Goal: Transaction & Acquisition: Obtain resource

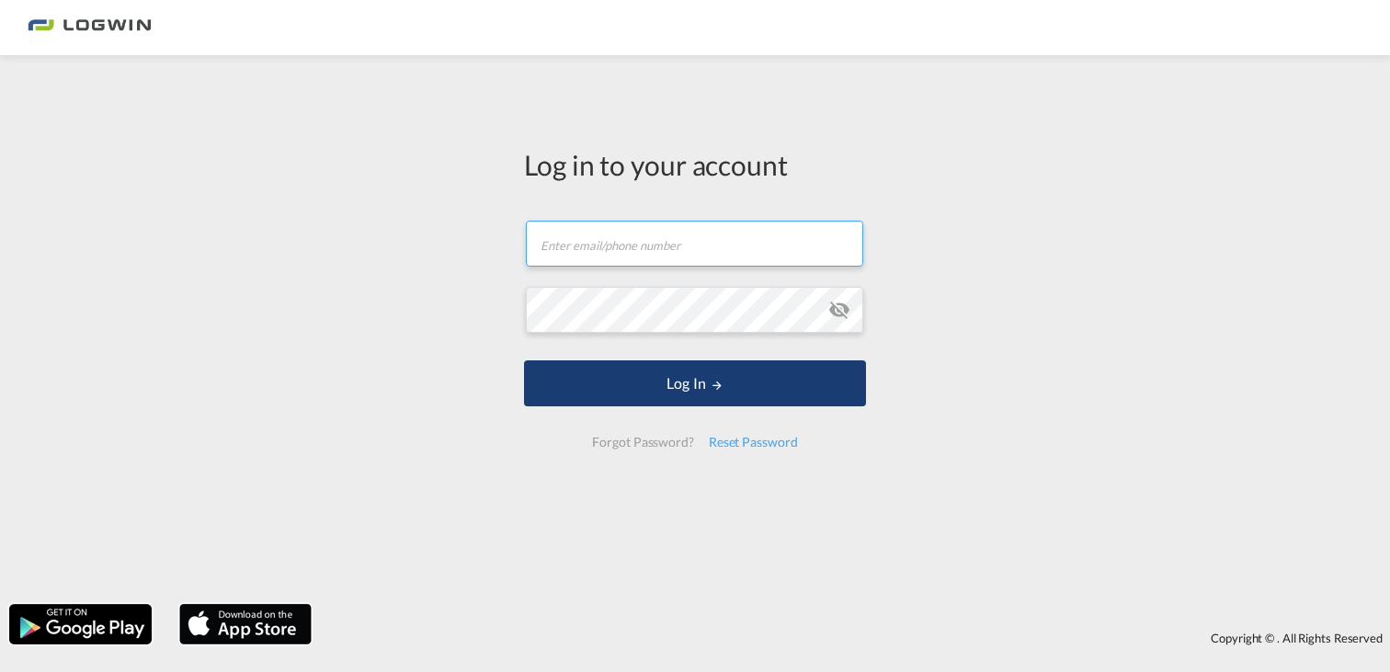
type input "[PERSON_NAME][EMAIL_ADDRESS][PERSON_NAME][DOMAIN_NAME]"
click at [672, 382] on button "Log In" at bounding box center [695, 383] width 342 height 46
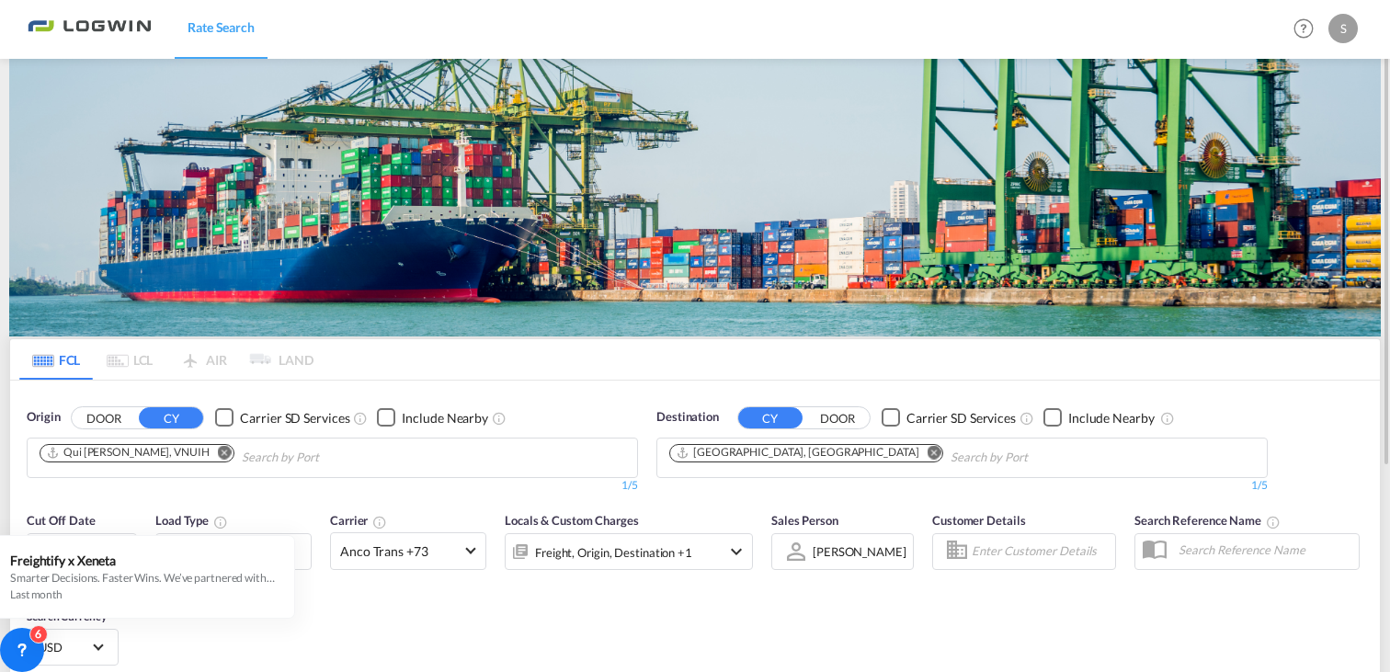
click at [218, 455] on md-icon "Remove" at bounding box center [225, 452] width 14 height 14
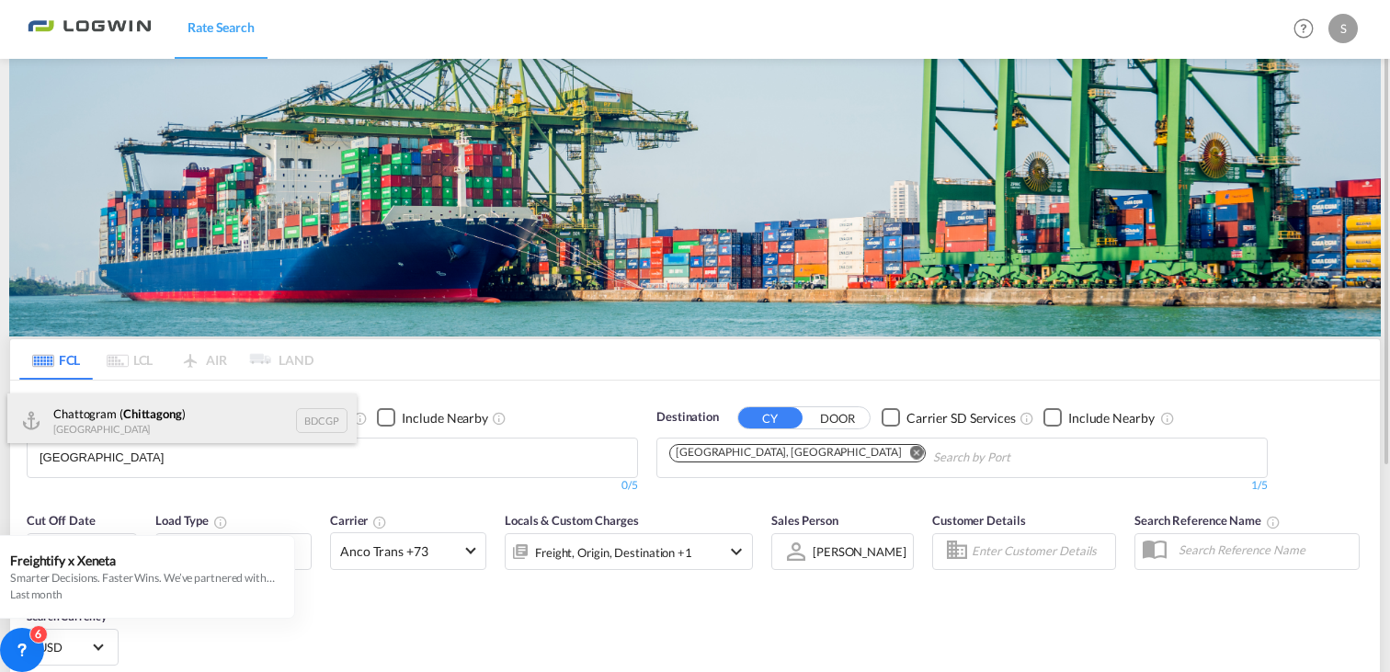
type input "[GEOGRAPHIC_DATA]"
click at [225, 426] on div "Chattogram ( [GEOGRAPHIC_DATA] ) [GEOGRAPHIC_DATA] BDCGP" at bounding box center [181, 421] width 349 height 55
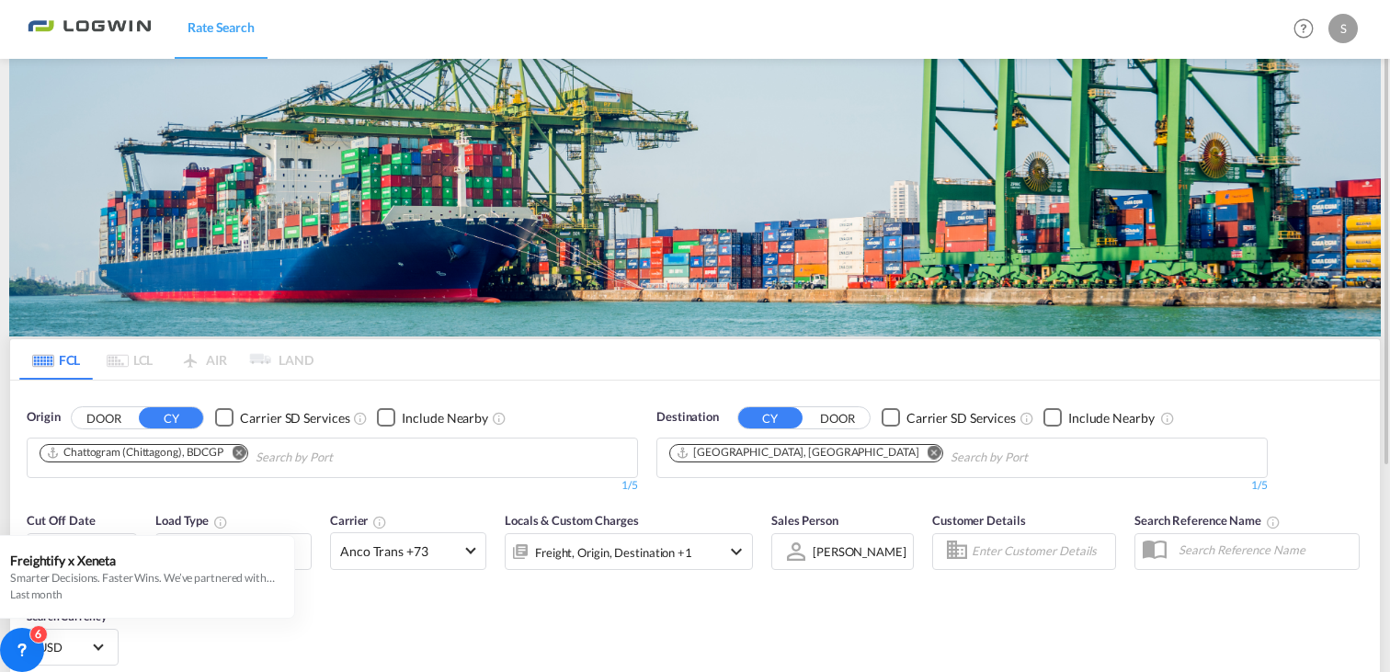
click at [352, 613] on div "Cut Off Date [DATE] [DATE] Load Type 20GP x1 Carrier Anco Trans +73 Online Rate…" at bounding box center [695, 591] width 1370 height 179
click at [105, 643] on md-select-value "USD" at bounding box center [73, 647] width 72 height 26
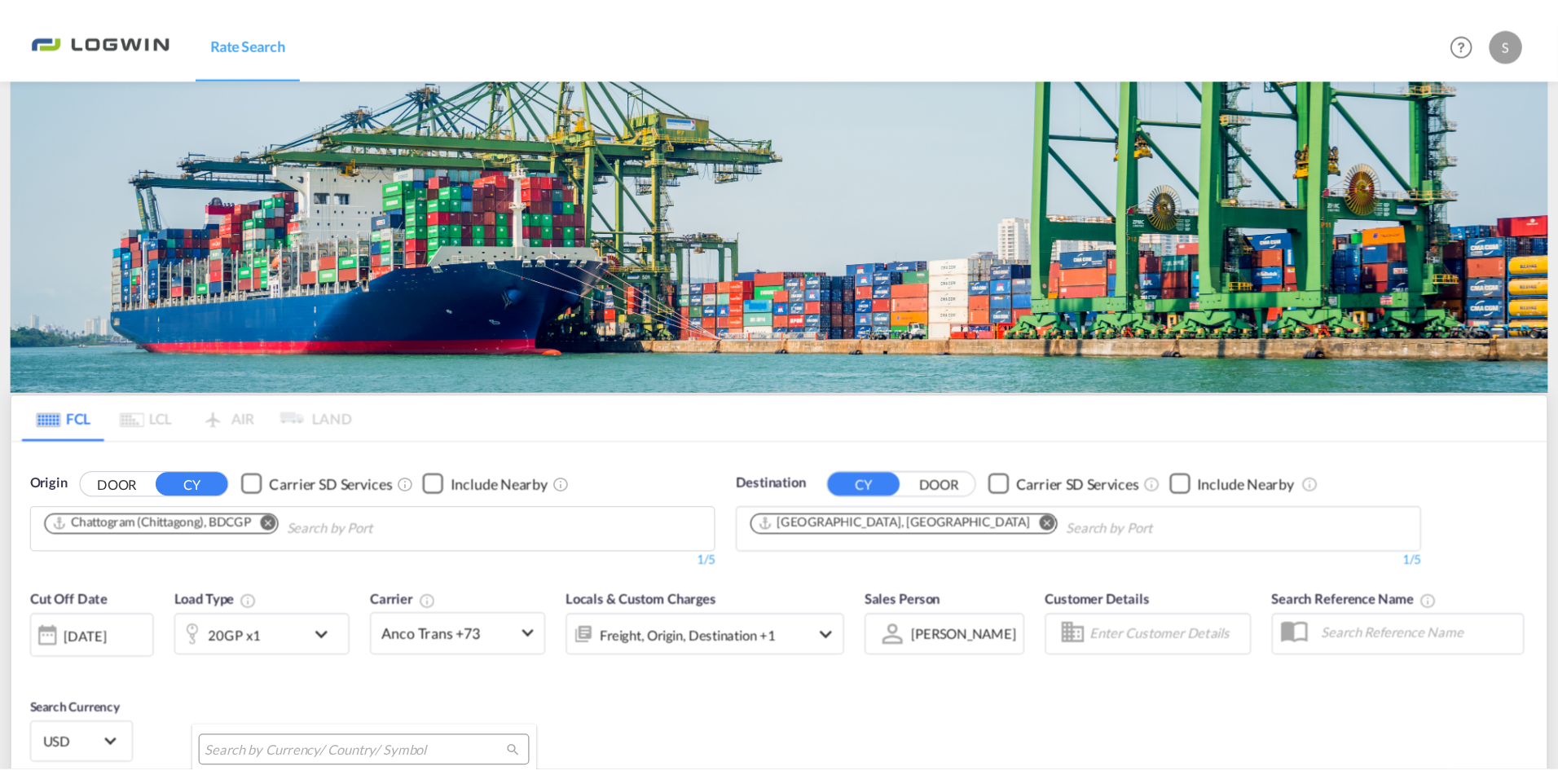
scroll to position [5624, 0]
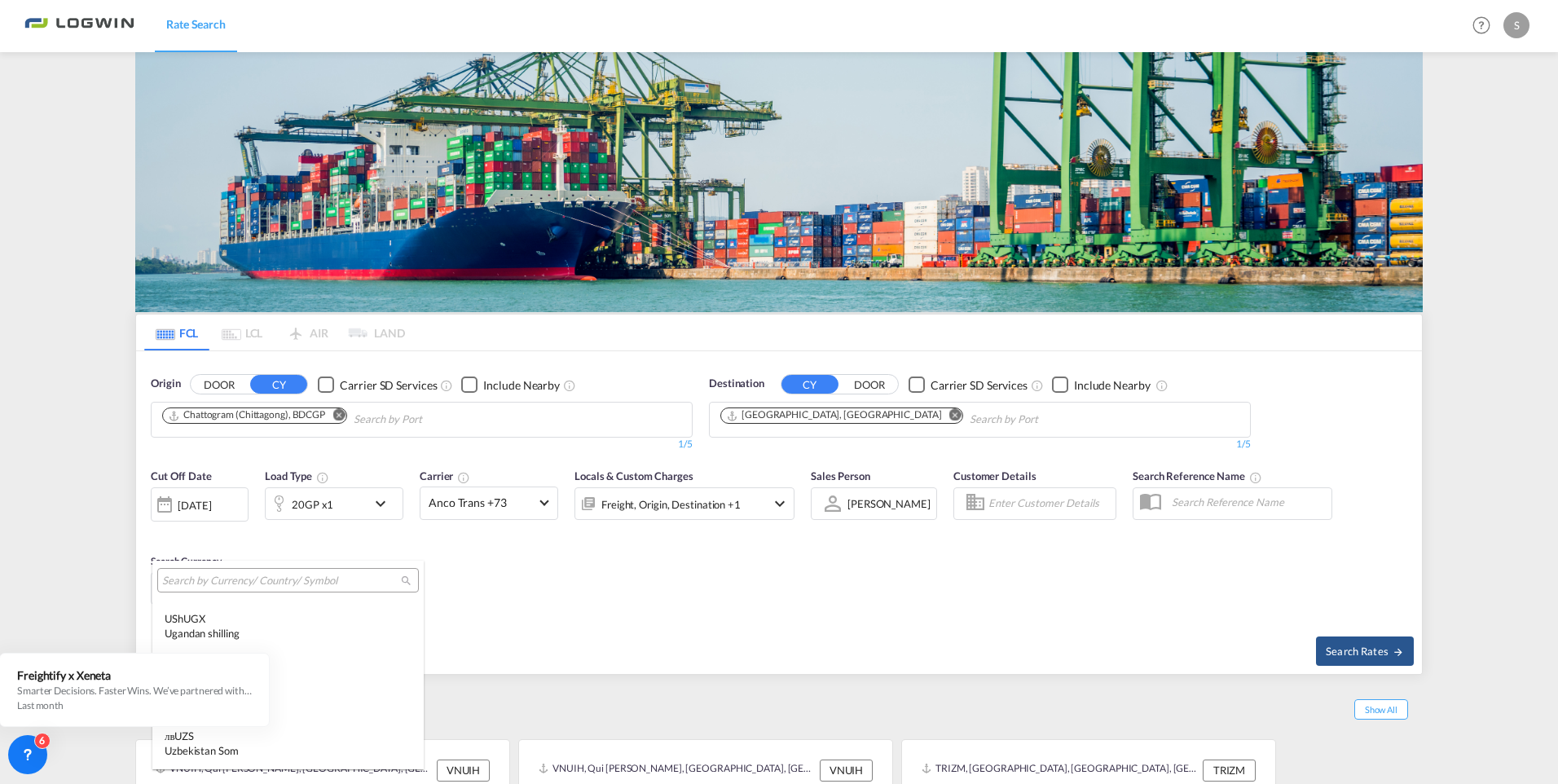
click at [392, 500] on md-backdrop at bounding box center [779, 392] width 1558 height 784
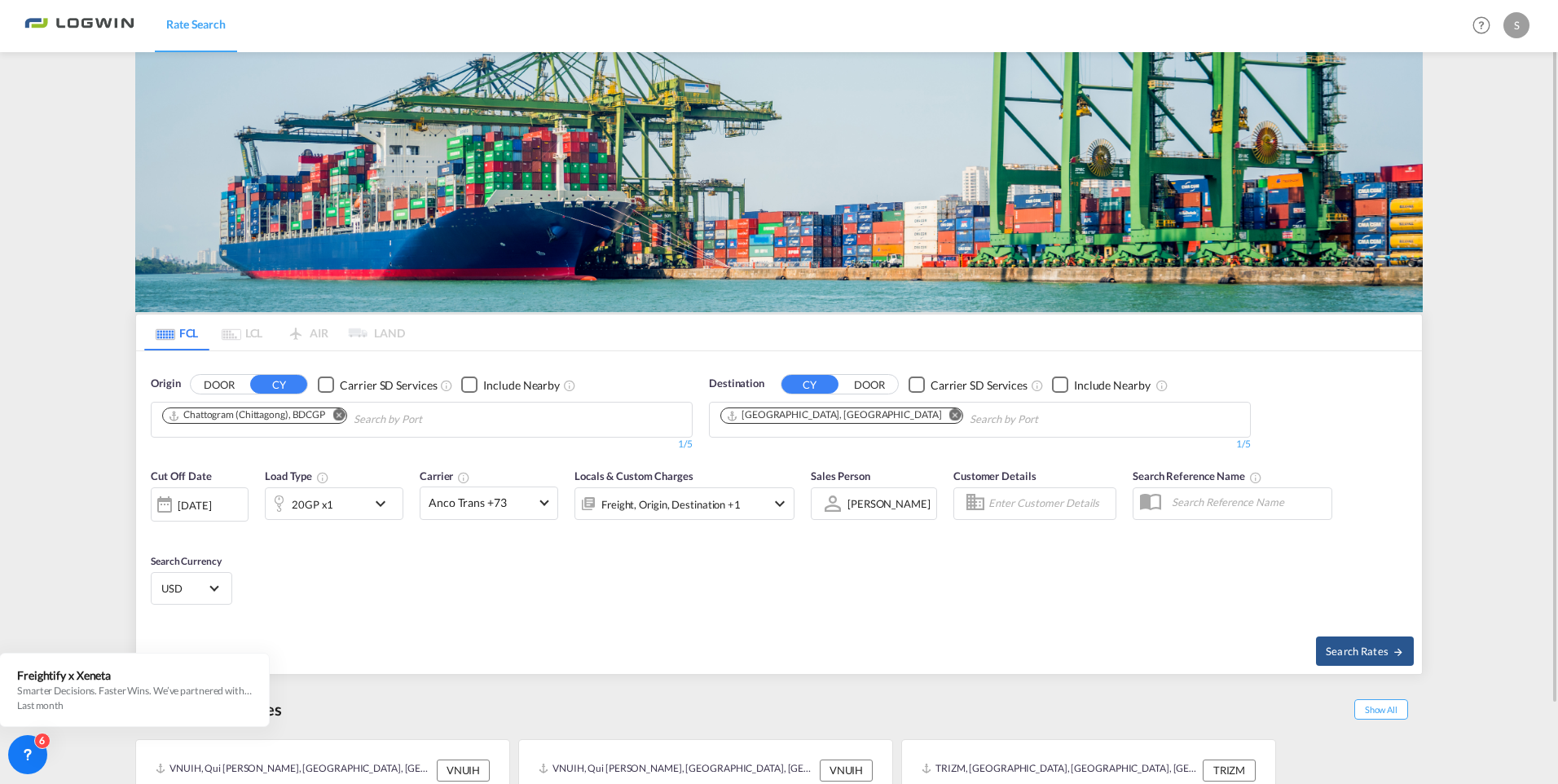
click at [386, 500] on md-icon "icon-chevron-down" at bounding box center [384, 503] width 27 height 19
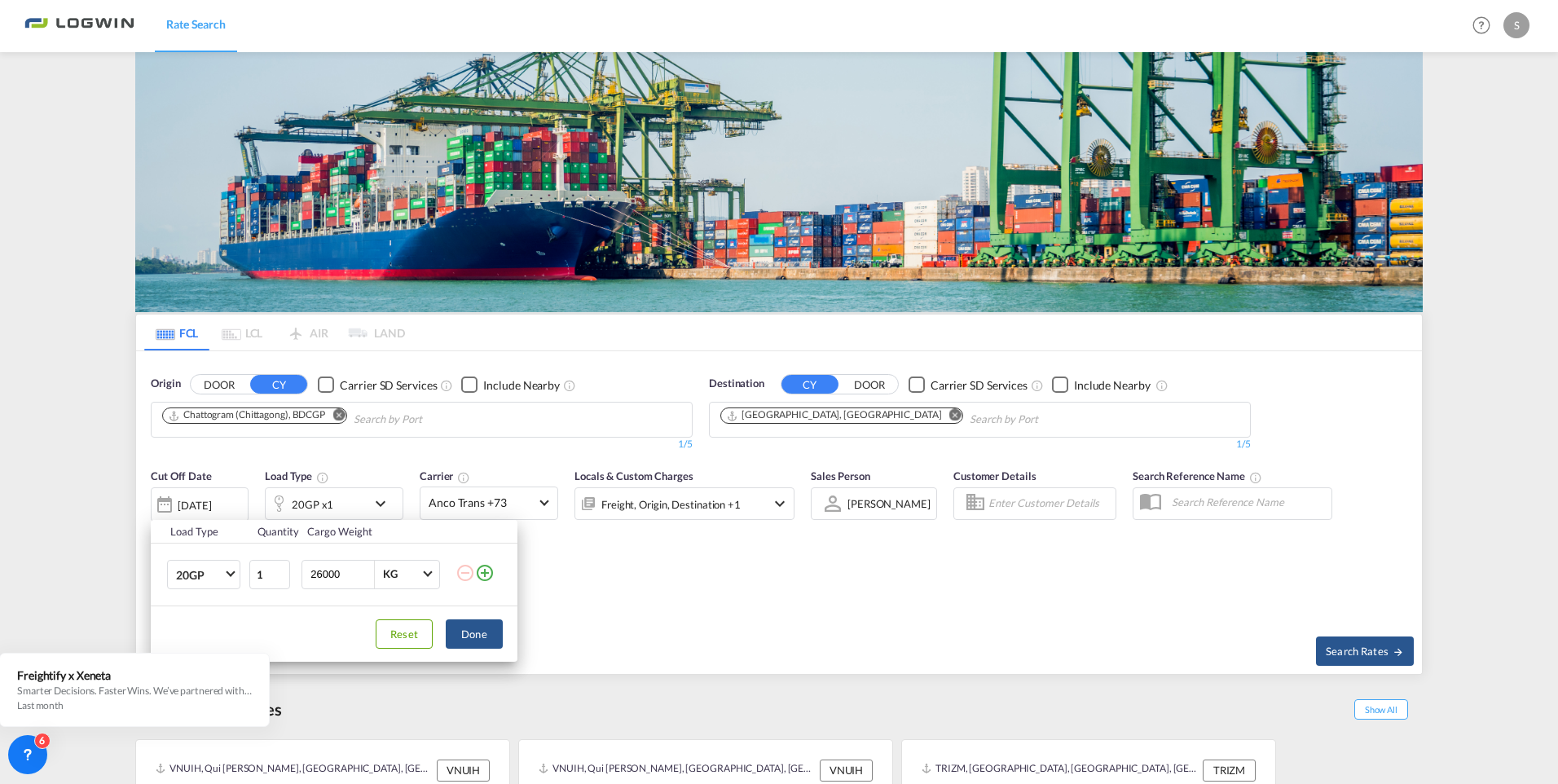
drag, startPoint x: 349, startPoint y: 574, endPoint x: 299, endPoint y: 577, distance: 50.1
click at [299, 577] on td "26000 KG KG" at bounding box center [377, 573] width 158 height 63
drag, startPoint x: 340, startPoint y: 571, endPoint x: 291, endPoint y: 575, distance: 49.2
click at [291, 575] on tr "20GP 20GP 40GP 40HC 45HC 20RE 40RE 40HR 20OT 40OT 20FR 40FR 40NR 20NR 45S 20TK …" at bounding box center [334, 573] width 367 height 63
type input "10000"
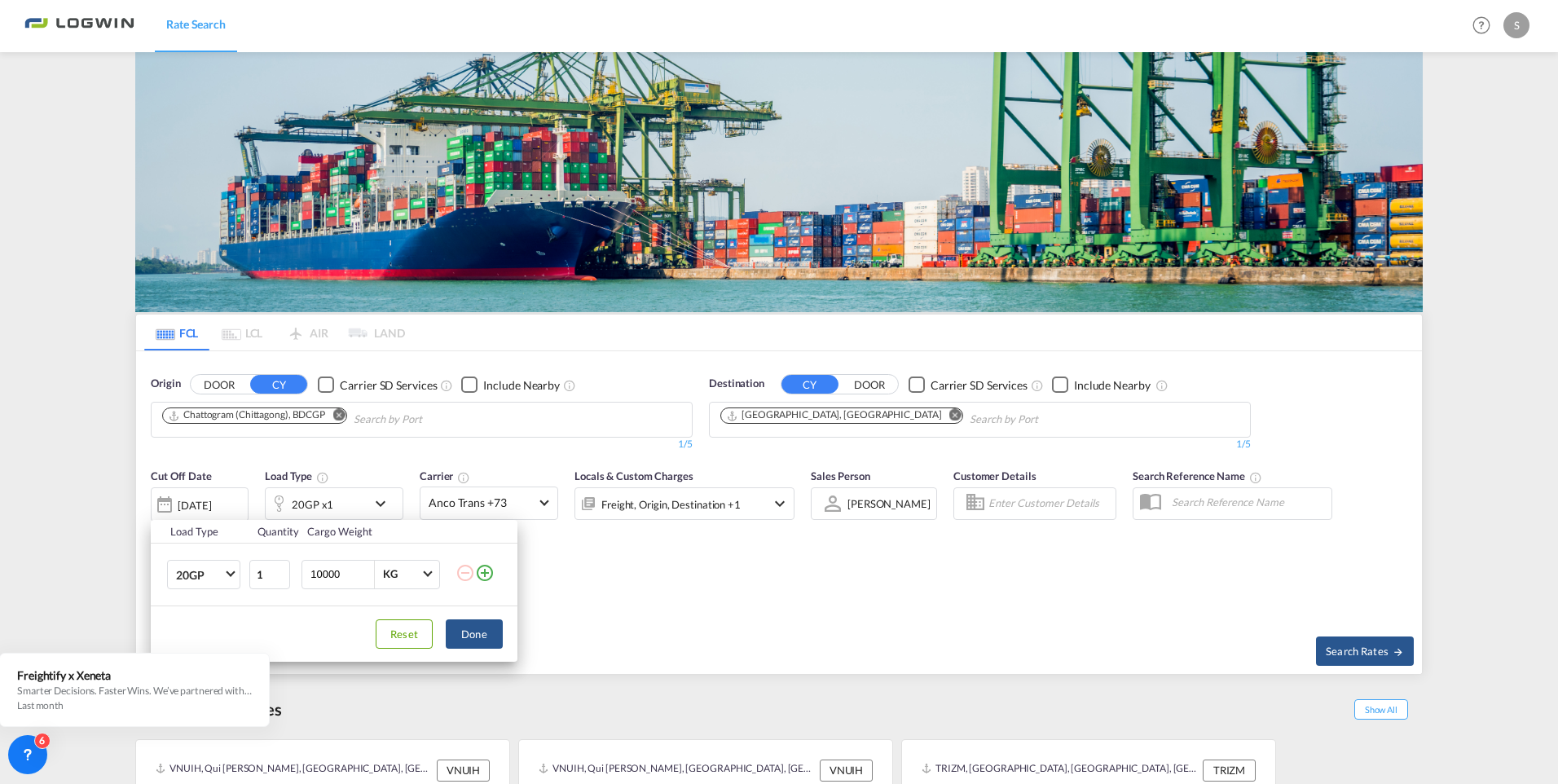
click at [491, 574] on md-icon "icon-plus-circle-outline" at bounding box center [485, 572] width 19 height 19
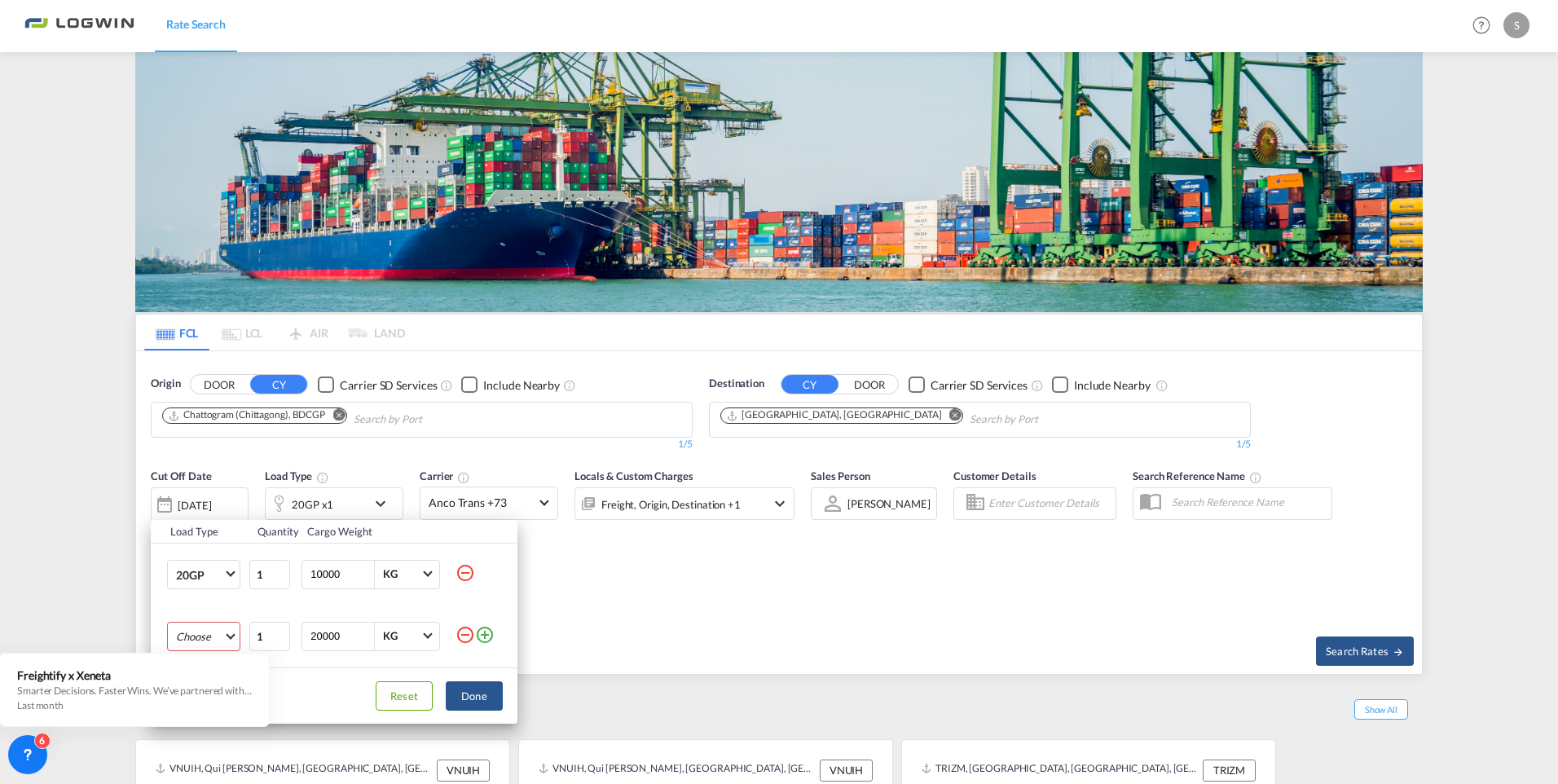
click at [237, 594] on md-select "Choose 20GP 40GP 40HC 45HC 20RE 40RE 40HR 20OT 40OT 20FR 40FR 40NR 20NR 45S 20T…" at bounding box center [203, 636] width 74 height 29
click at [230, 594] on md-option "40GP" at bounding box center [218, 626] width 111 height 39
click at [487, 594] on md-icon "icon-plus-circle-outline" at bounding box center [485, 634] width 19 height 19
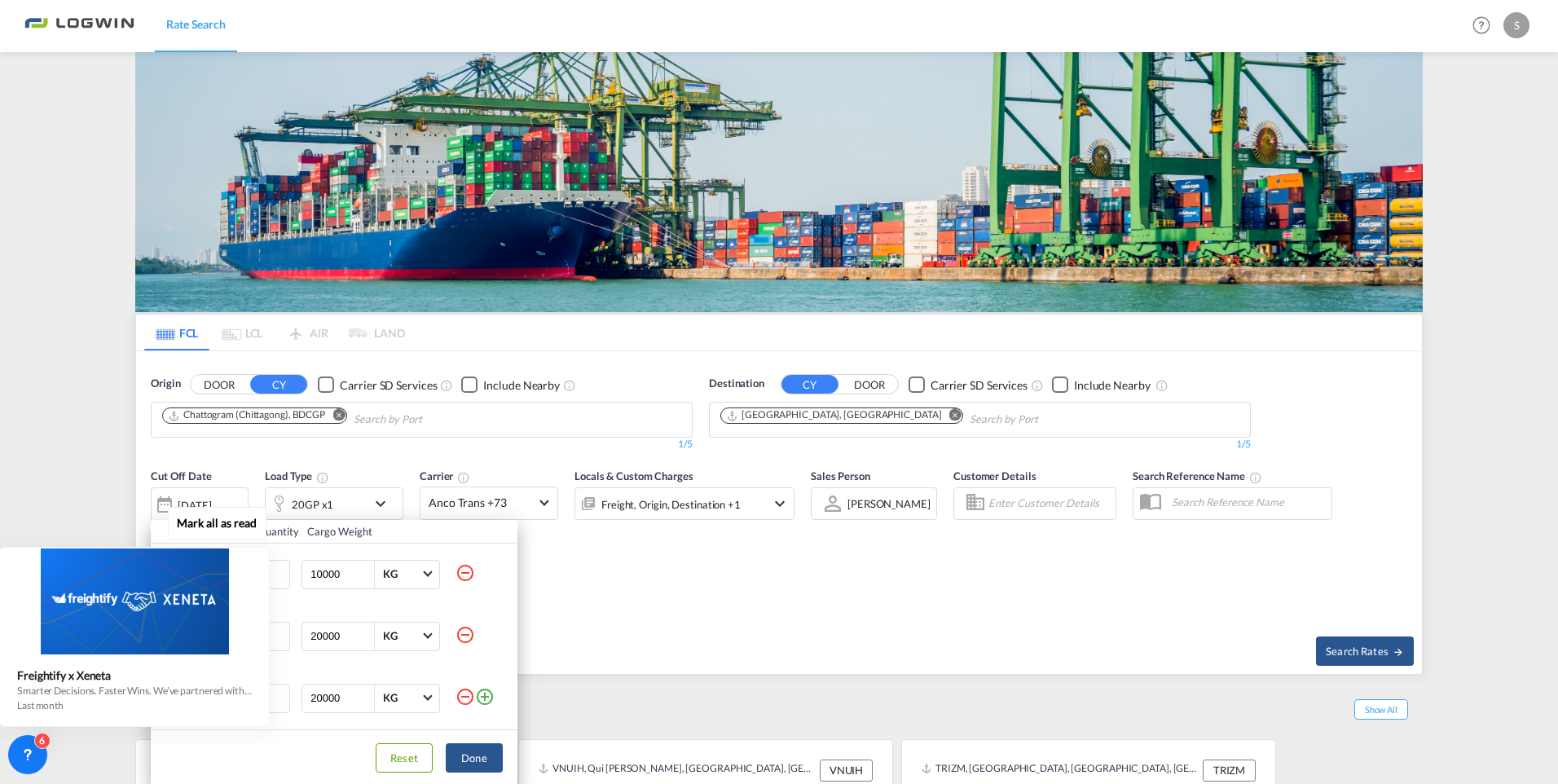
click at [282, 594] on div "Mark all as read Freightify x Xeneta Smarter Decisions. Faster Wins. We’ve part…" at bounding box center [138, 613] width 295 height 226
click at [281, 594] on div "Mark all as read Freightify x Xeneta Smarter Decisions. Faster Wins. We’ve part…" at bounding box center [138, 613] width 295 height 226
click at [266, 548] on icon at bounding box center [267, 548] width 12 height 12
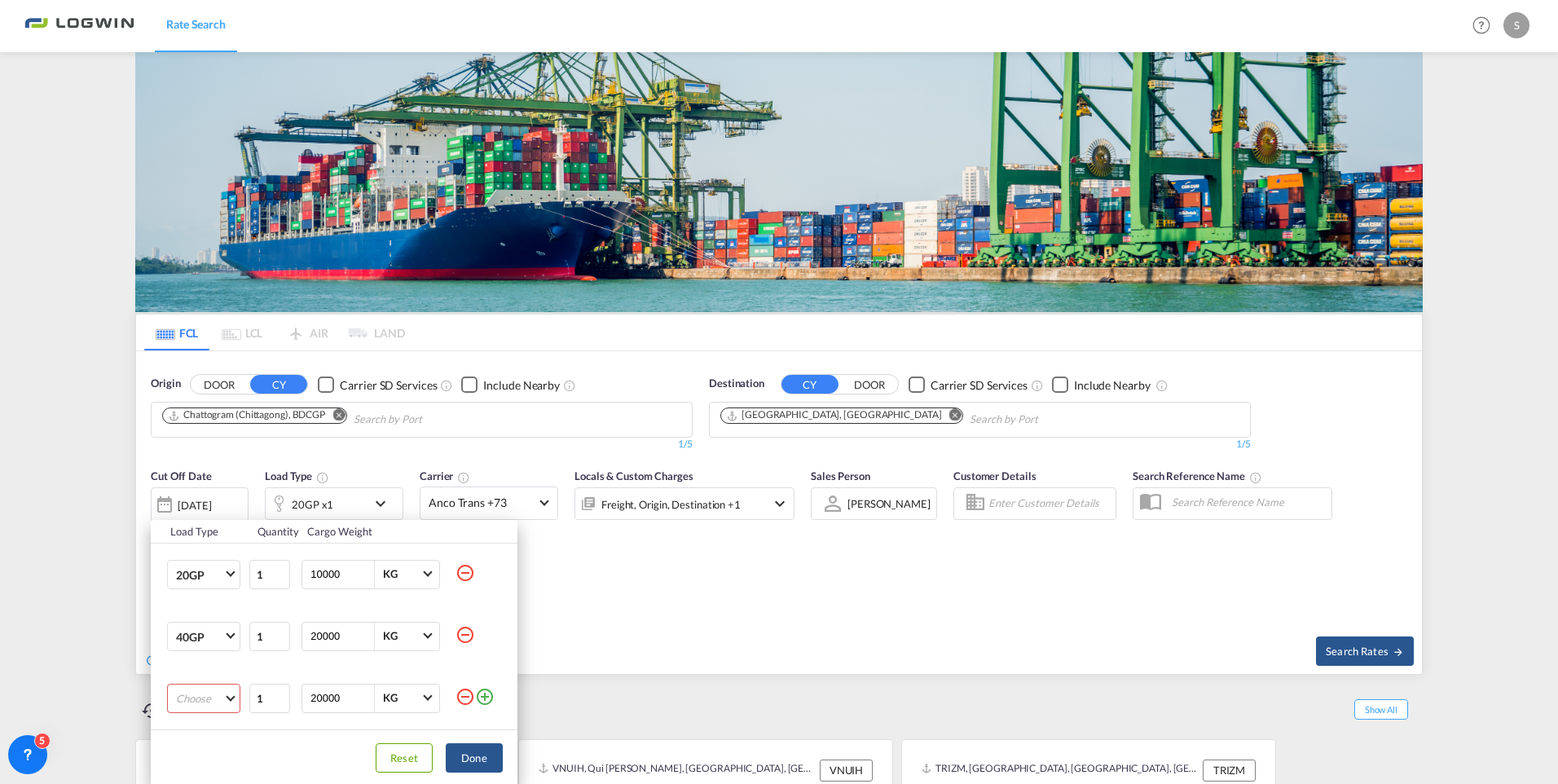
click at [230, 594] on md-select "Choose 20GP 40GP 40HC 45HC 20RE 40RE 40HR 20OT 40OT 20FR 40FR 40NR 20NR 45S 20T…" at bounding box center [203, 697] width 74 height 29
click at [200, 594] on div "40HC" at bounding box center [191, 665] width 28 height 15
click at [475, 594] on button "Done" at bounding box center [474, 757] width 57 height 29
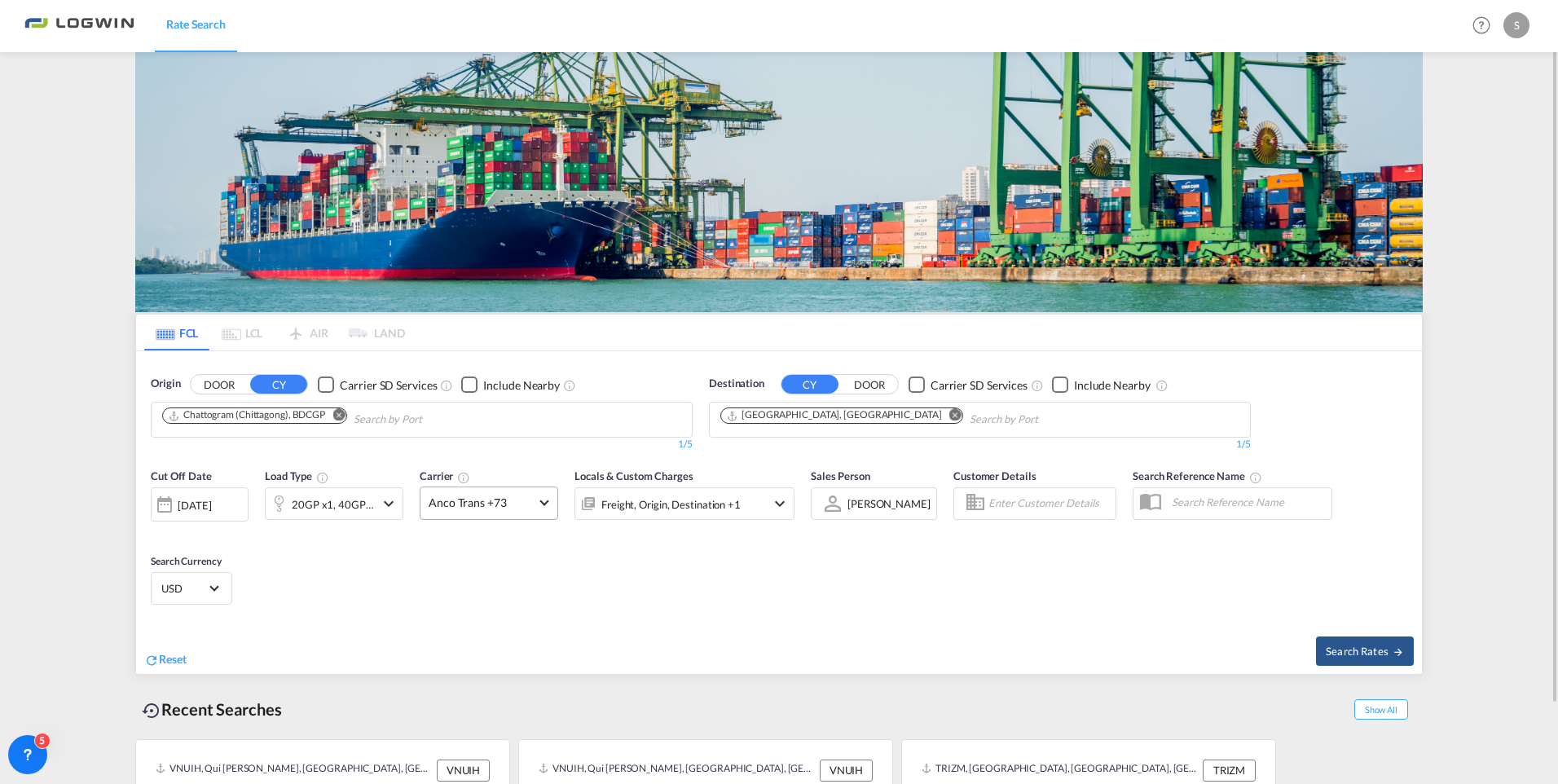
click at [542, 500] on span at bounding box center [544, 501] width 9 height 9
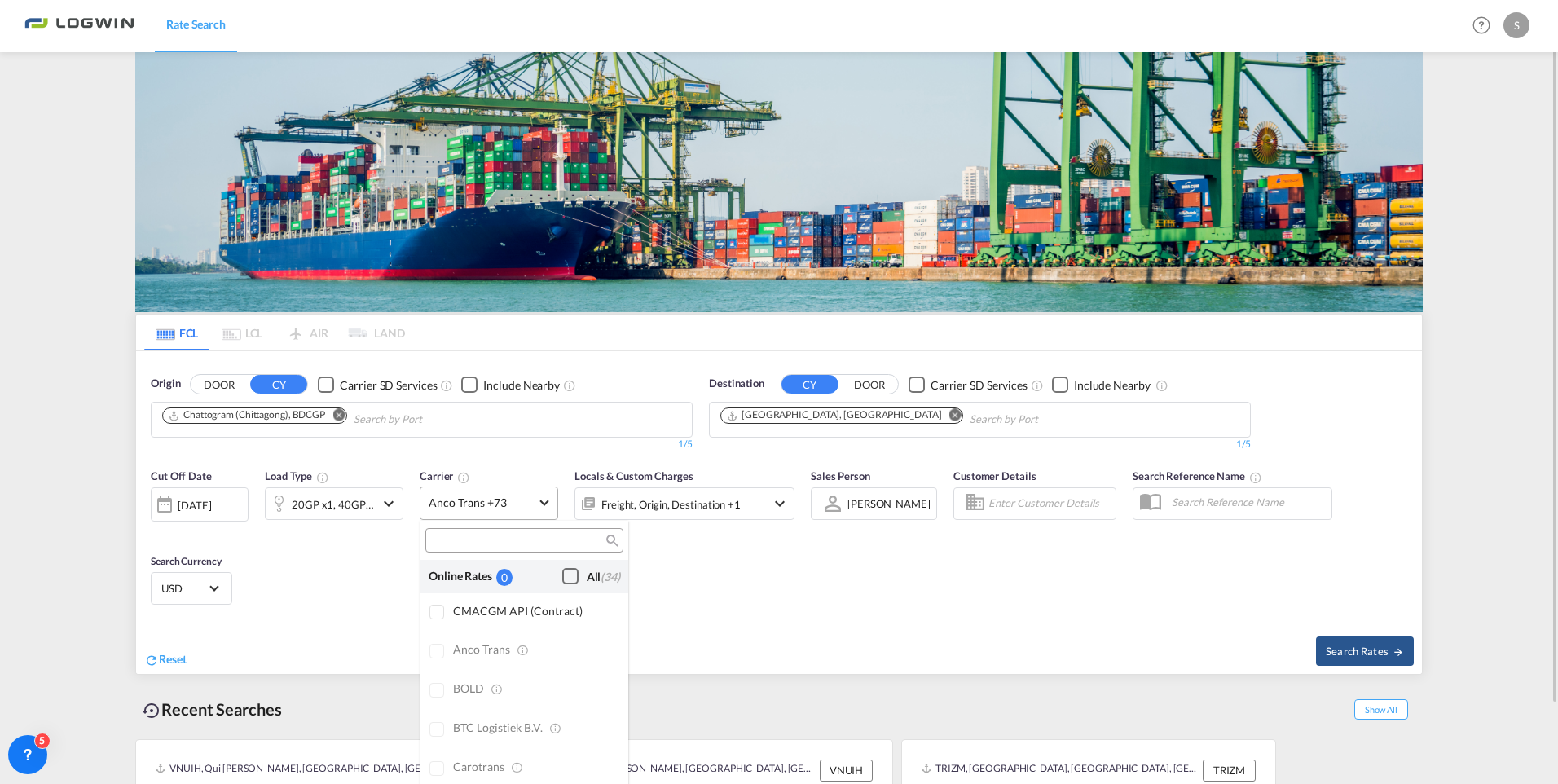
scroll to position [1308, 0]
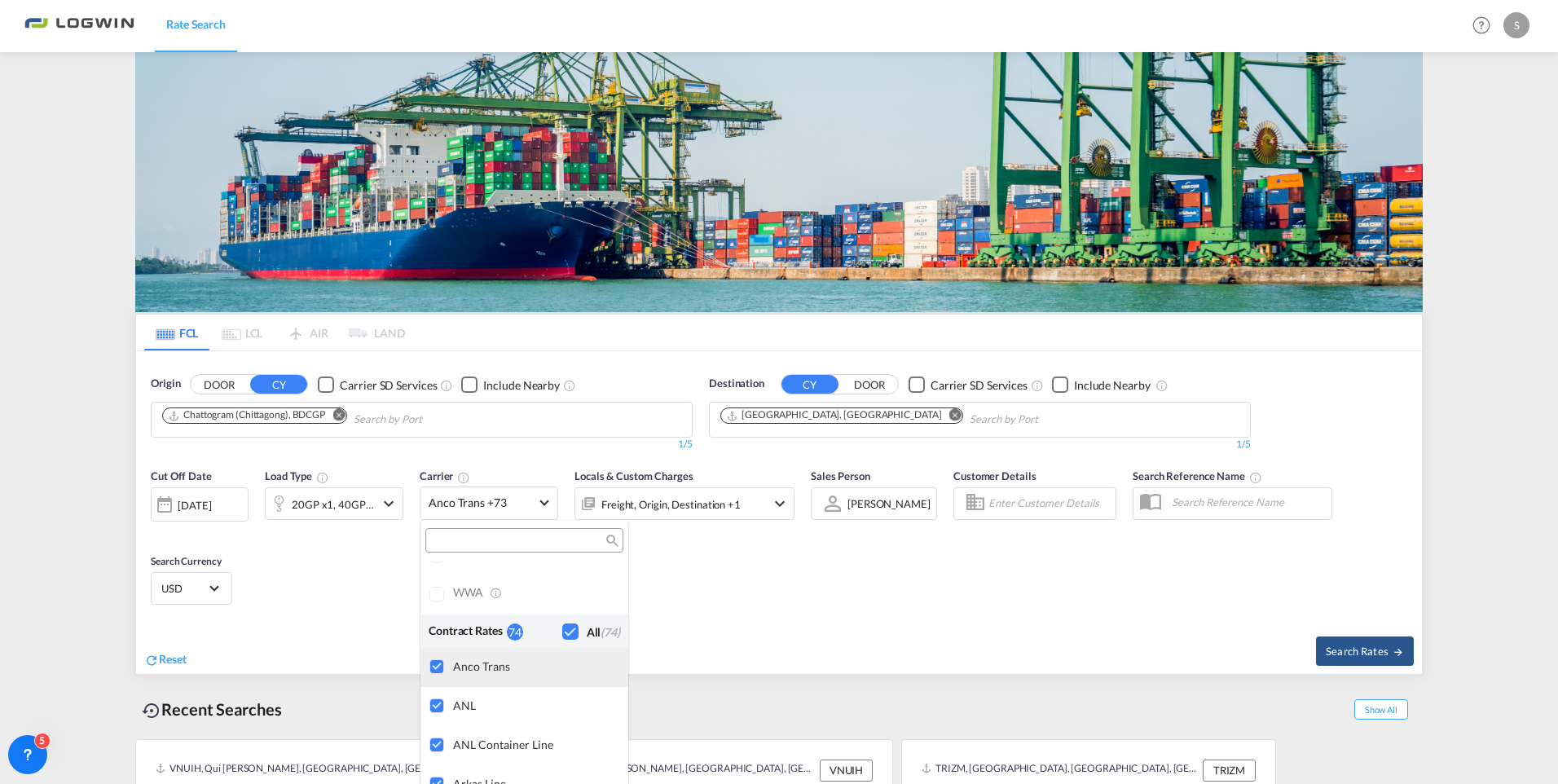
click at [441, 594] on div at bounding box center [438, 667] width 16 height 16
click at [442, 594] on div at bounding box center [438, 706] width 16 height 16
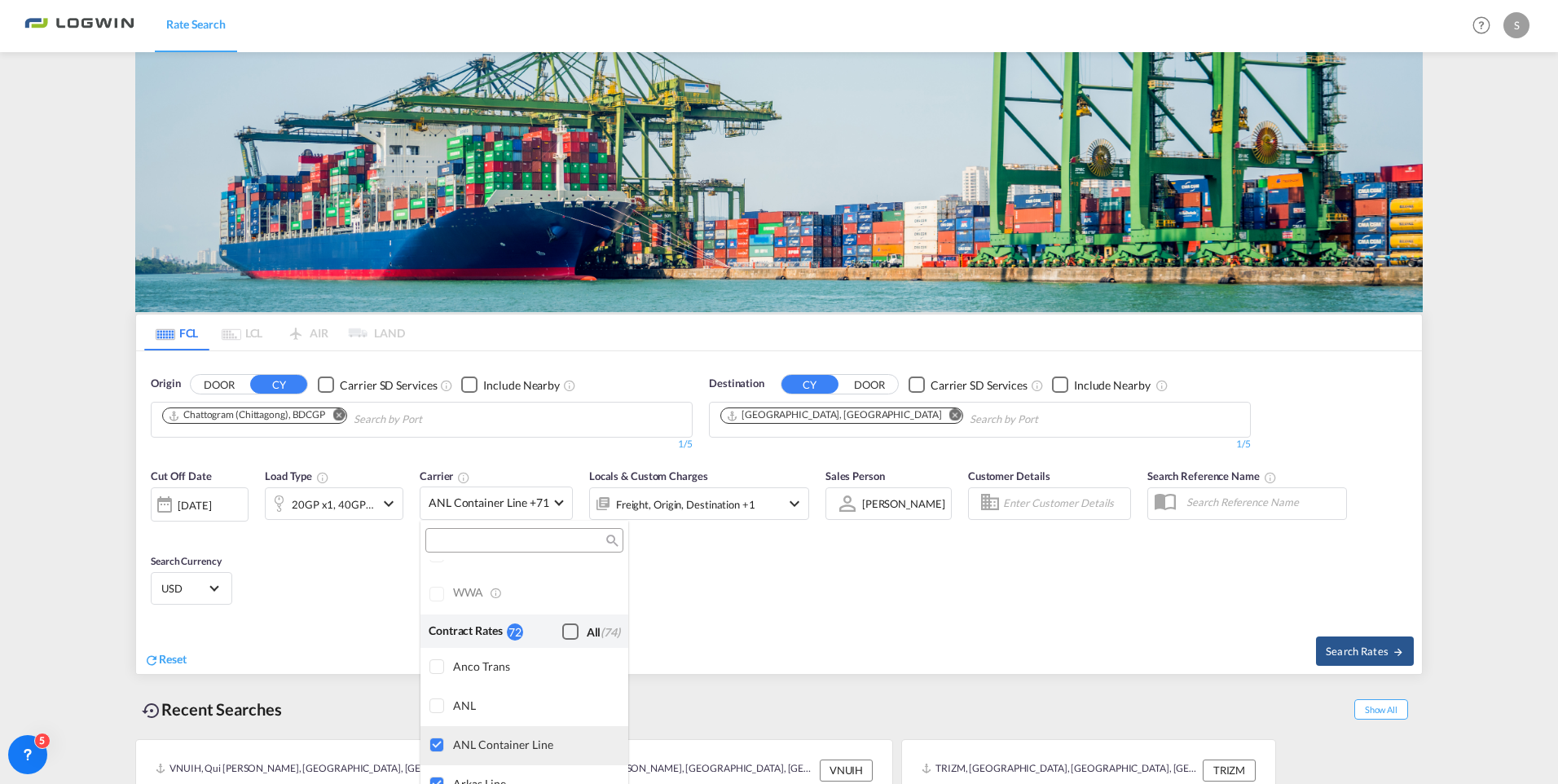
click at [437, 594] on div at bounding box center [438, 745] width 16 height 16
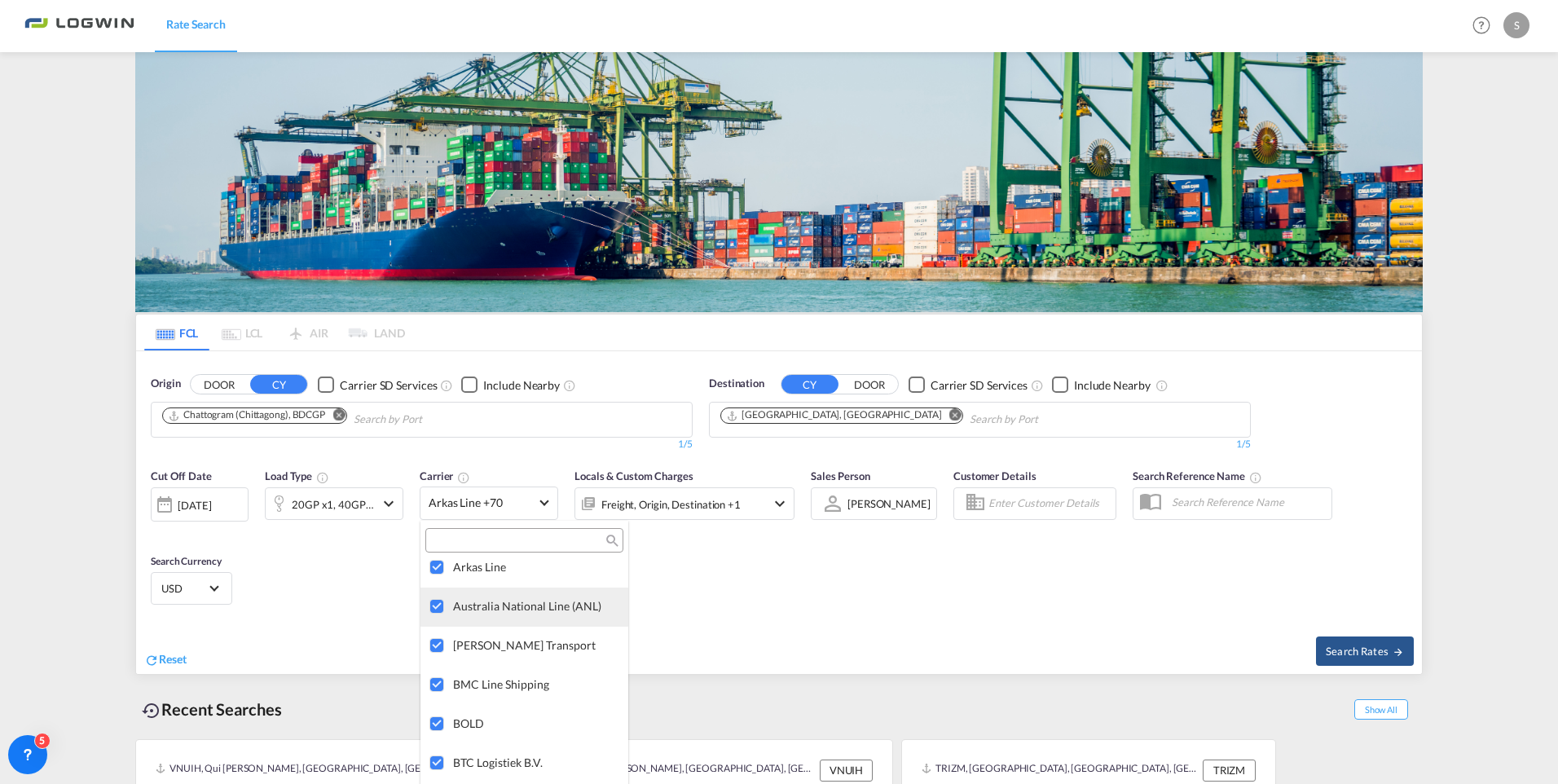
scroll to position [1552, 0]
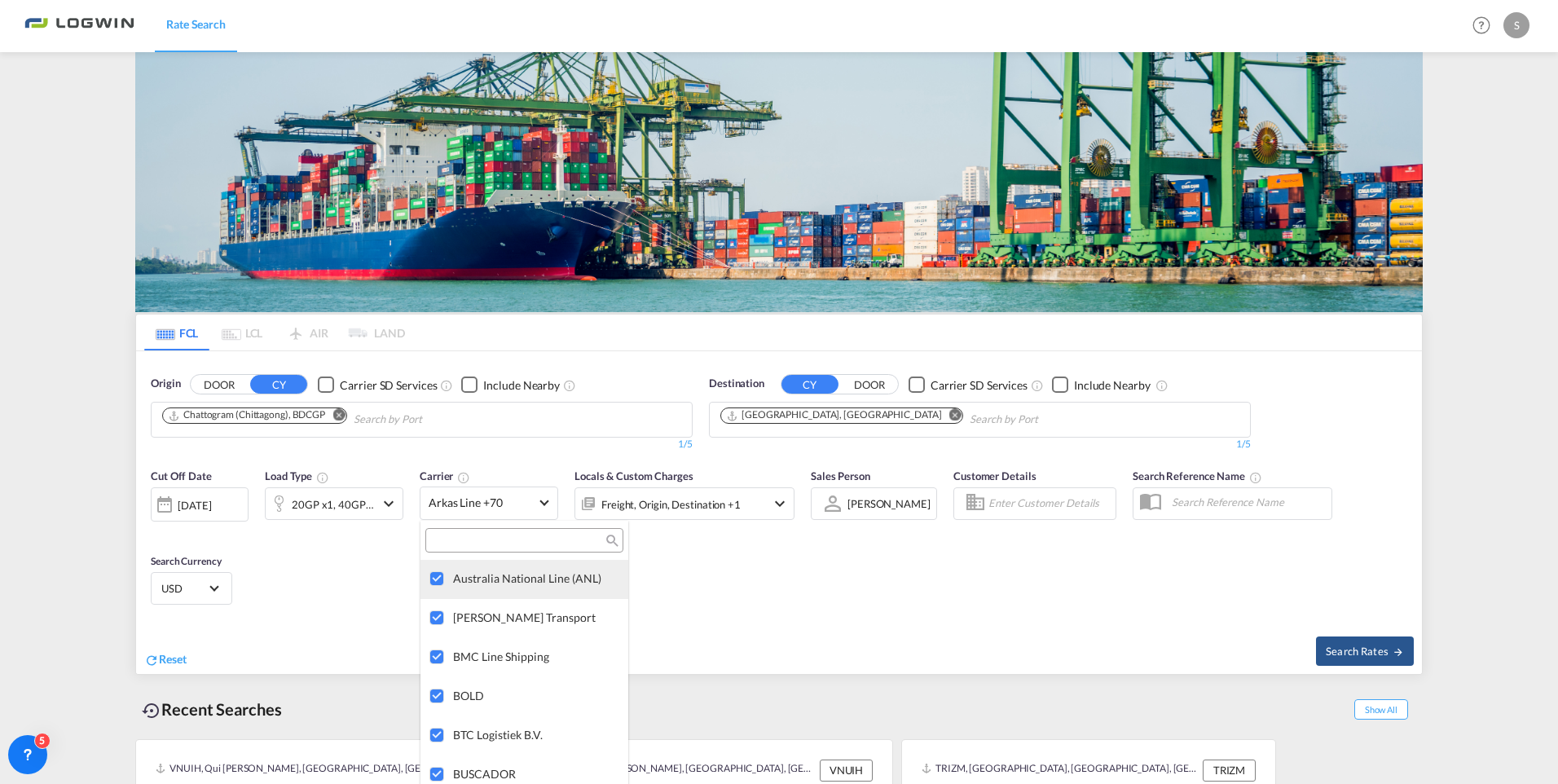
click at [433, 581] on div at bounding box center [438, 579] width 16 height 16
click at [440, 594] on div at bounding box center [438, 618] width 16 height 16
click at [436, 594] on div at bounding box center [438, 657] width 16 height 16
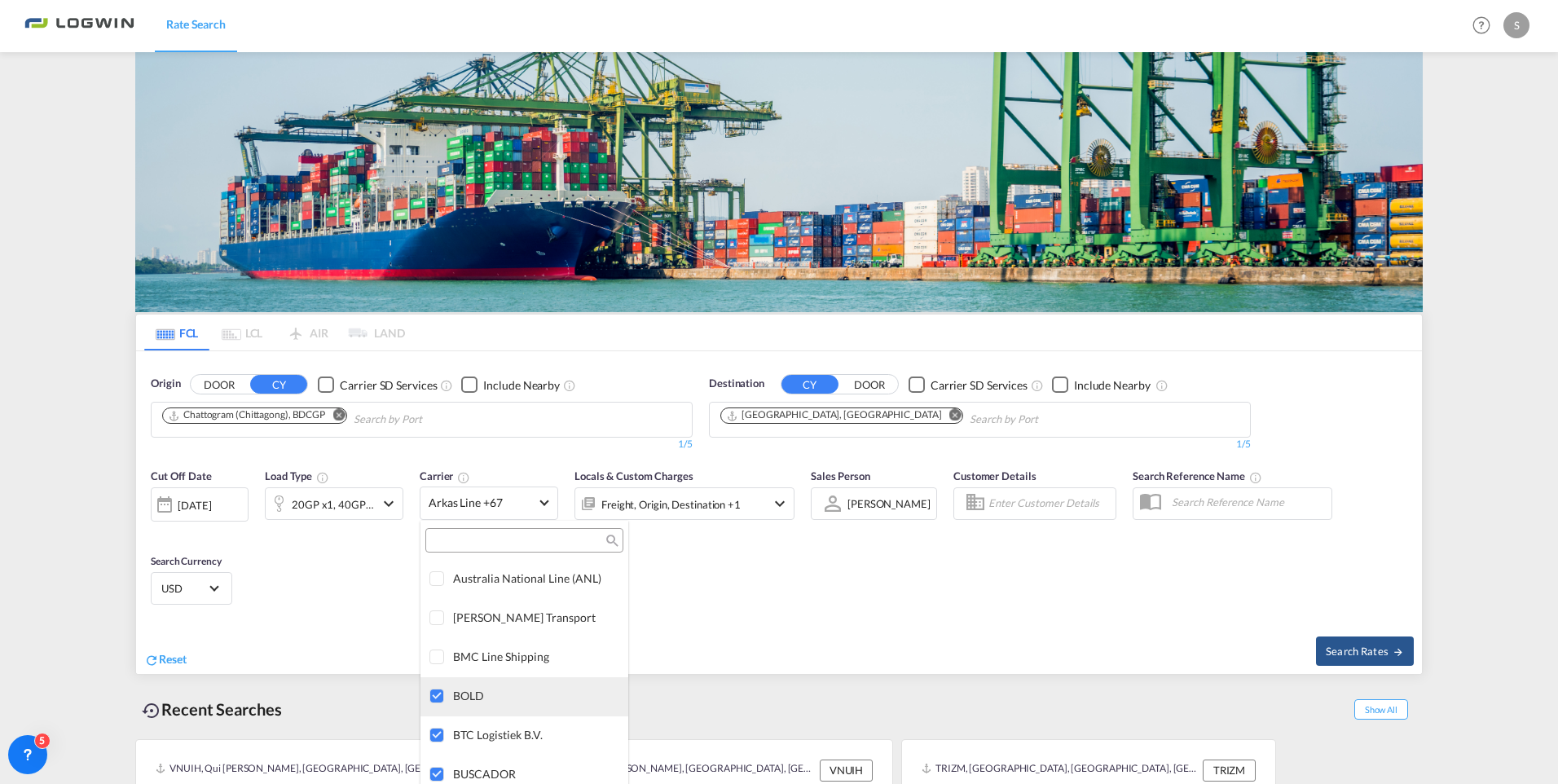
click at [432, 594] on div at bounding box center [438, 696] width 16 height 16
click at [439, 594] on div at bounding box center [438, 735] width 16 height 16
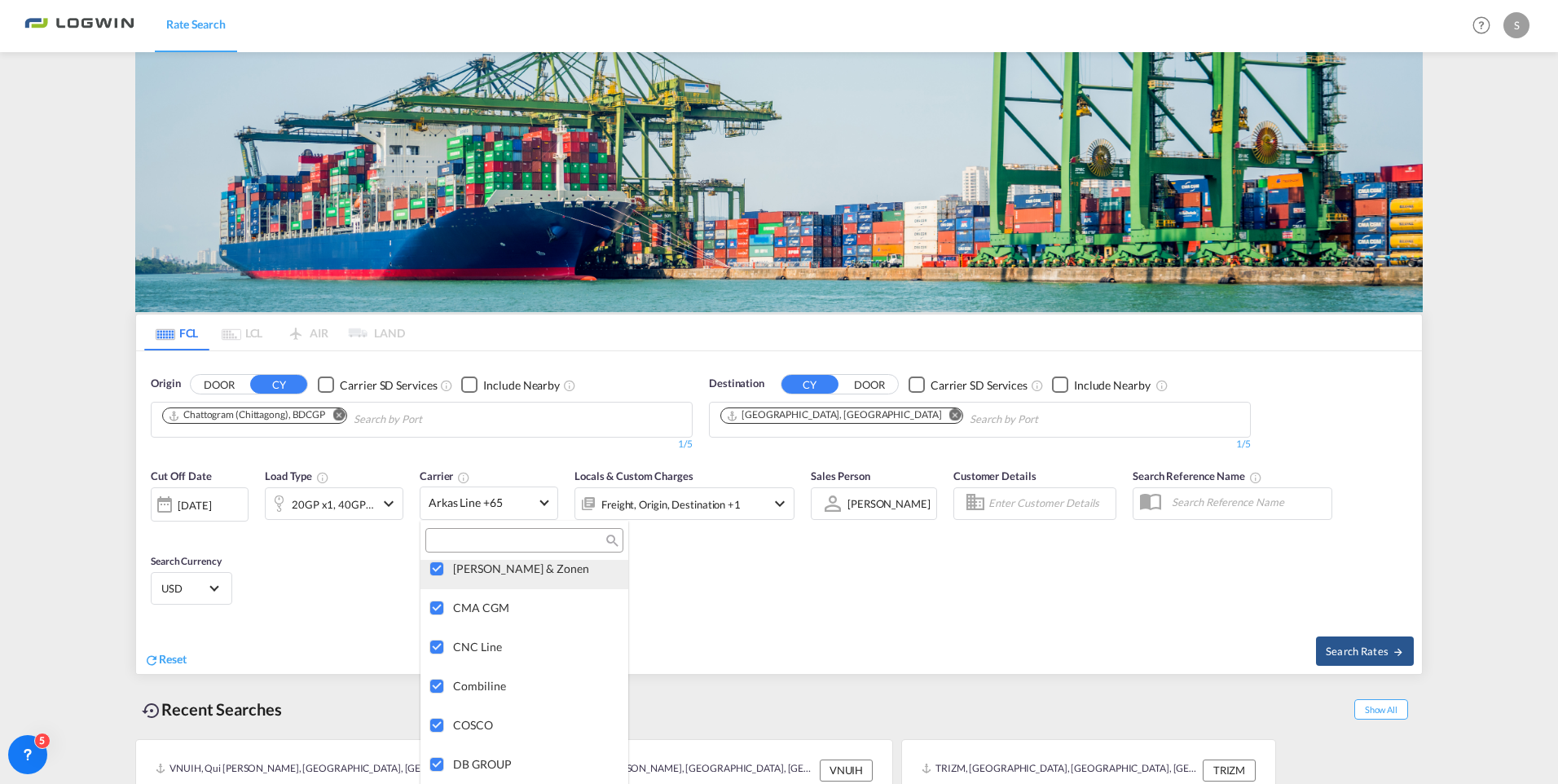
click at [440, 571] on div at bounding box center [438, 569] width 16 height 16
click at [441, 594] on div at bounding box center [438, 648] width 16 height 16
click at [440, 594] on div at bounding box center [438, 687] width 16 height 16
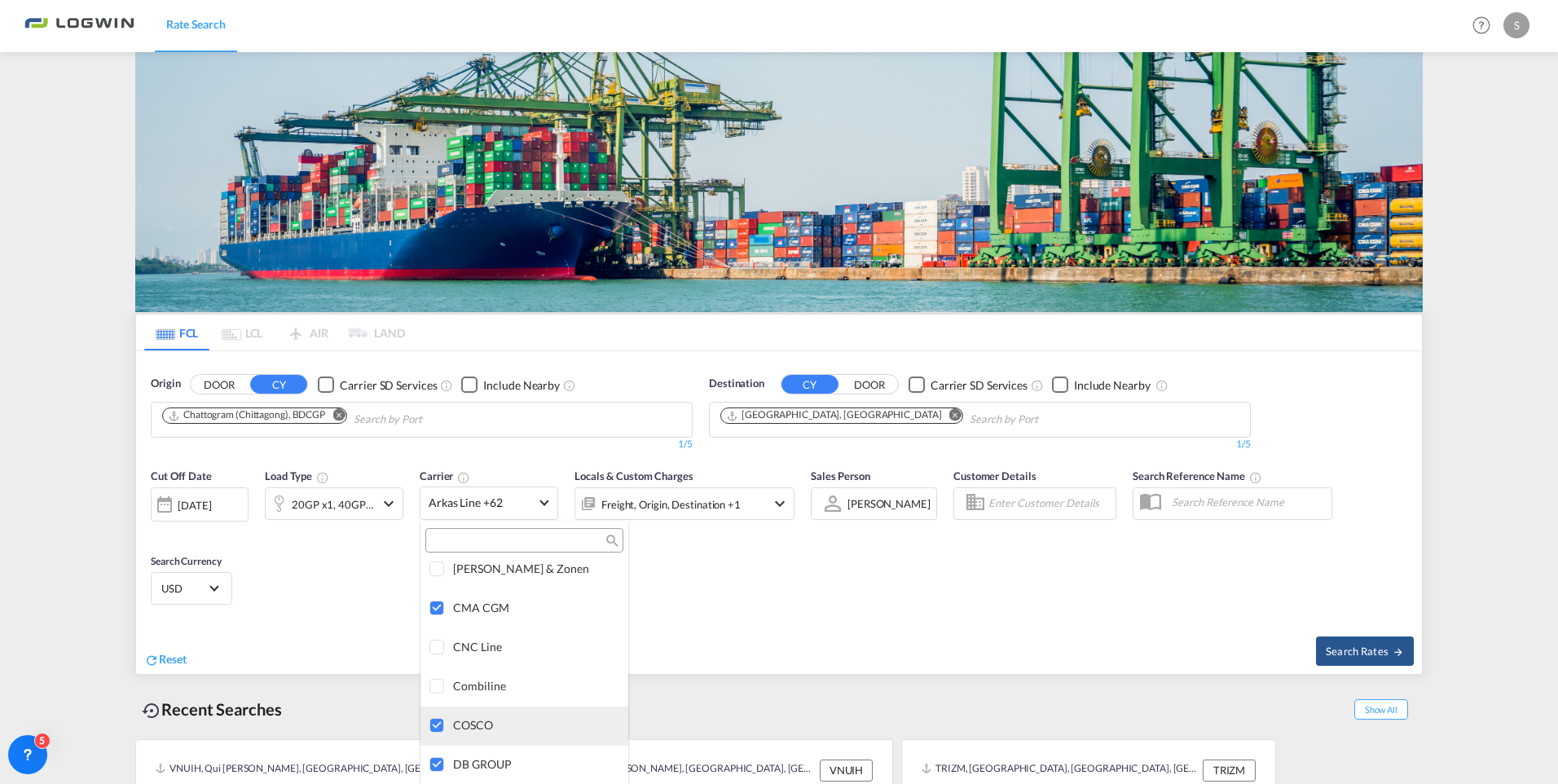
click at [434, 594] on div at bounding box center [438, 726] width 16 height 16
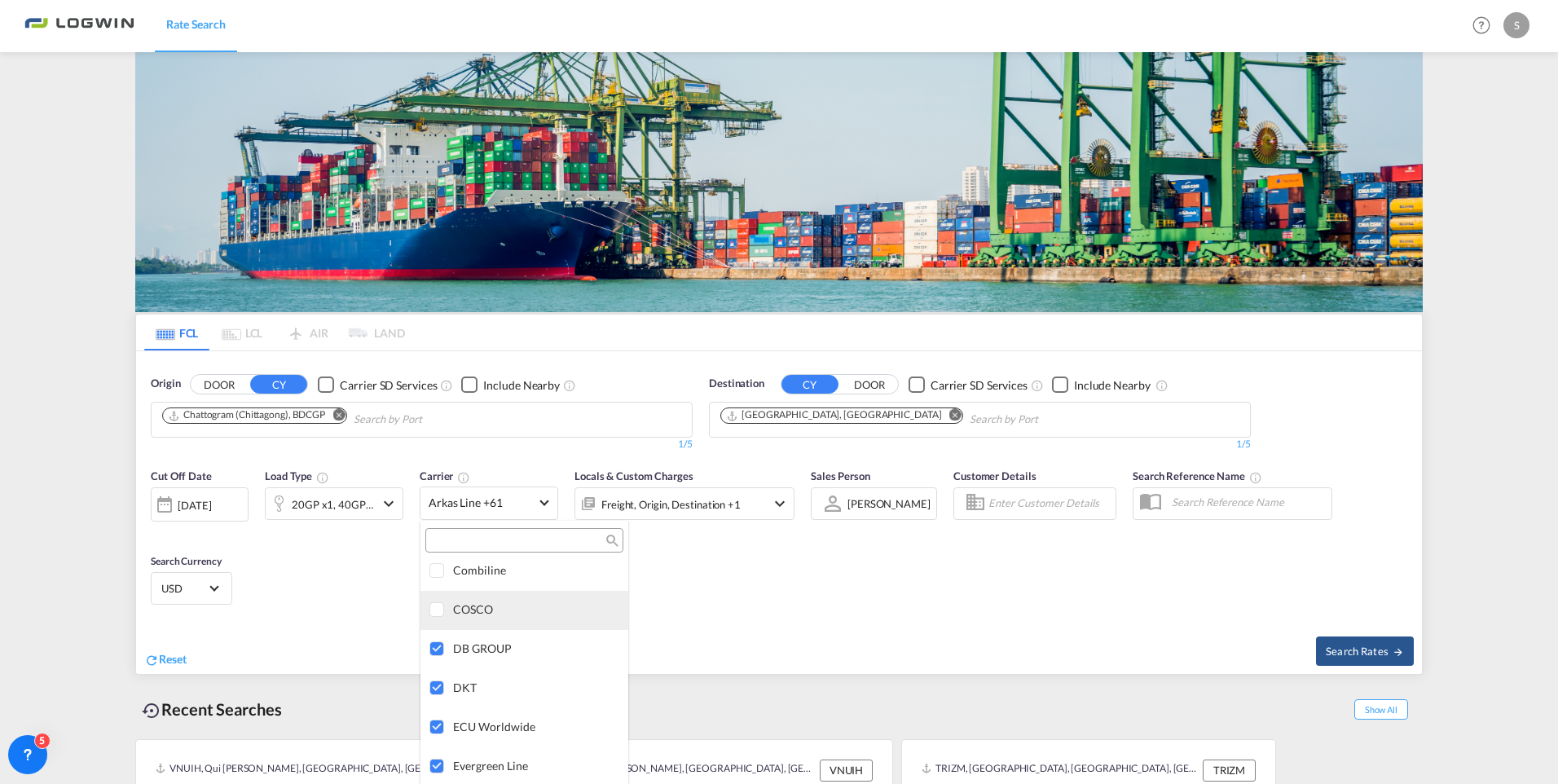
scroll to position [1960, 0]
click at [440, 594] on div at bounding box center [438, 602] width 16 height 16
click at [436, 594] on div at bounding box center [438, 640] width 16 height 16
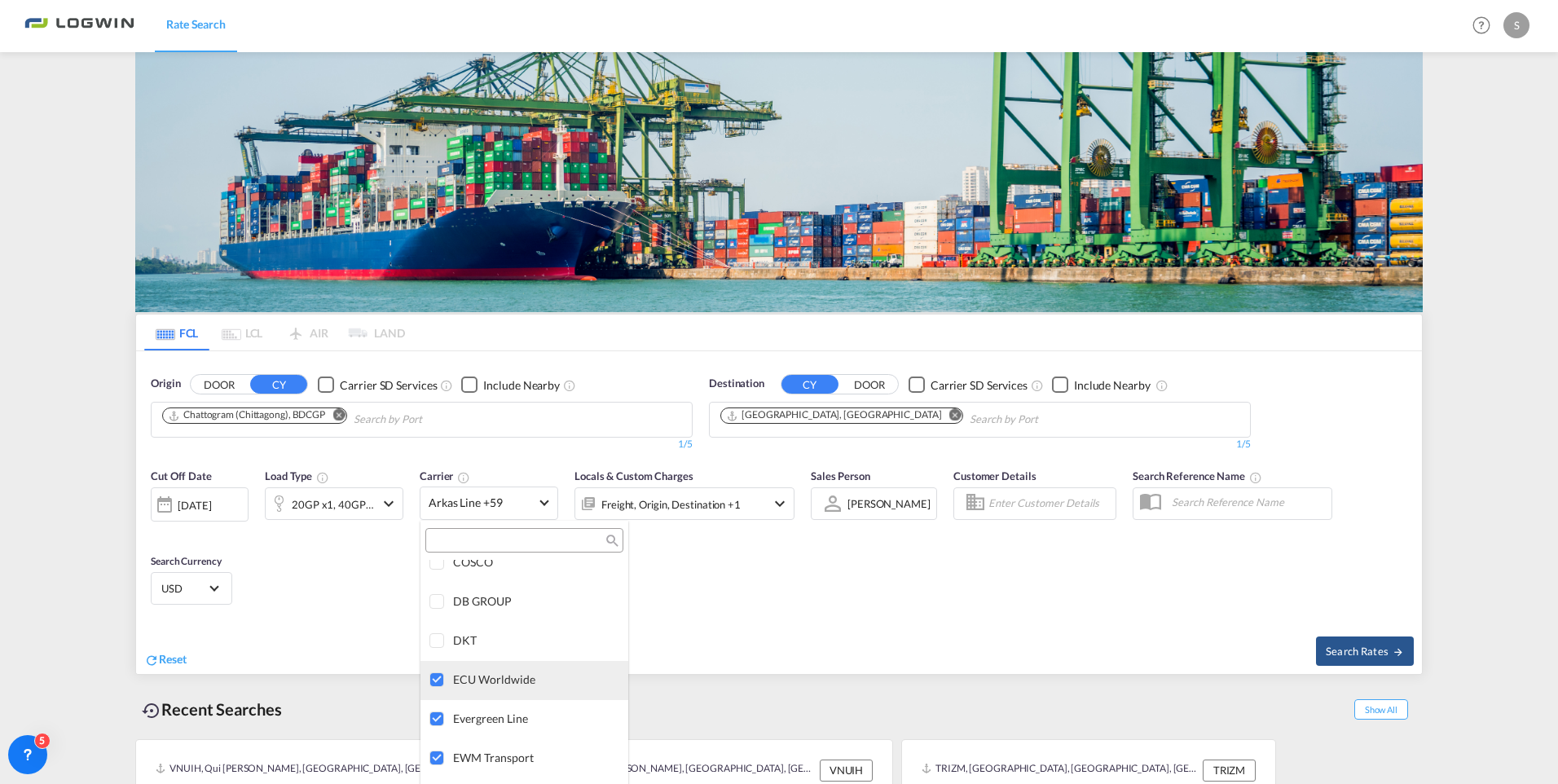
click at [438, 594] on div at bounding box center [438, 680] width 16 height 16
click at [440, 594] on div at bounding box center [438, 719] width 16 height 16
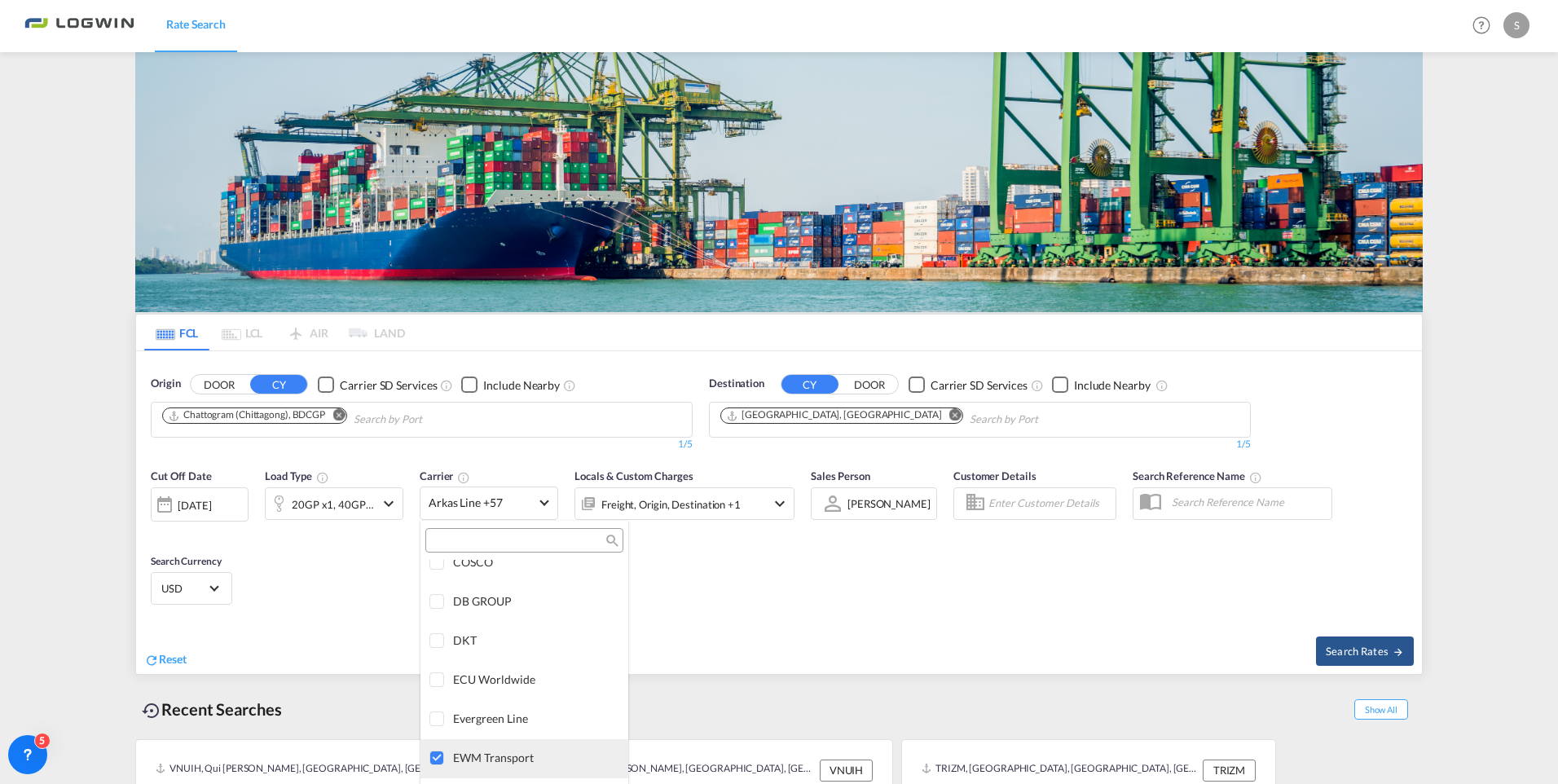
click at [440, 594] on div at bounding box center [438, 758] width 16 height 16
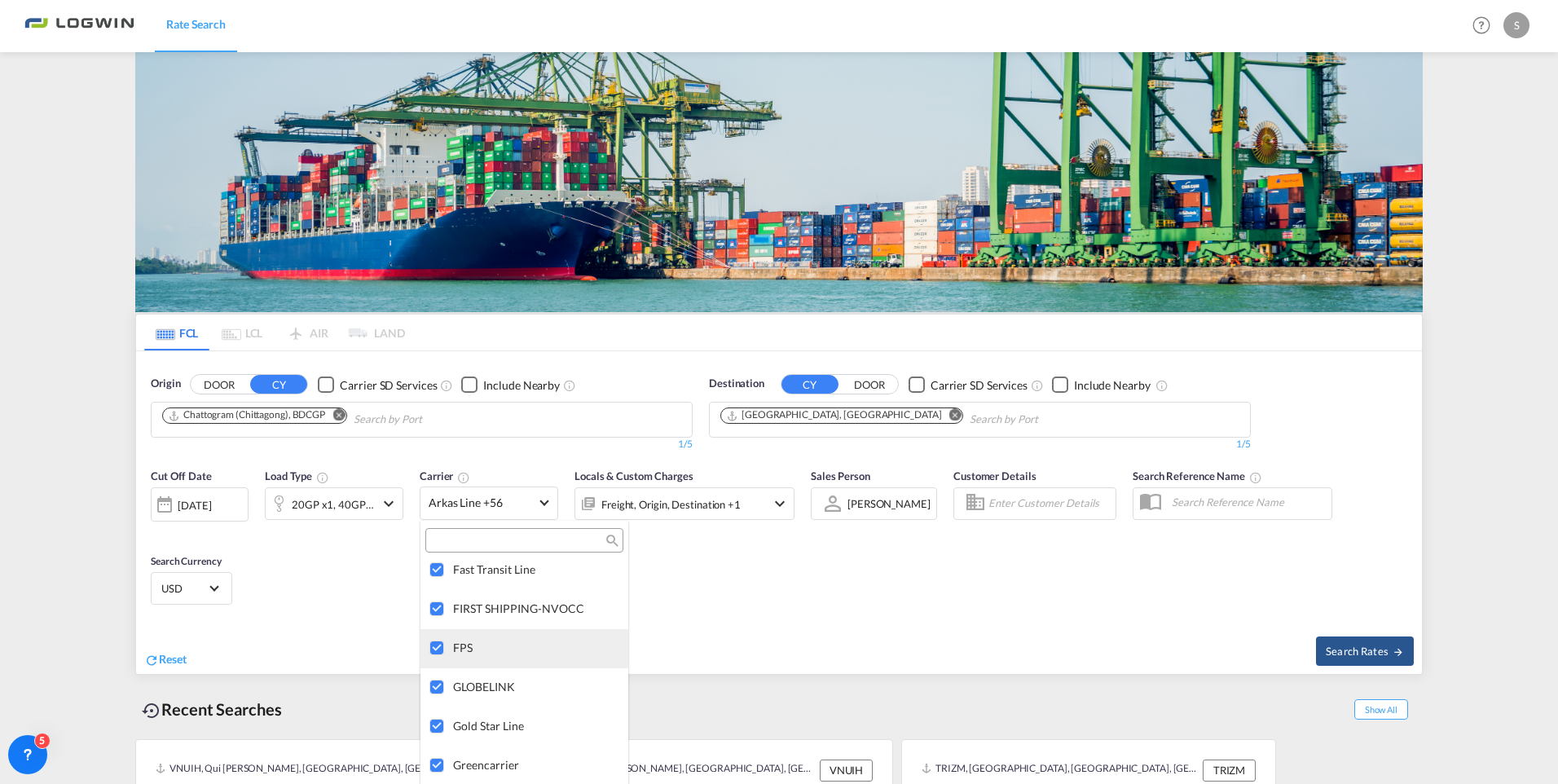
scroll to position [2204, 0]
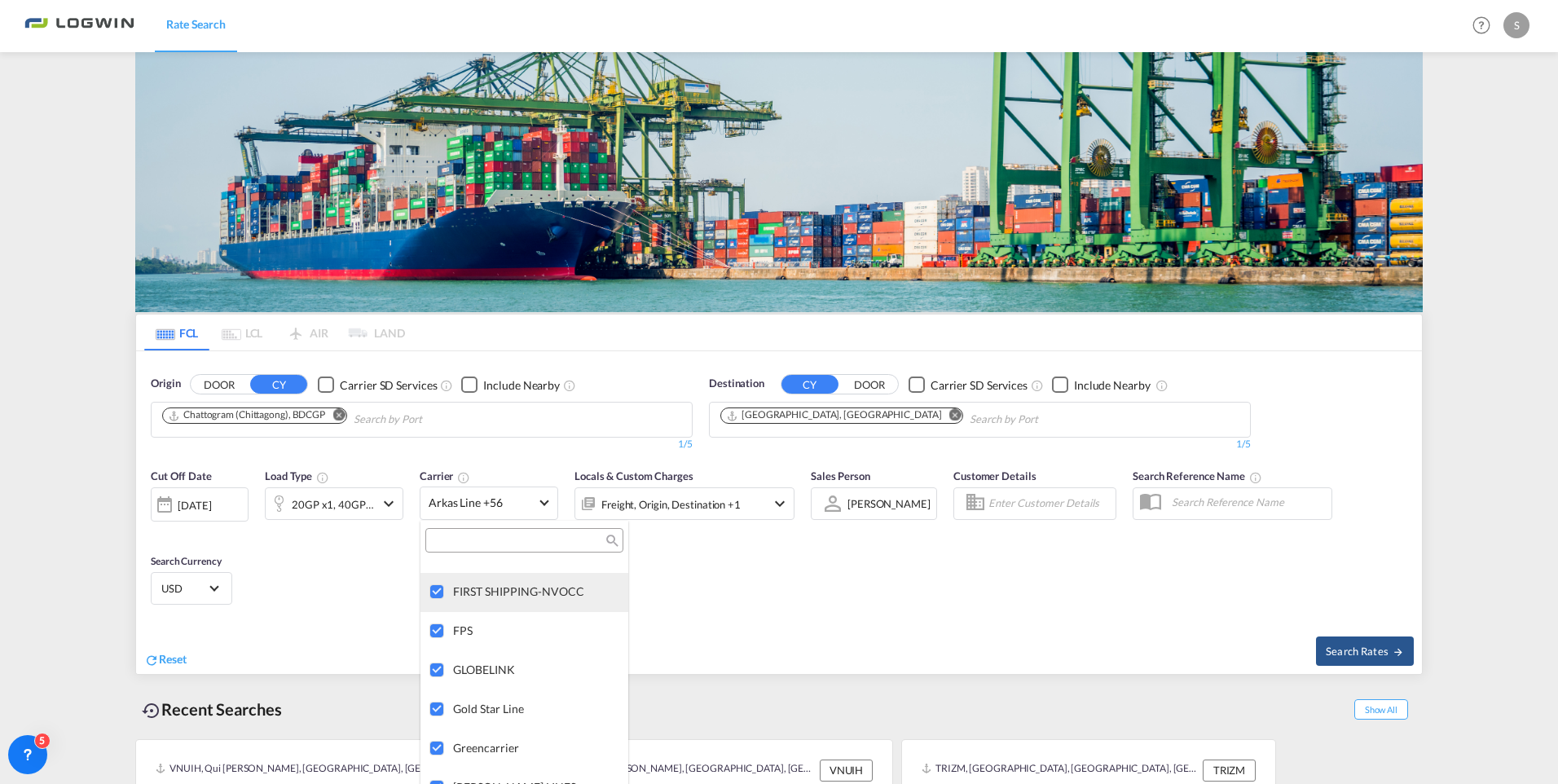
click at [437, 591] on div at bounding box center [438, 592] width 16 height 16
click at [439, 594] on div at bounding box center [438, 631] width 16 height 16
click at [437, 594] on div at bounding box center [438, 671] width 16 height 16
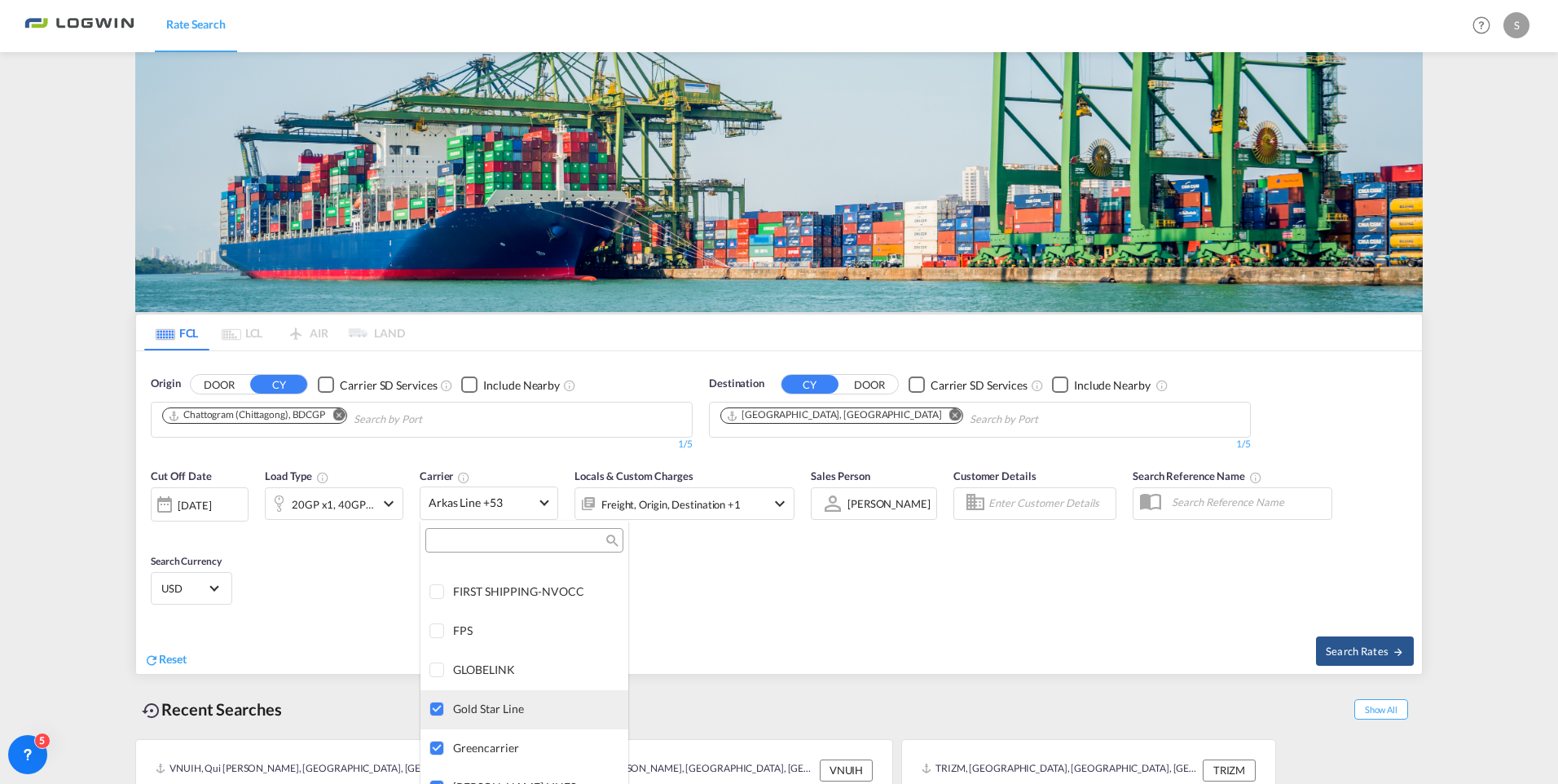
click at [436, 594] on div at bounding box center [438, 710] width 16 height 16
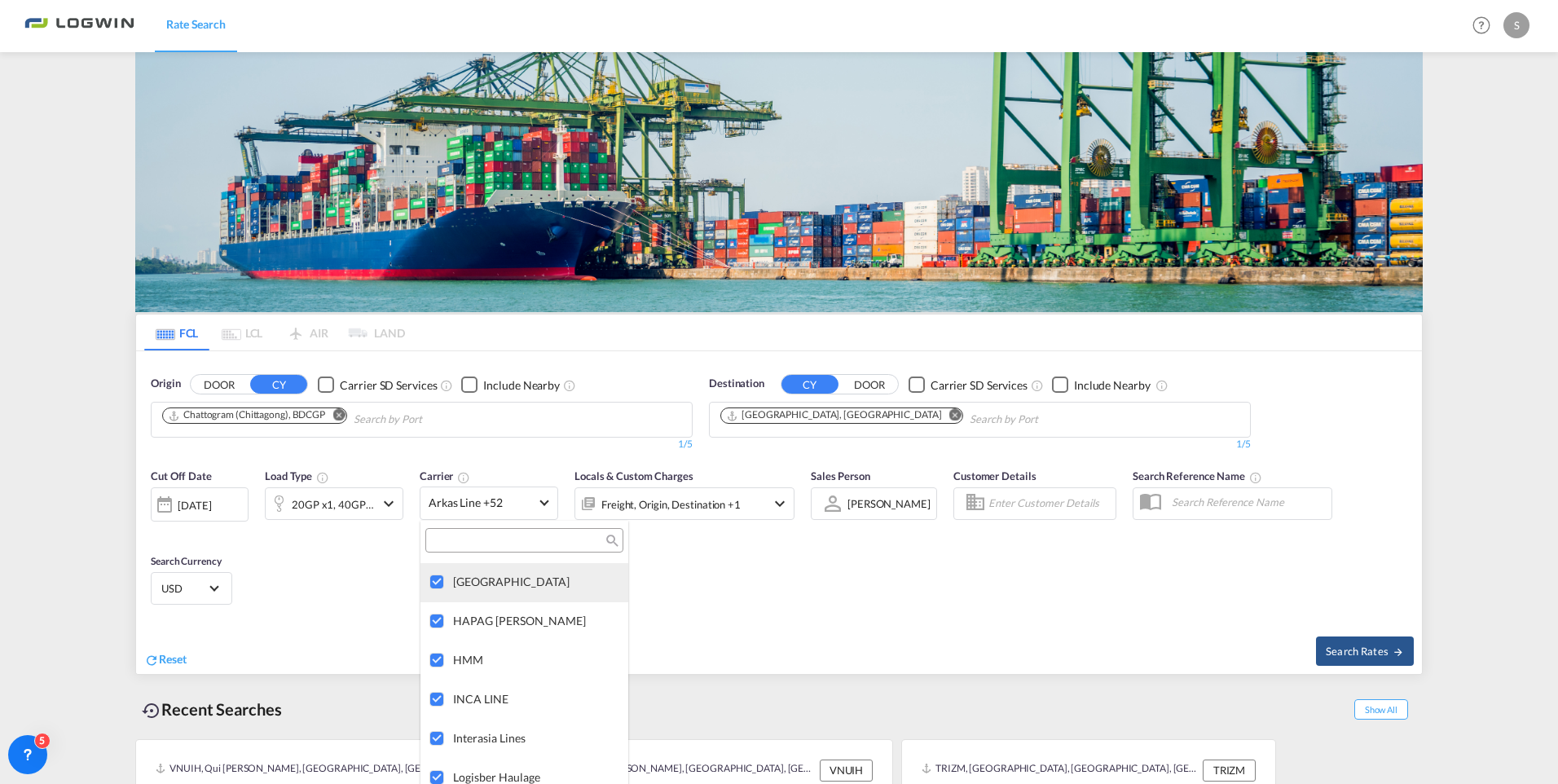
scroll to position [2367, 0]
click at [437, 581] on div at bounding box center [438, 586] width 16 height 16
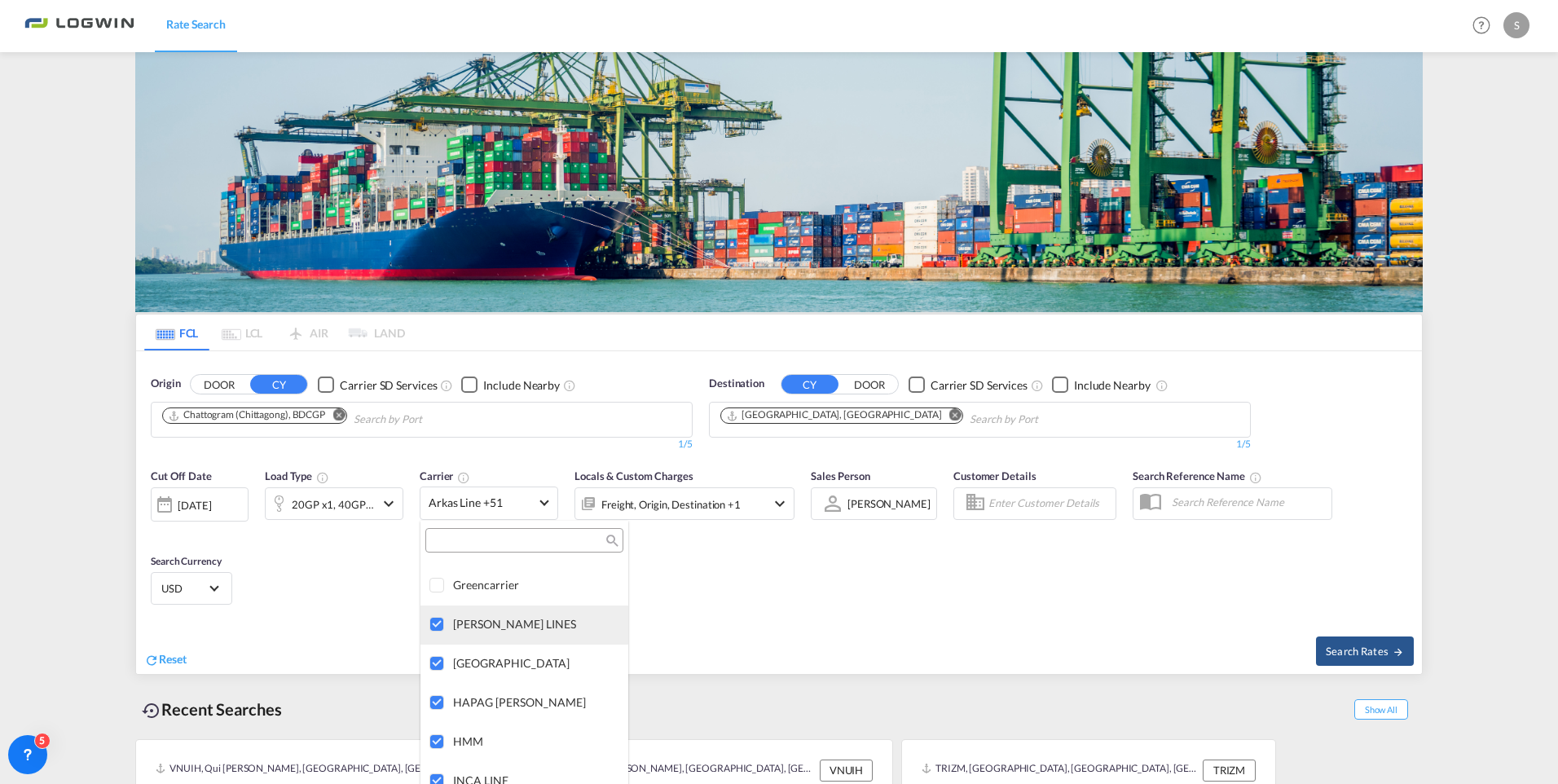
click at [440, 594] on div at bounding box center [438, 625] width 16 height 16
click at [440, 594] on div at bounding box center [438, 664] width 16 height 16
click at [436, 594] on div at bounding box center [438, 741] width 16 height 16
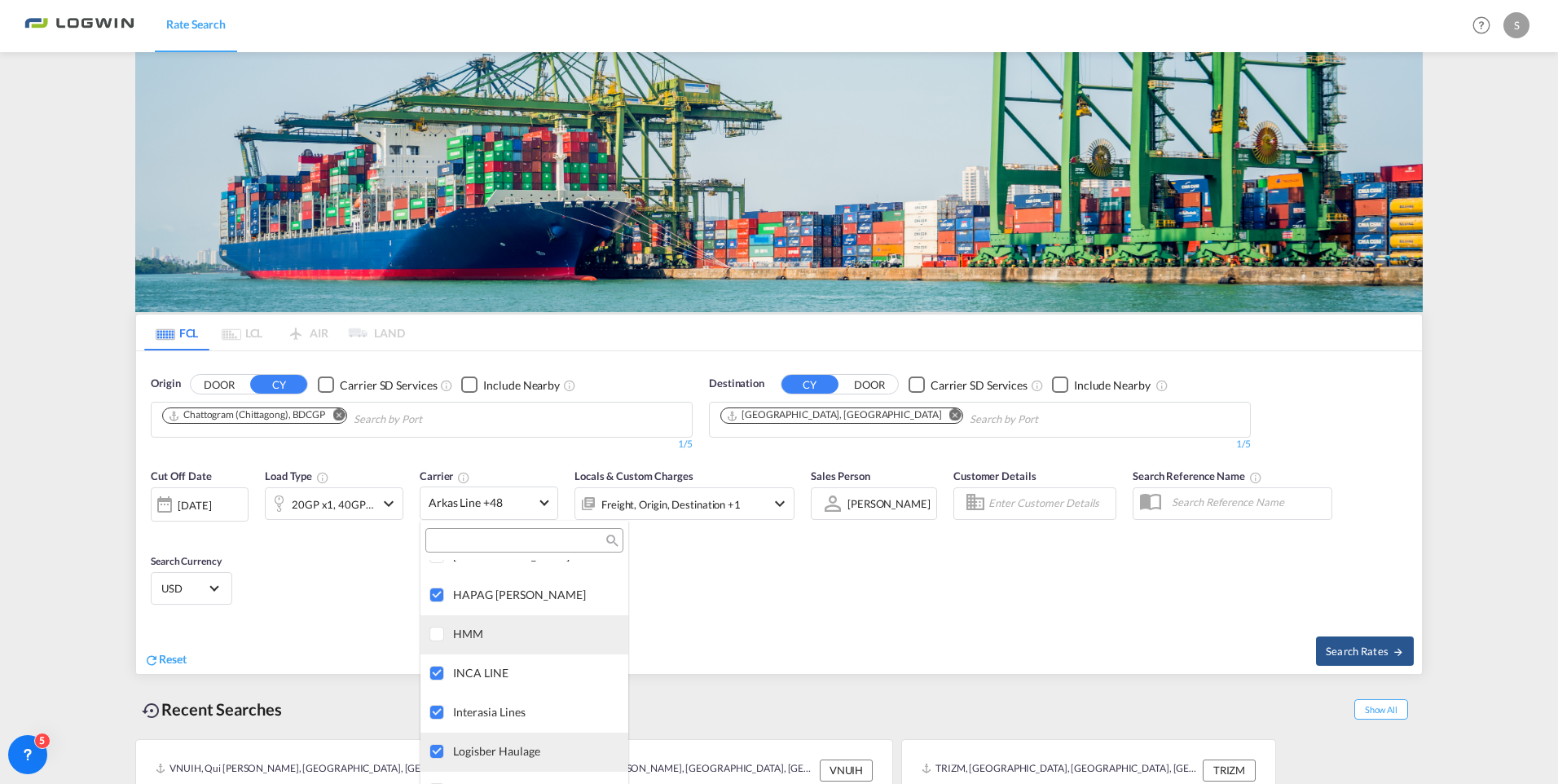
scroll to position [2530, 0]
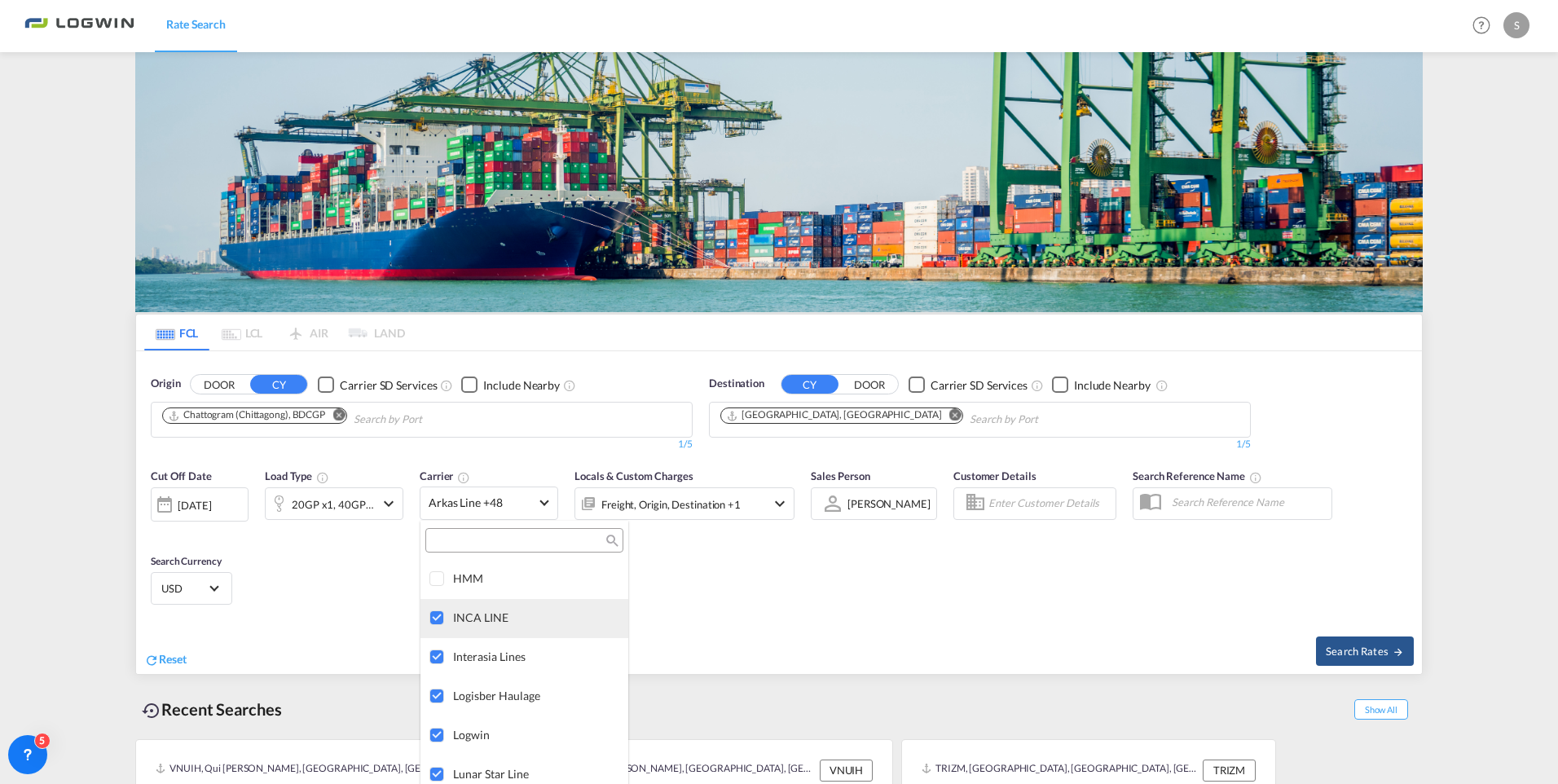
click at [440, 594] on div at bounding box center [438, 618] width 16 height 16
click at [436, 594] on div at bounding box center [438, 657] width 16 height 16
drag, startPoint x: 439, startPoint y: 693, endPoint x: 439, endPoint y: 710, distance: 17.0
click at [439, 594] on div at bounding box center [438, 696] width 16 height 16
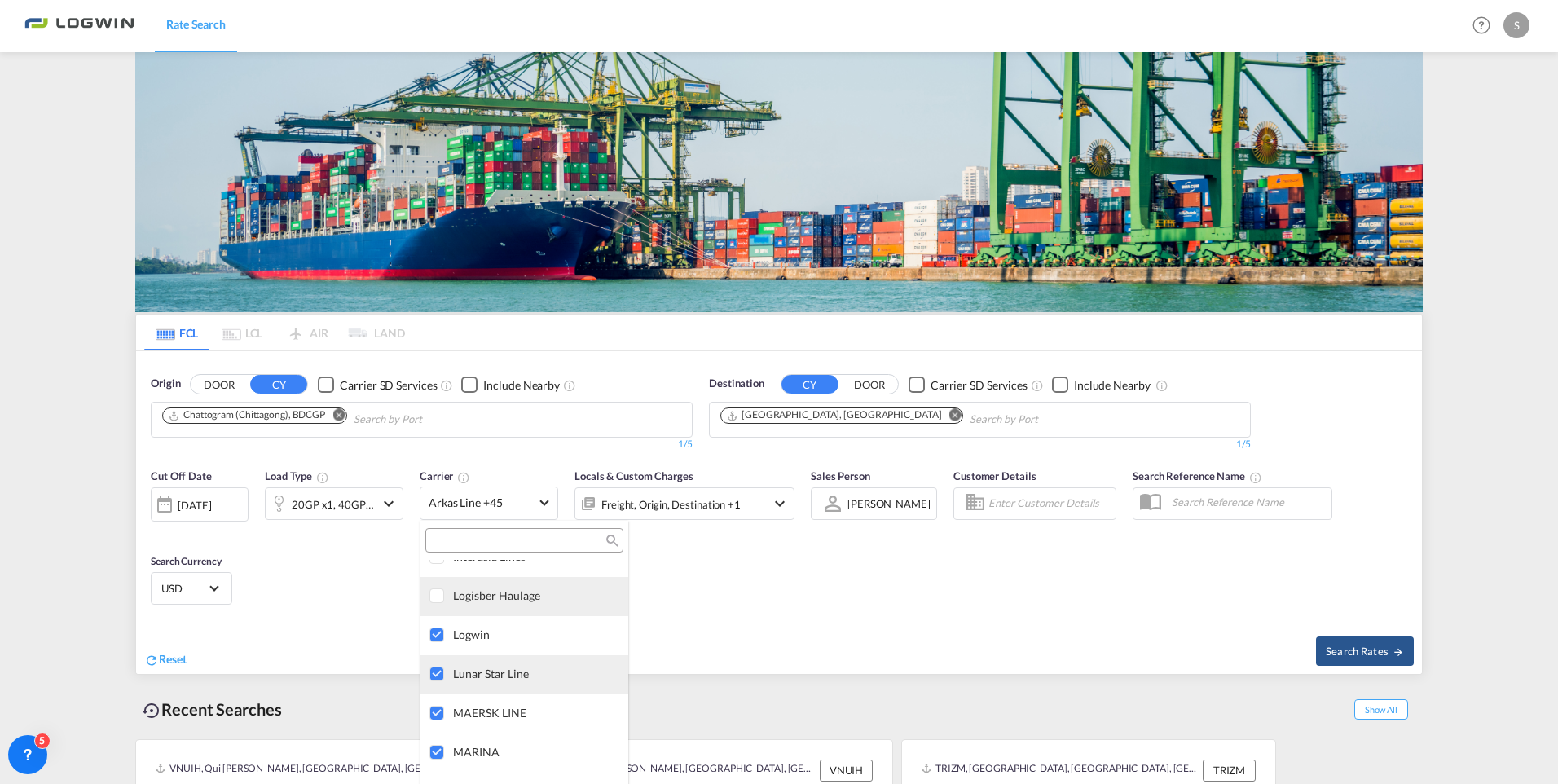
scroll to position [2612, 0]
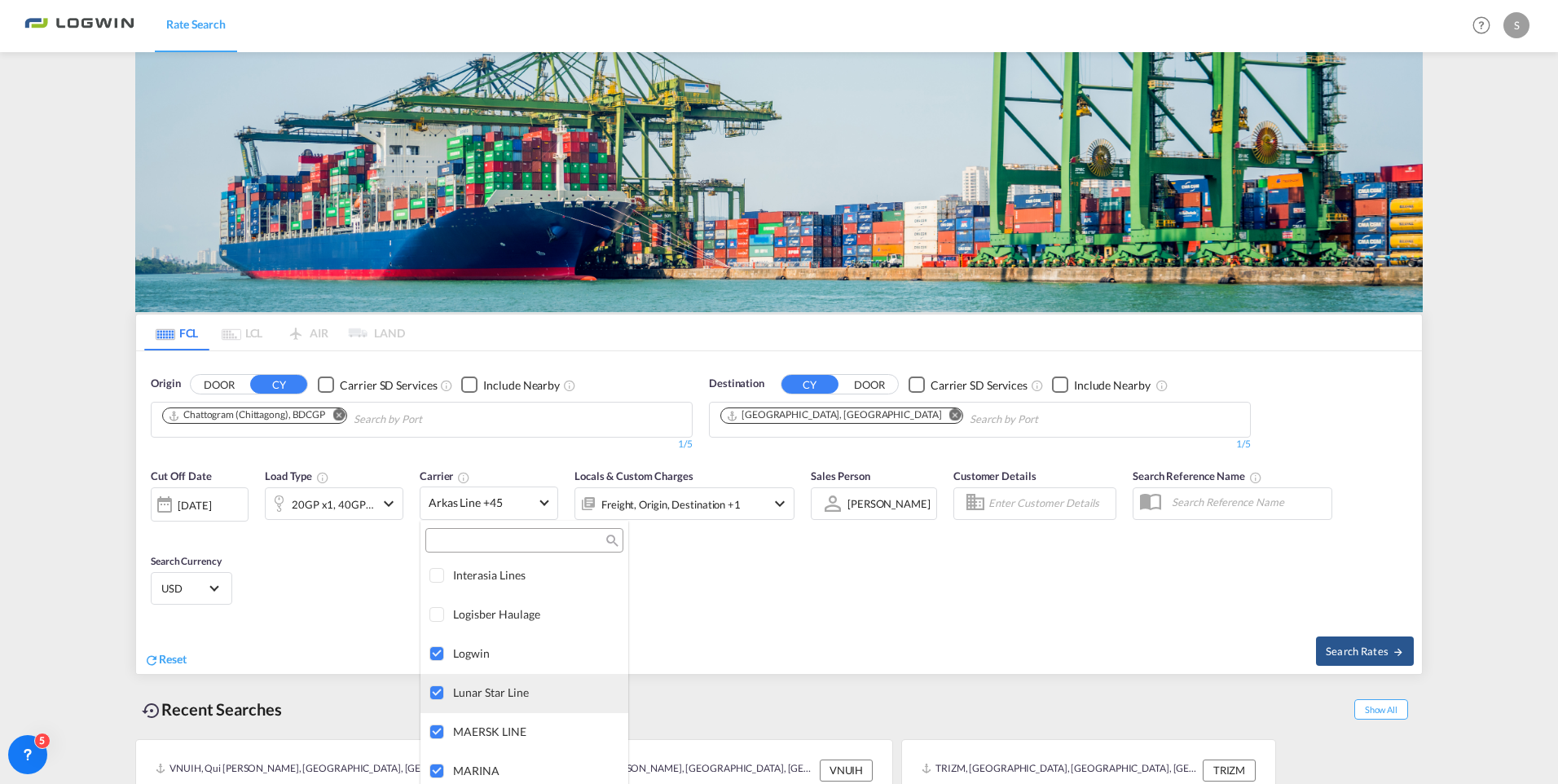
drag, startPoint x: 436, startPoint y: 689, endPoint x: 469, endPoint y: 679, distance: 34.5
click at [438, 594] on div at bounding box center [438, 693] width 16 height 16
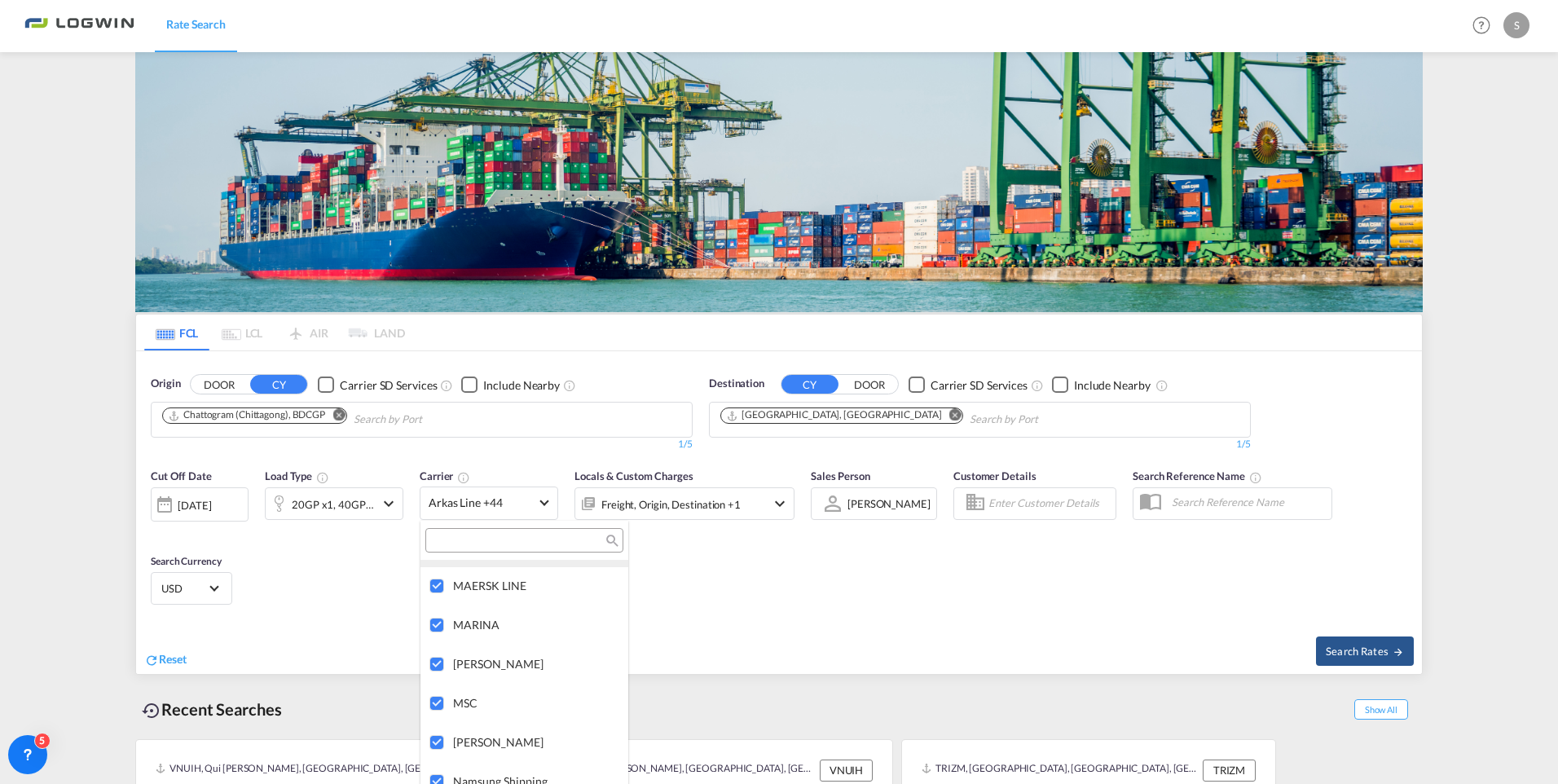
scroll to position [2775, 0]
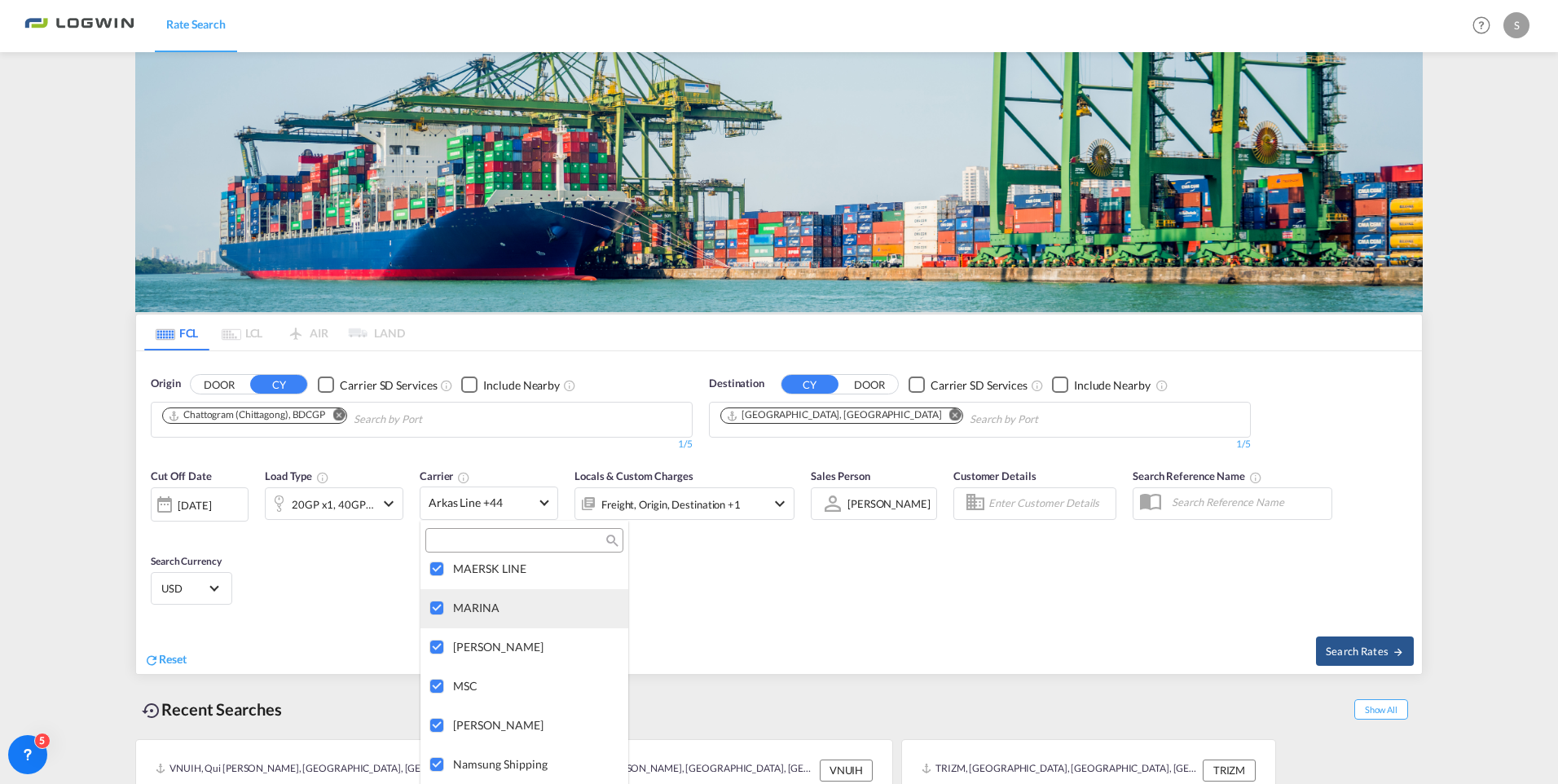
click at [434, 594] on div at bounding box center [438, 609] width 16 height 16
click at [440, 594] on div at bounding box center [438, 648] width 16 height 16
click at [440, 594] on div at bounding box center [438, 726] width 16 height 16
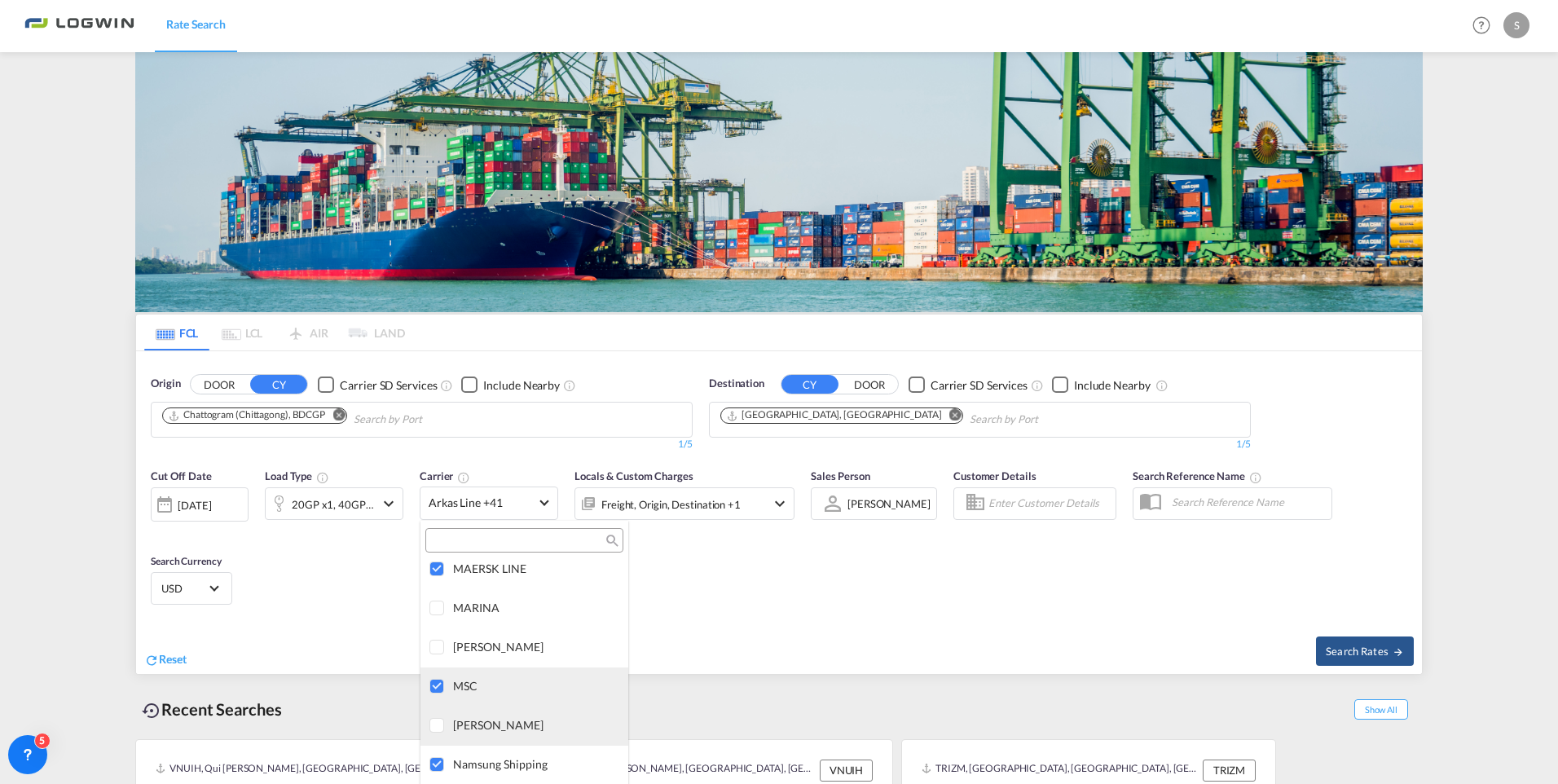
scroll to position [2856, 0]
click at [440, 594] on div at bounding box center [438, 683] width 16 height 16
click at [430, 594] on div at bounding box center [438, 722] width 16 height 16
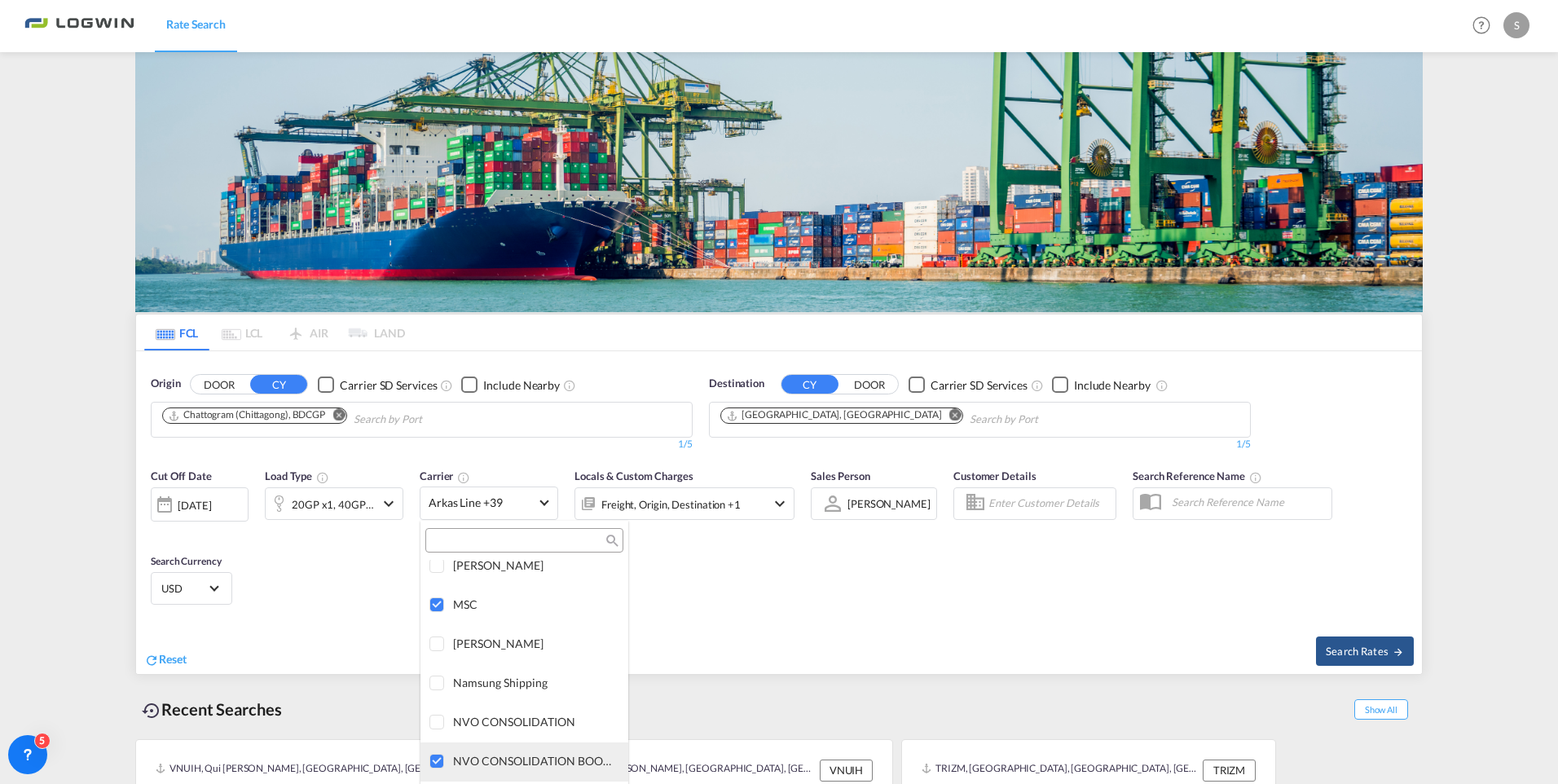
click at [442, 594] on div at bounding box center [438, 761] width 16 height 16
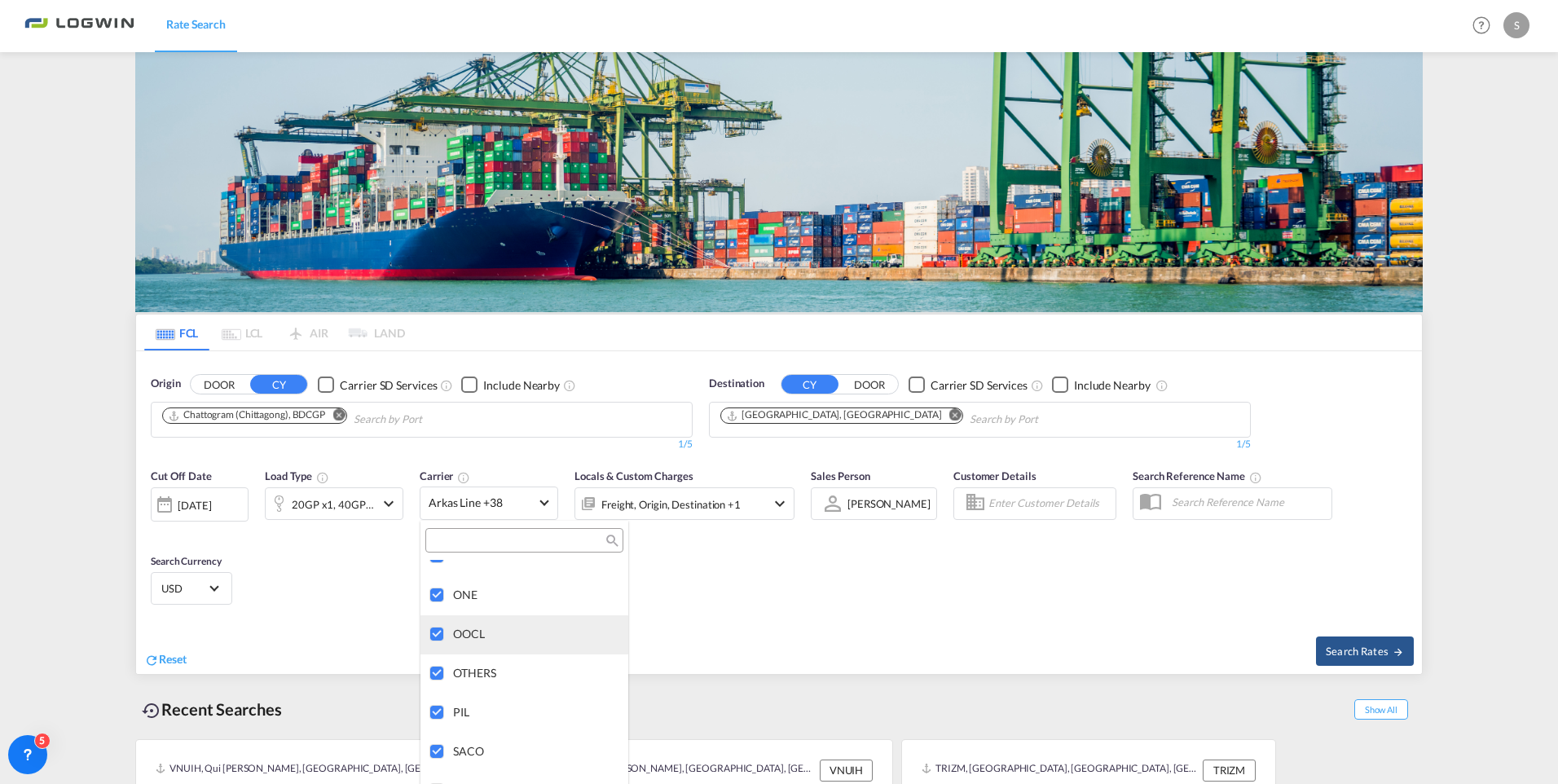
scroll to position [3018, 0]
drag, startPoint x: 434, startPoint y: 639, endPoint x: 438, endPoint y: 651, distance: 12.6
click at [436, 594] on div at bounding box center [438, 638] width 16 height 16
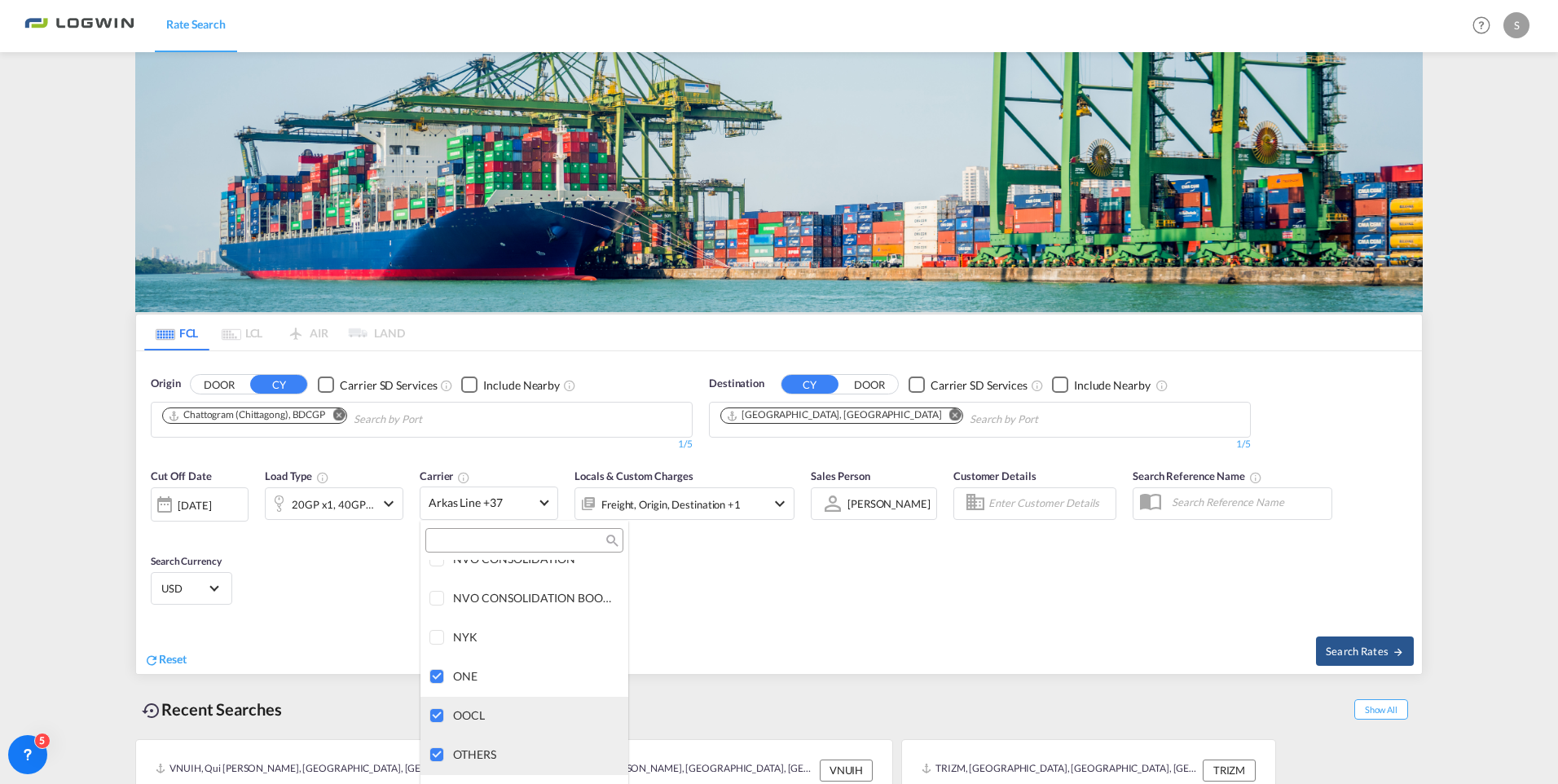
drag, startPoint x: 439, startPoint y: 714, endPoint x: 435, endPoint y: 746, distance: 32.2
click at [439, 594] on div at bounding box center [438, 716] width 16 height 16
click at [435, 594] on div at bounding box center [438, 755] width 16 height 16
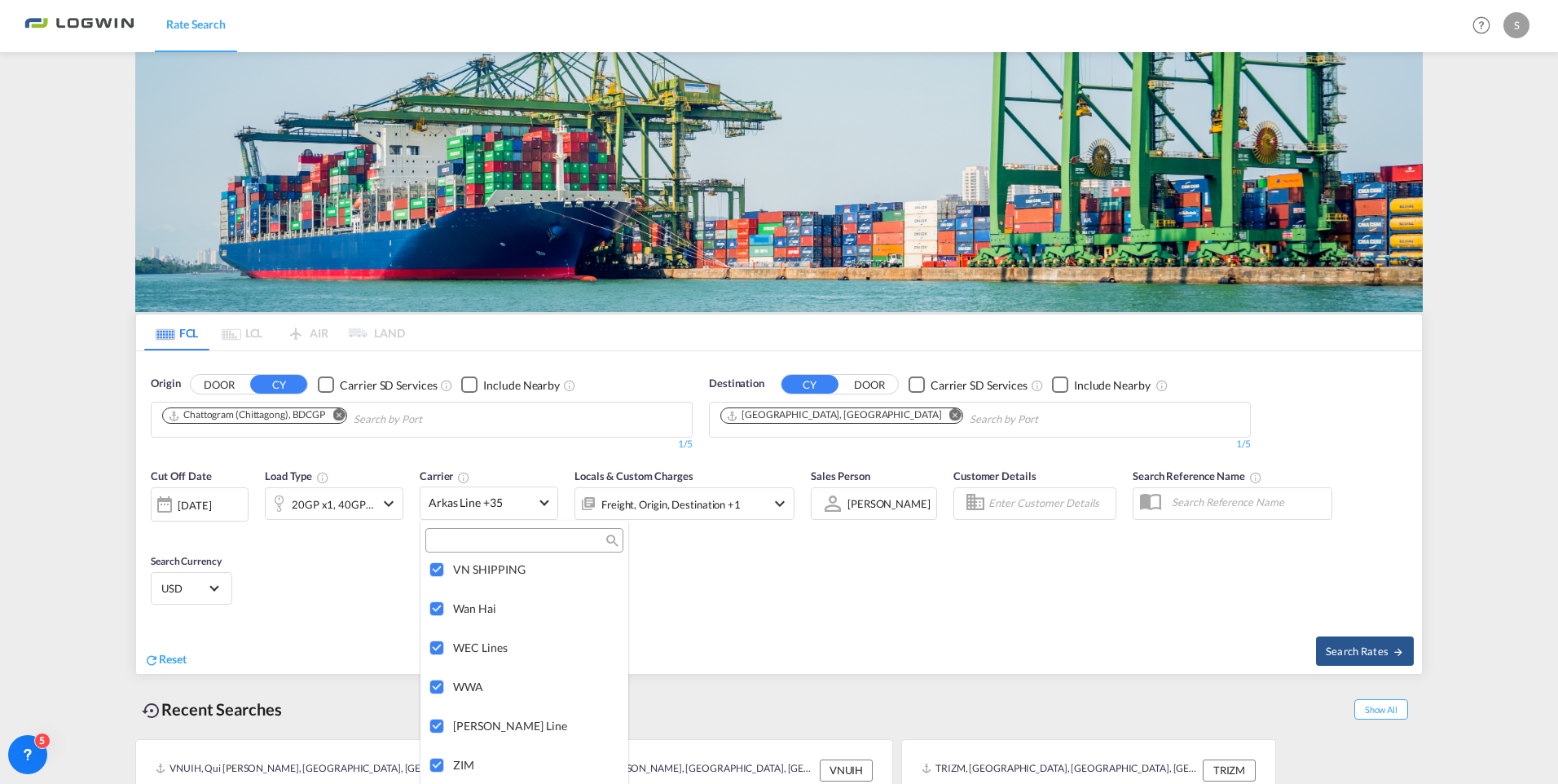
click at [759, 584] on md-backdrop at bounding box center [779, 392] width 1558 height 784
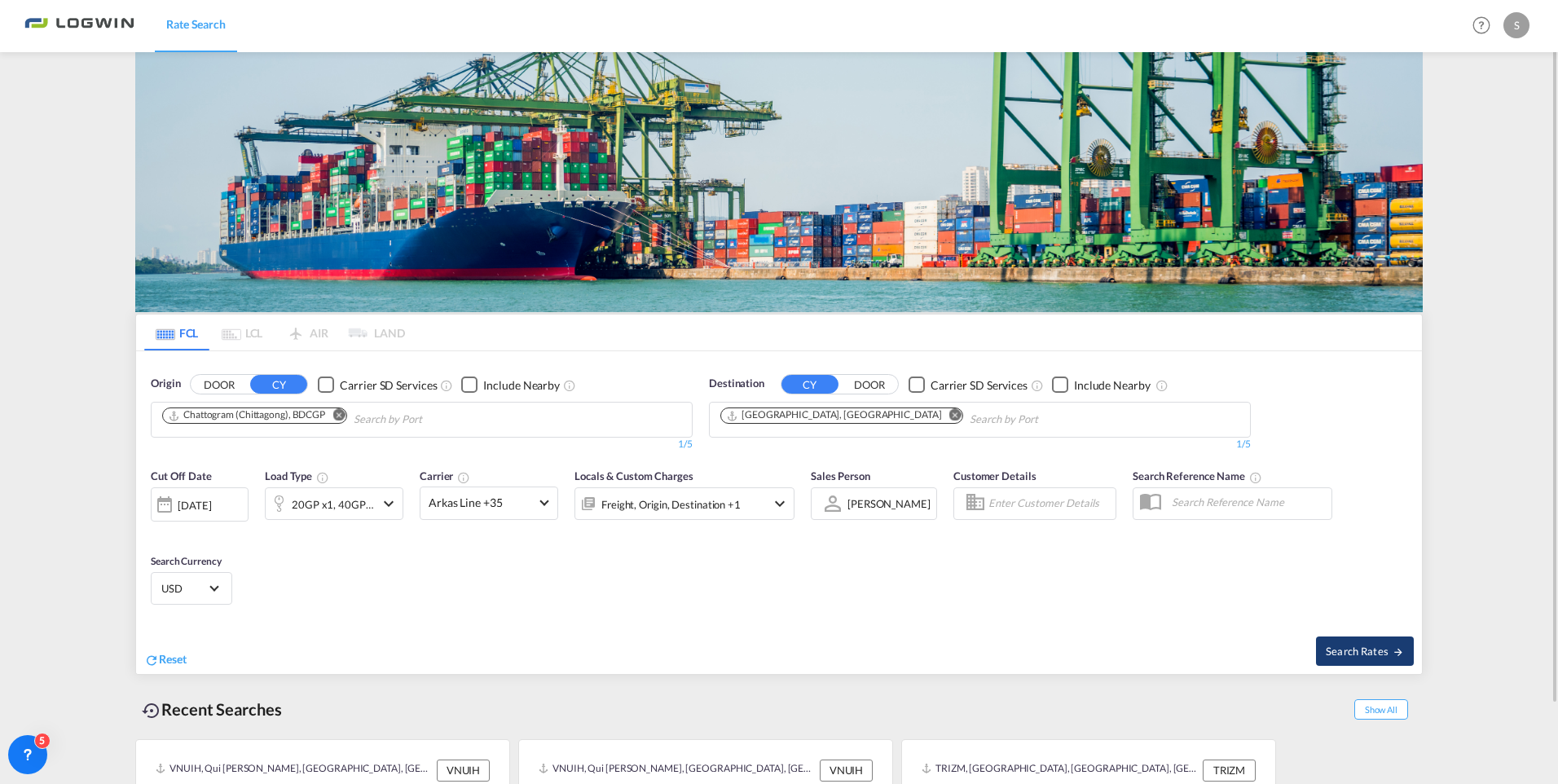
click at [1231, 594] on span "Search Rates" at bounding box center [1365, 650] width 78 height 13
type input "BDCGP to DEHAM / [DATE]"
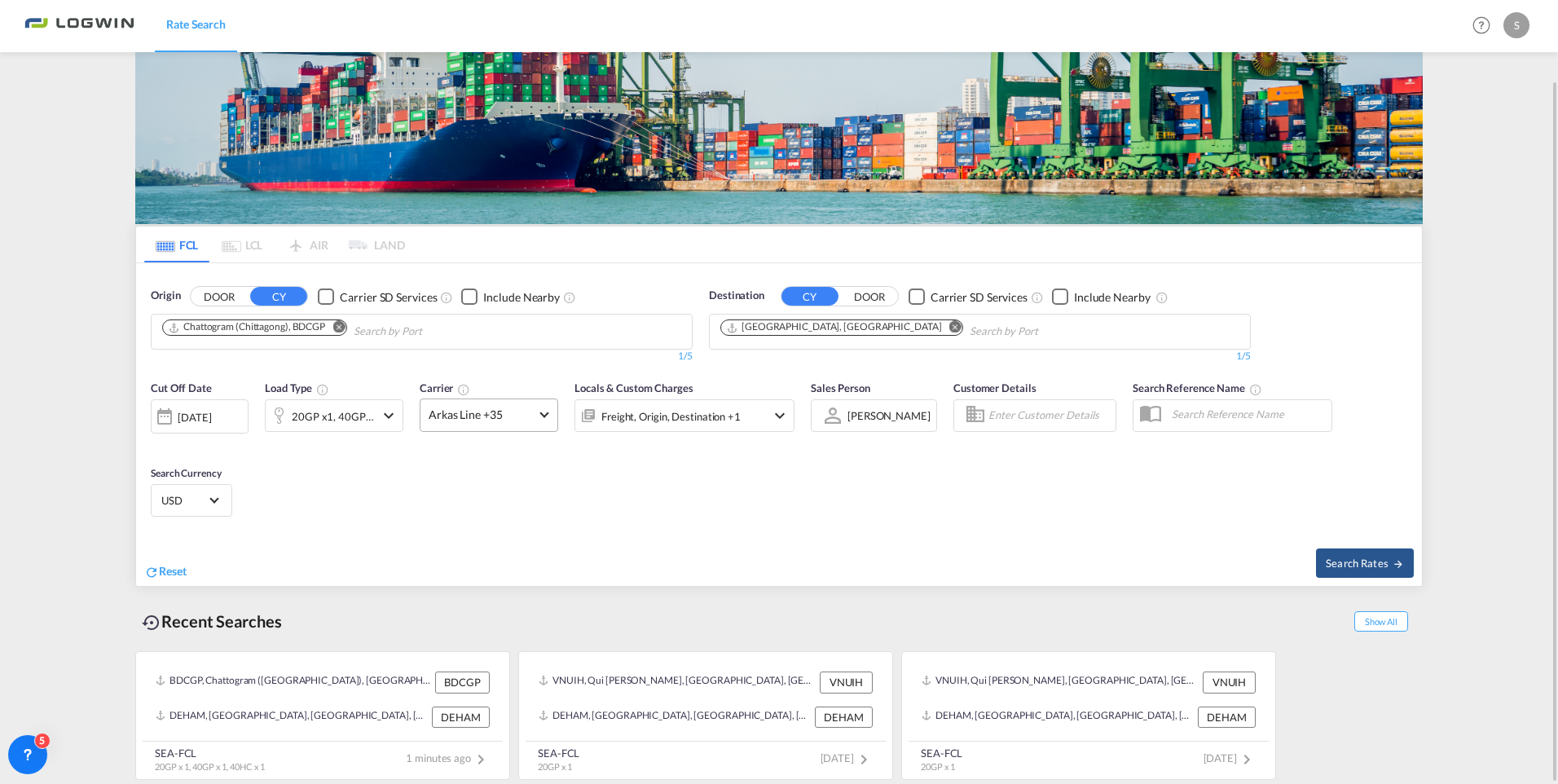
click at [543, 414] on span at bounding box center [544, 414] width 9 height 9
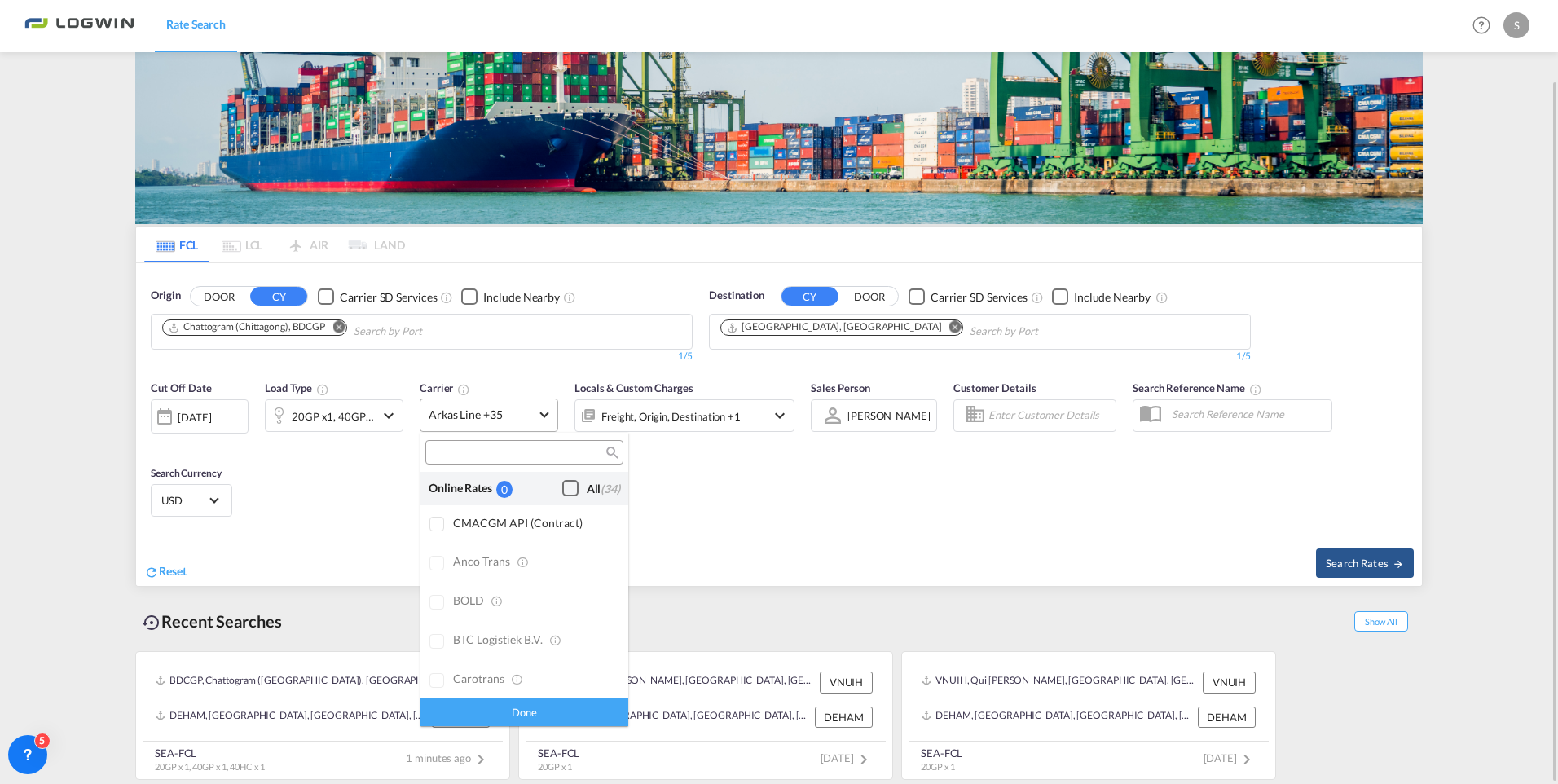
scroll to position [1425, 0]
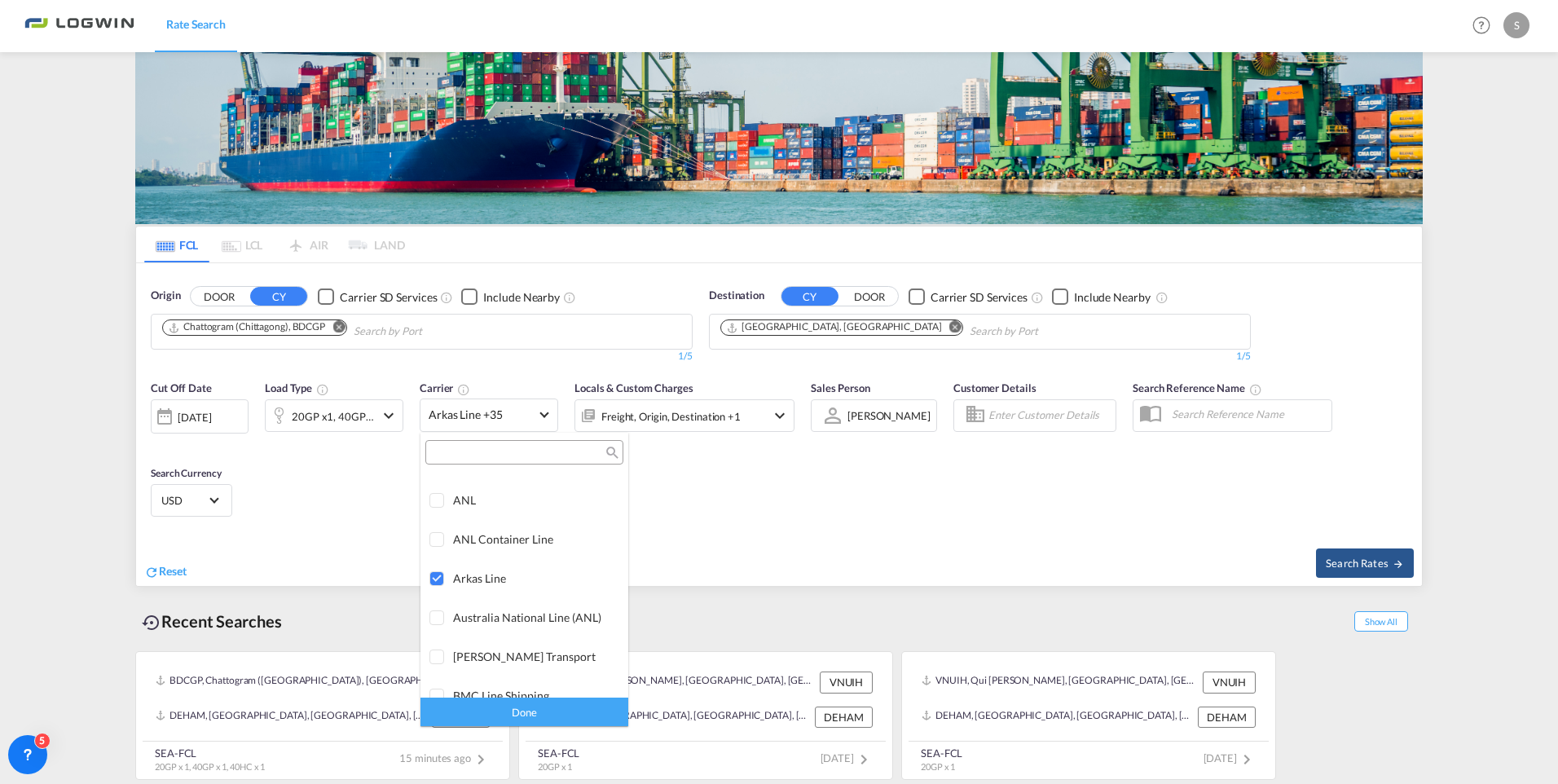
click at [937, 586] on md-backdrop at bounding box center [779, 392] width 1558 height 784
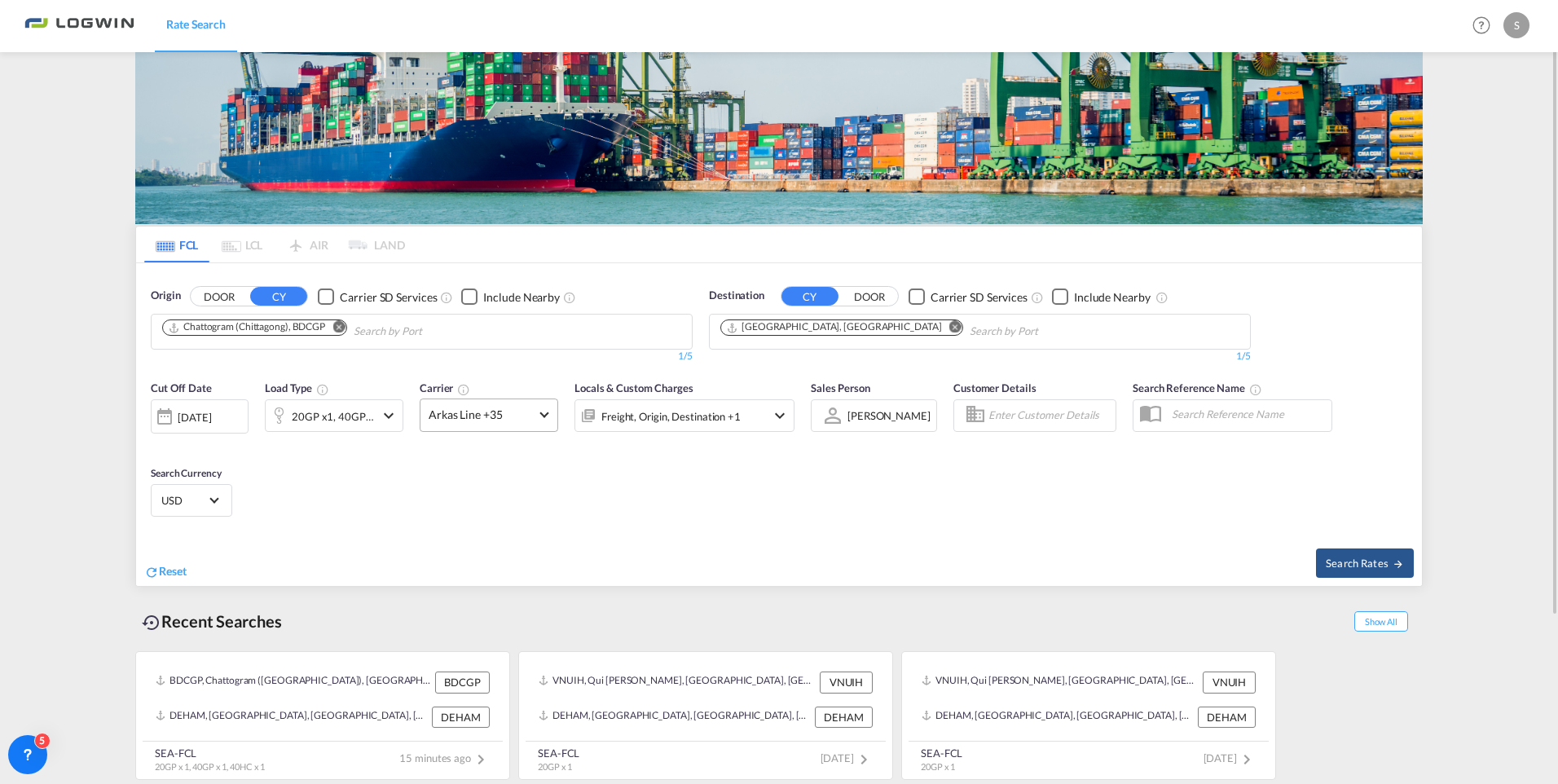
scroll to position [0, 0]
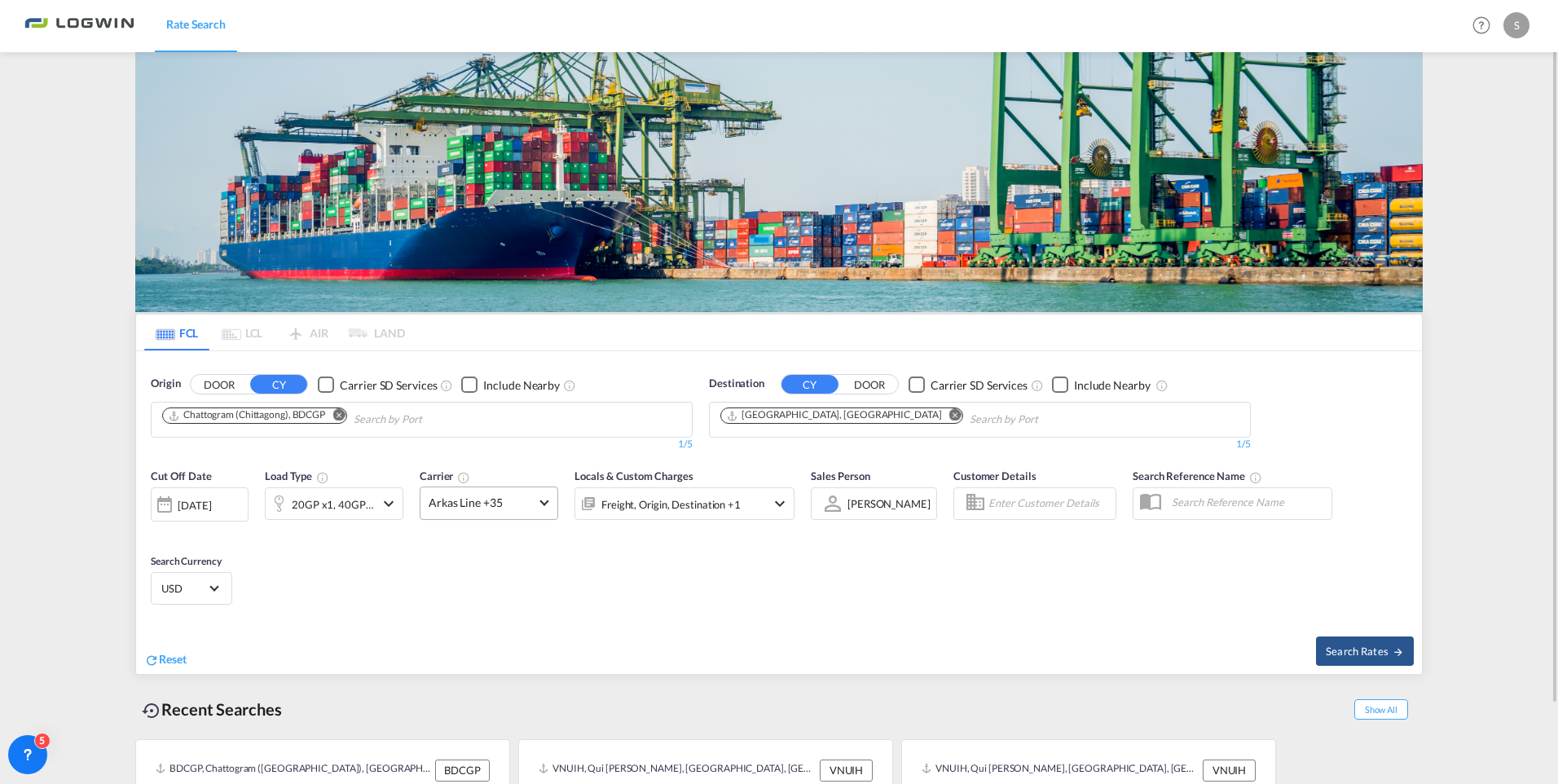
click at [551, 500] on md-select-value "Arkas Line +35" at bounding box center [488, 503] width 136 height 32
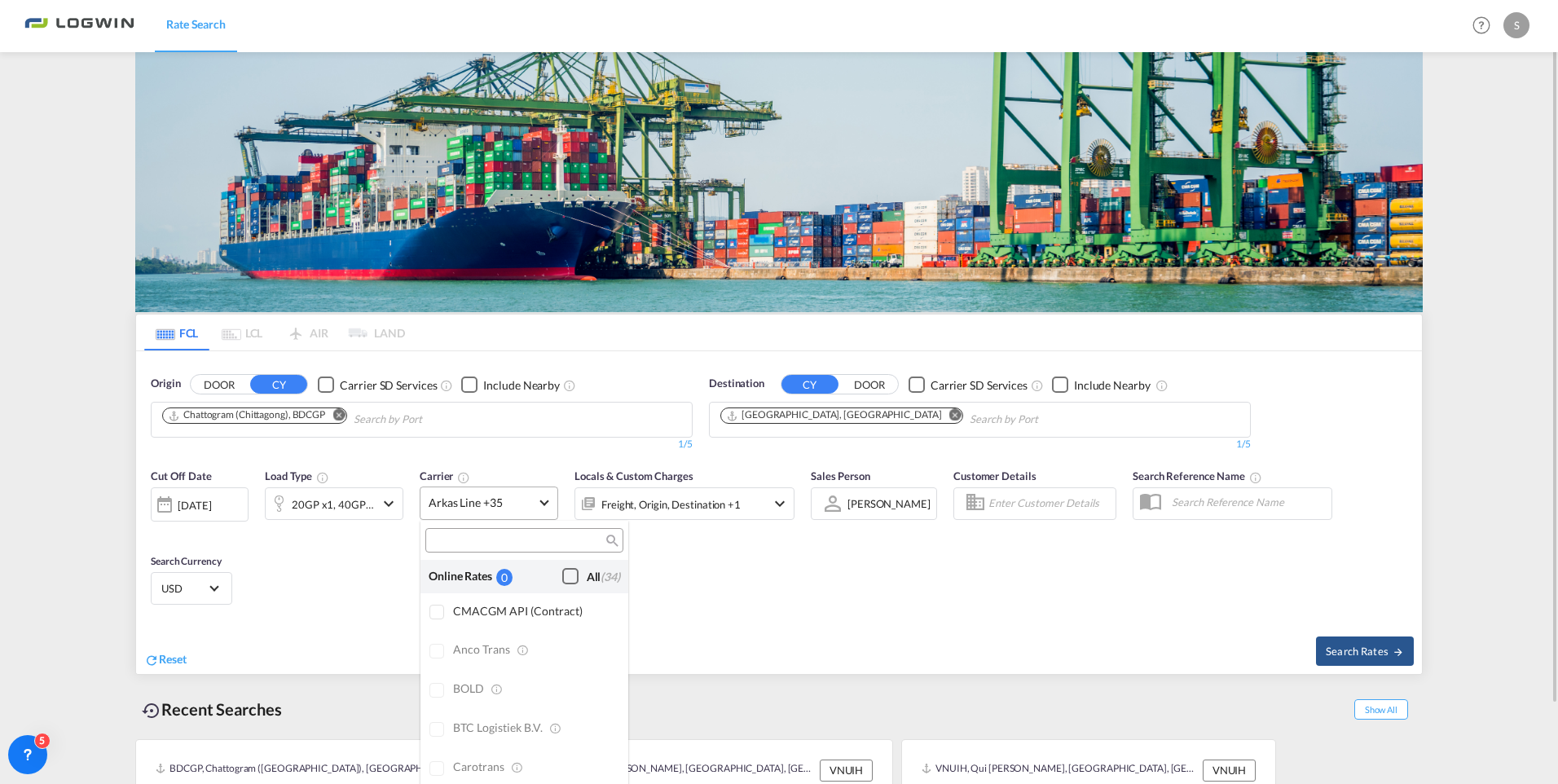
scroll to position [1425, 0]
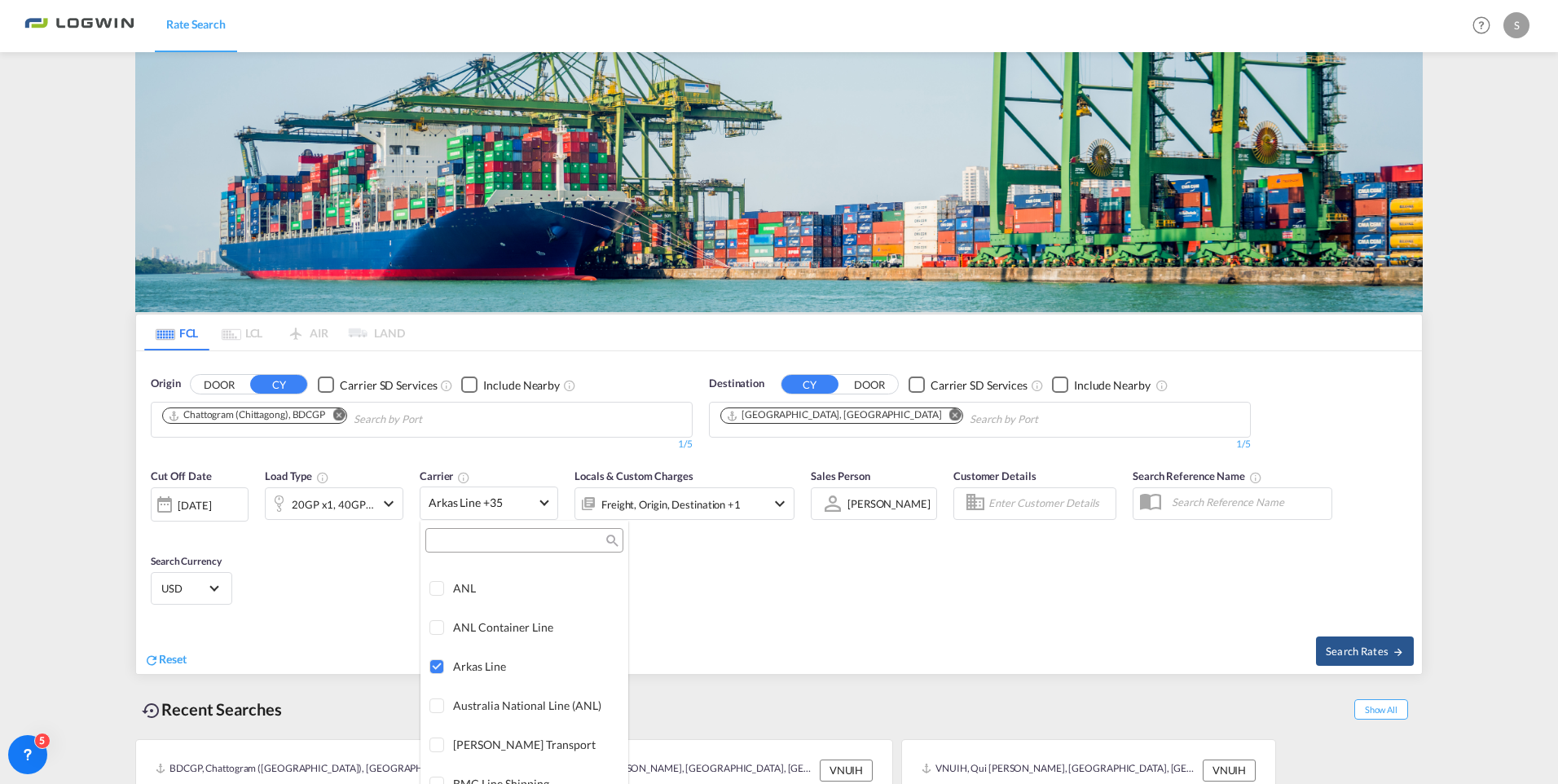
click at [541, 497] on md-backdrop at bounding box center [779, 392] width 1558 height 784
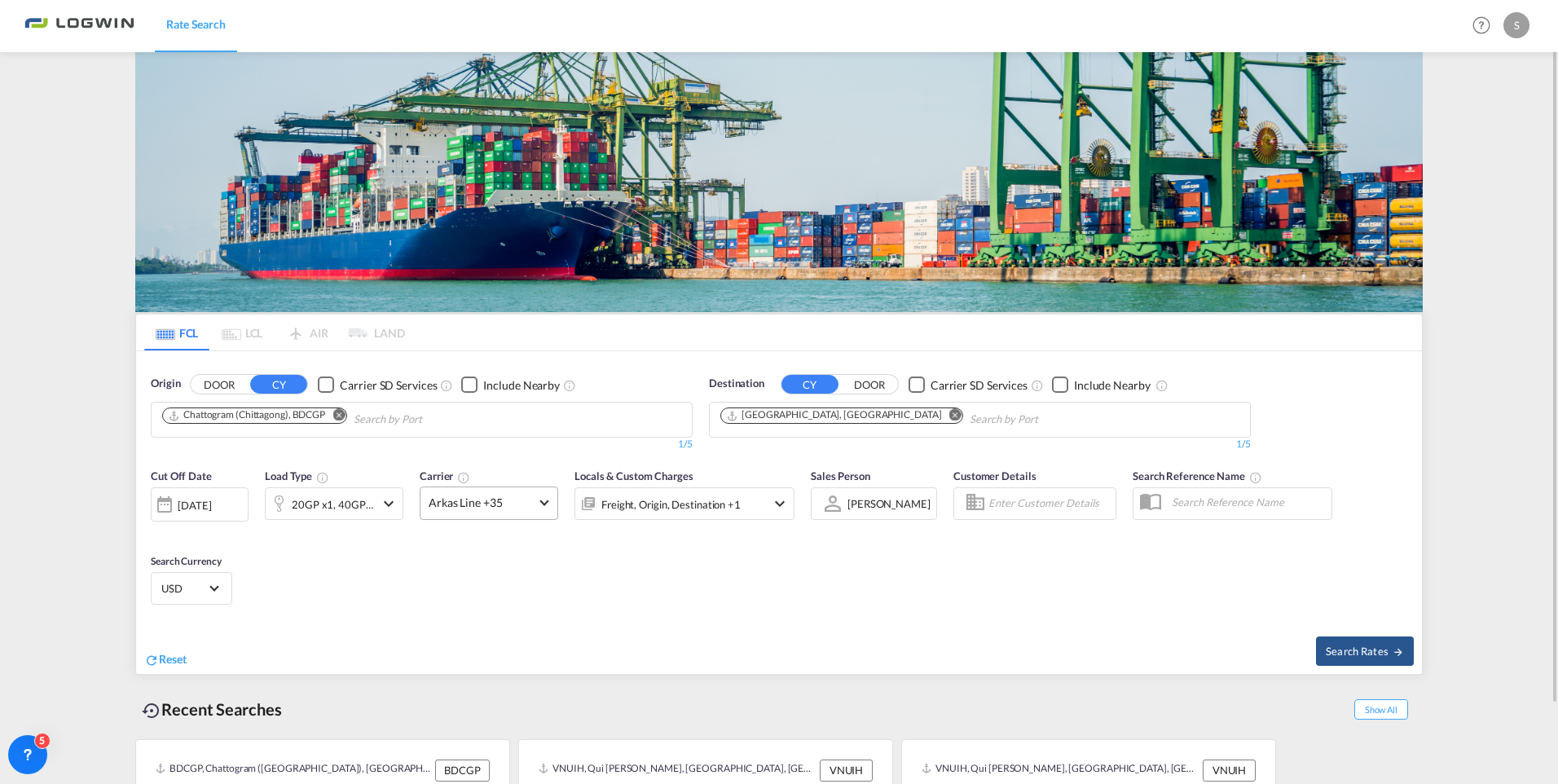
click at [549, 501] on md-select-value "Arkas Line +35" at bounding box center [488, 503] width 136 height 32
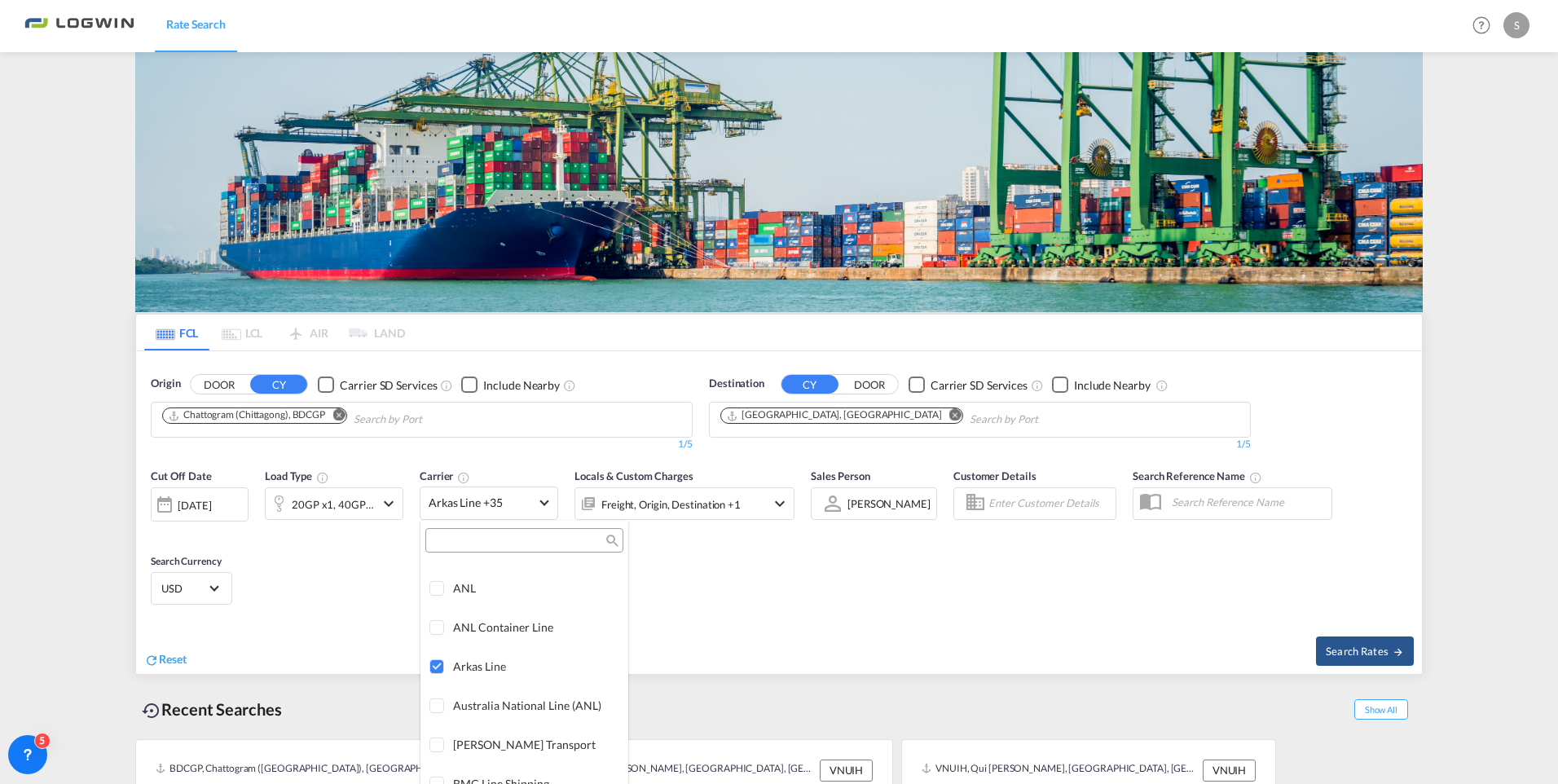
click at [502, 539] on input "search" at bounding box center [518, 540] width 175 height 15
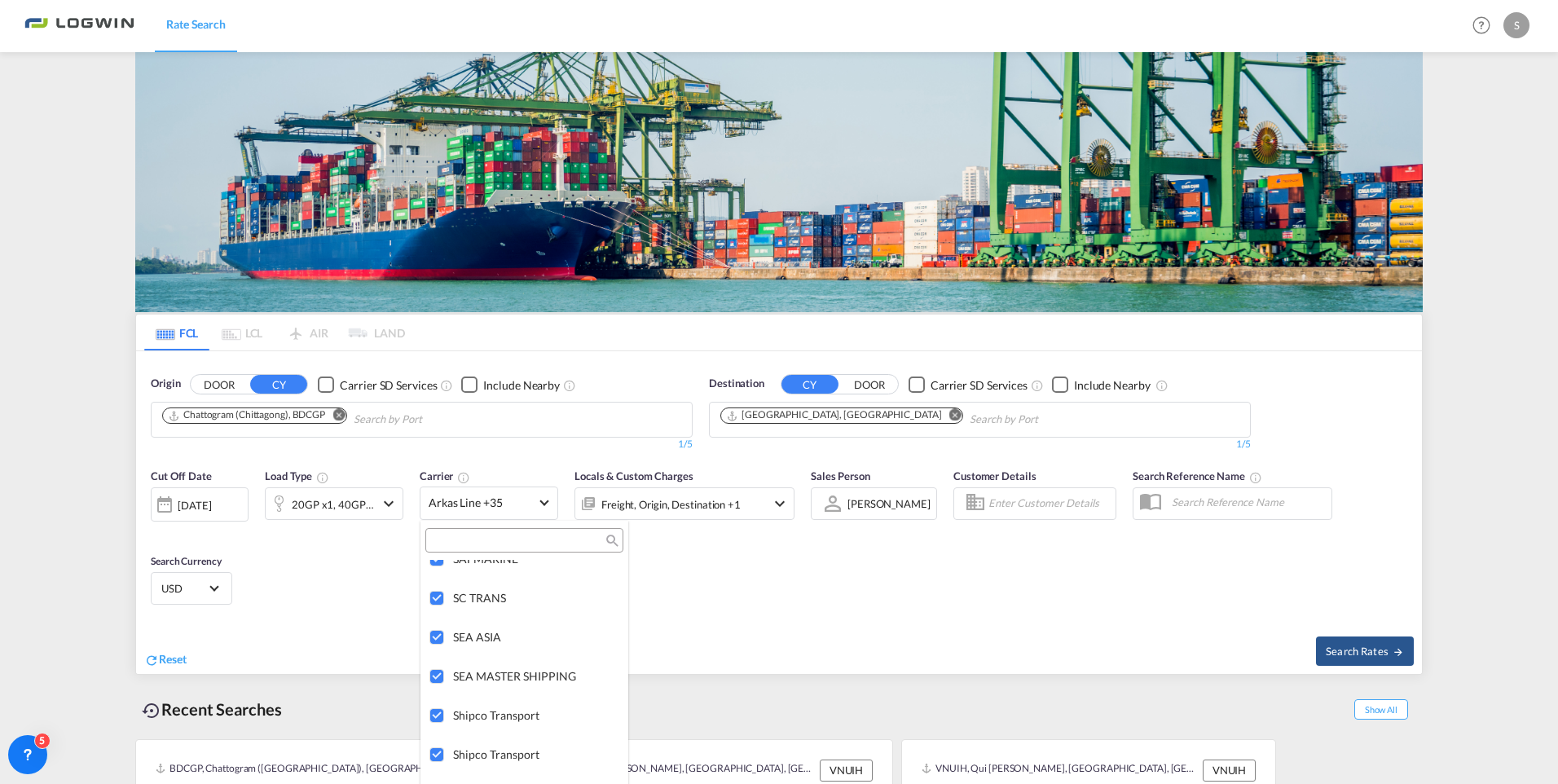
scroll to position [3331, 0]
click at [882, 581] on md-backdrop at bounding box center [779, 392] width 1558 height 784
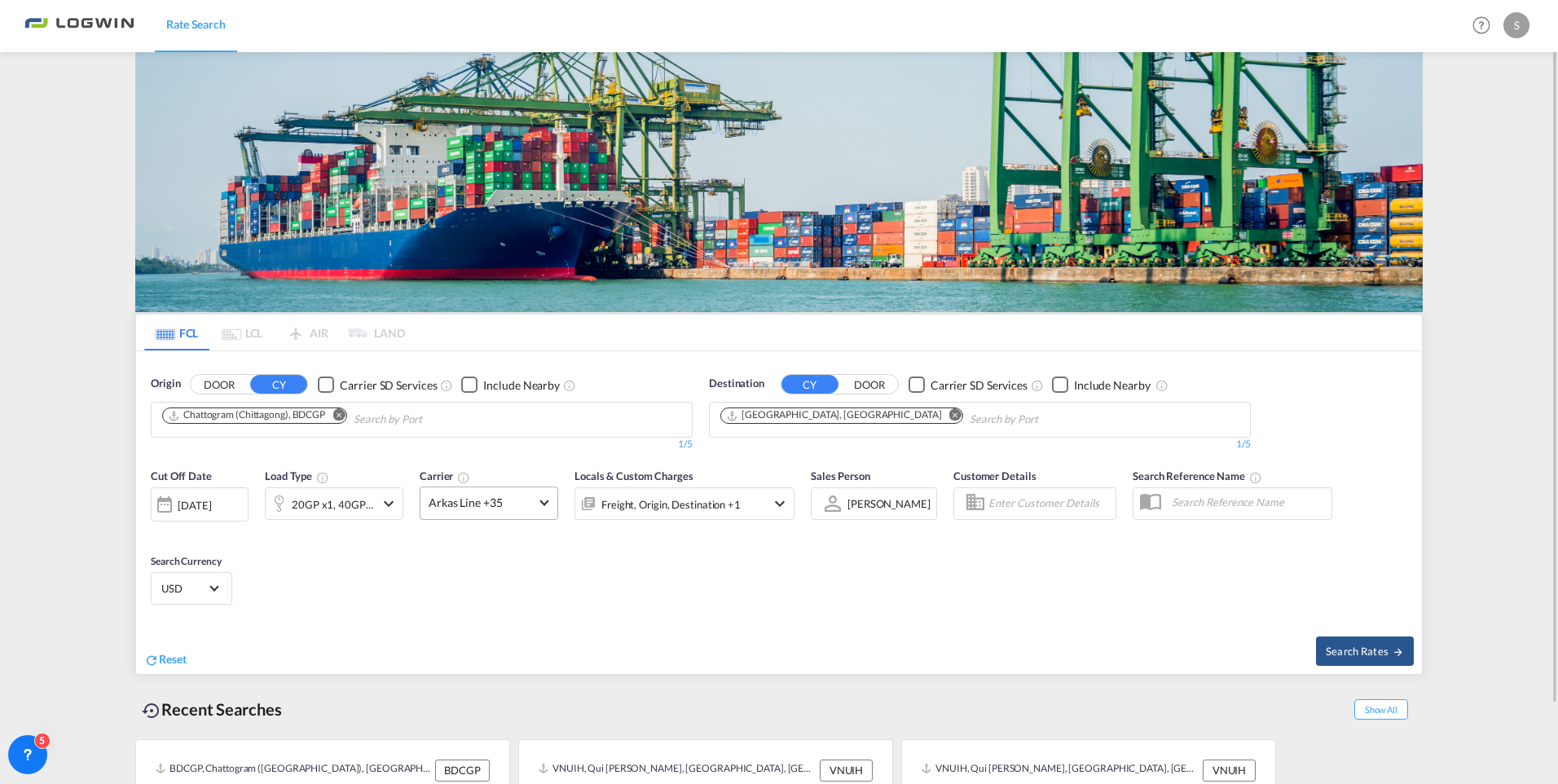
click at [551, 497] on md-select-value "Arkas Line +35" at bounding box center [488, 503] width 136 height 32
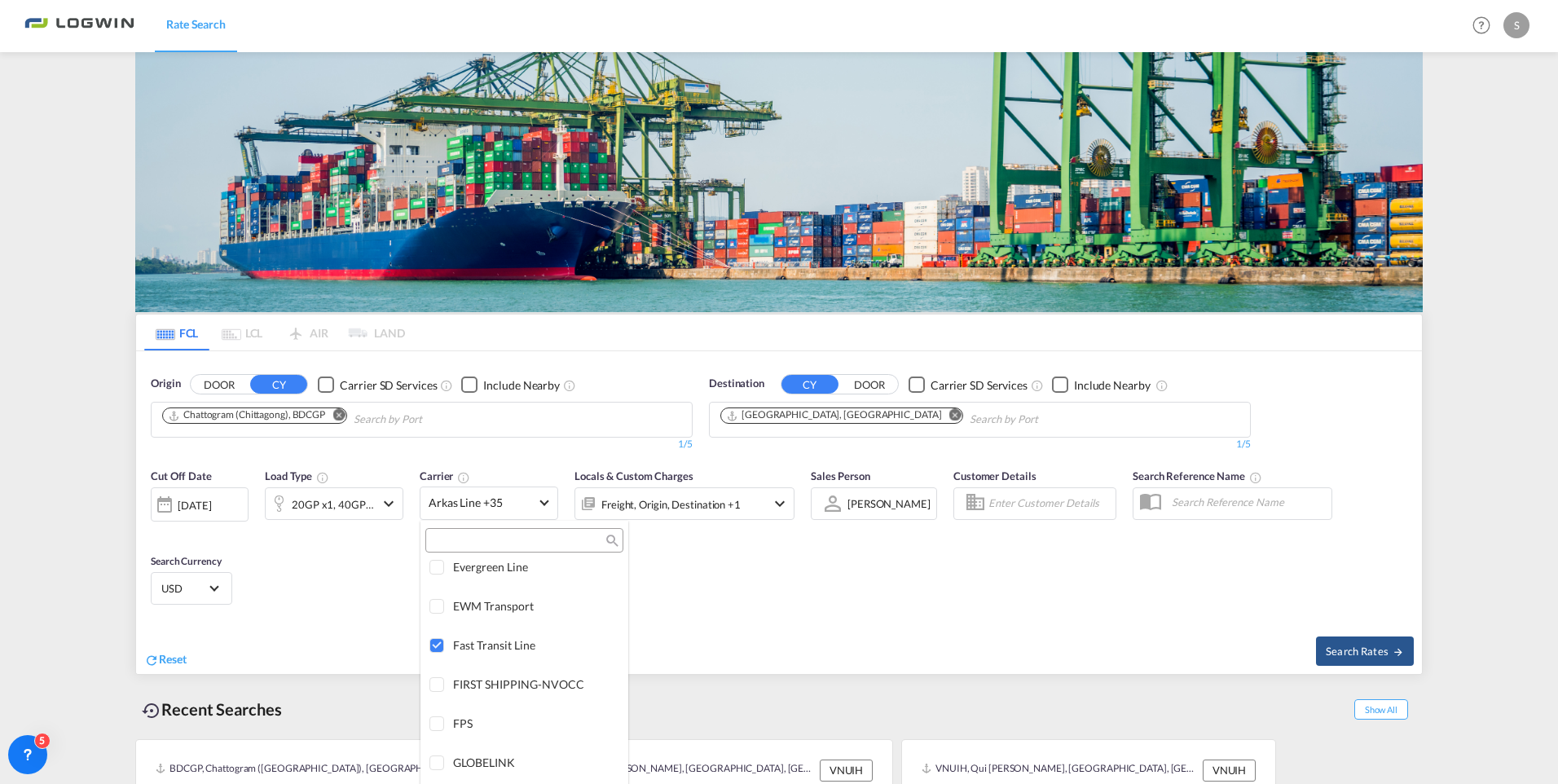
scroll to position [1946, 0]
click at [491, 500] on md-backdrop at bounding box center [779, 392] width 1558 height 784
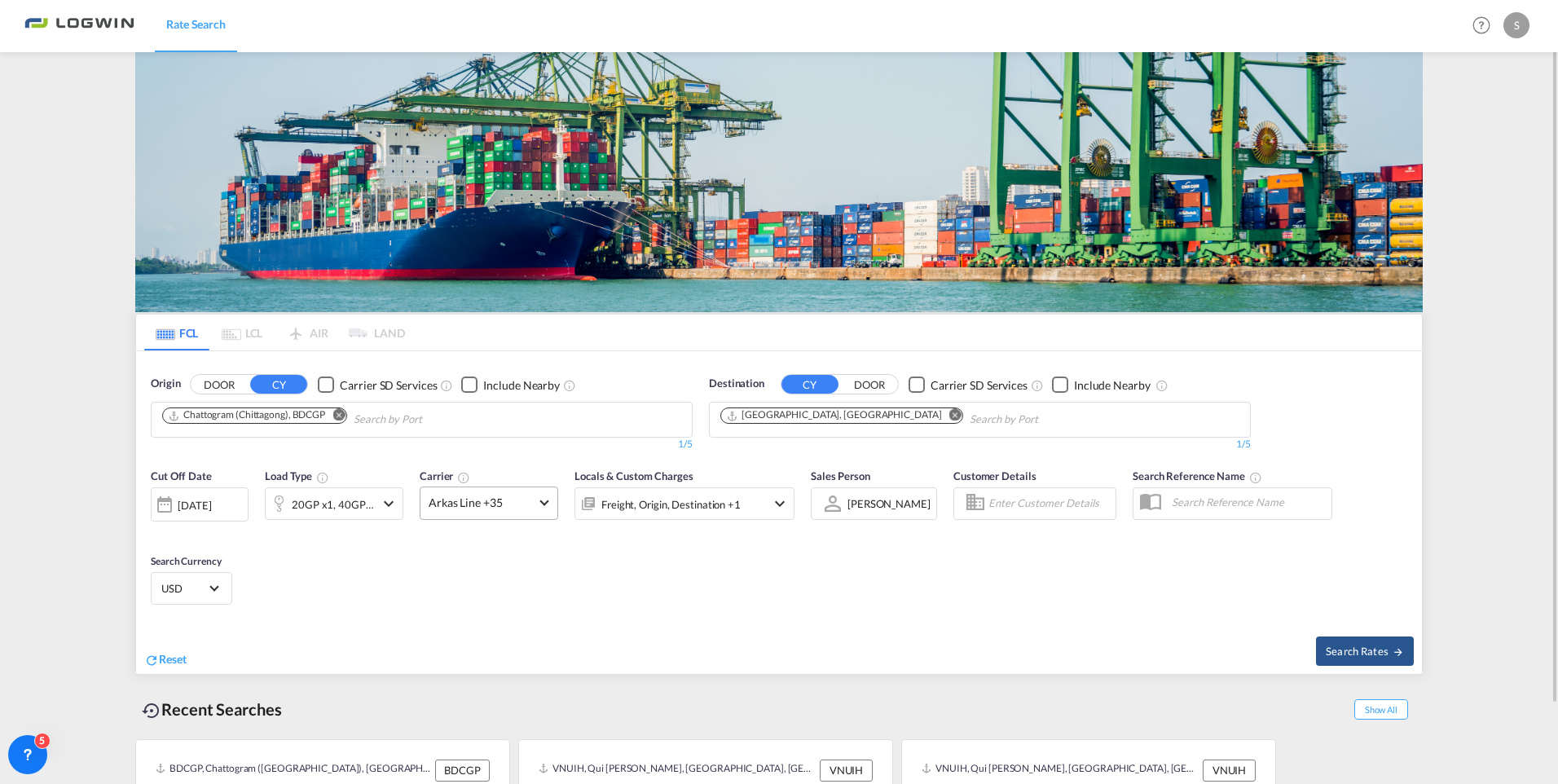
click at [544, 500] on span at bounding box center [544, 501] width 9 height 9
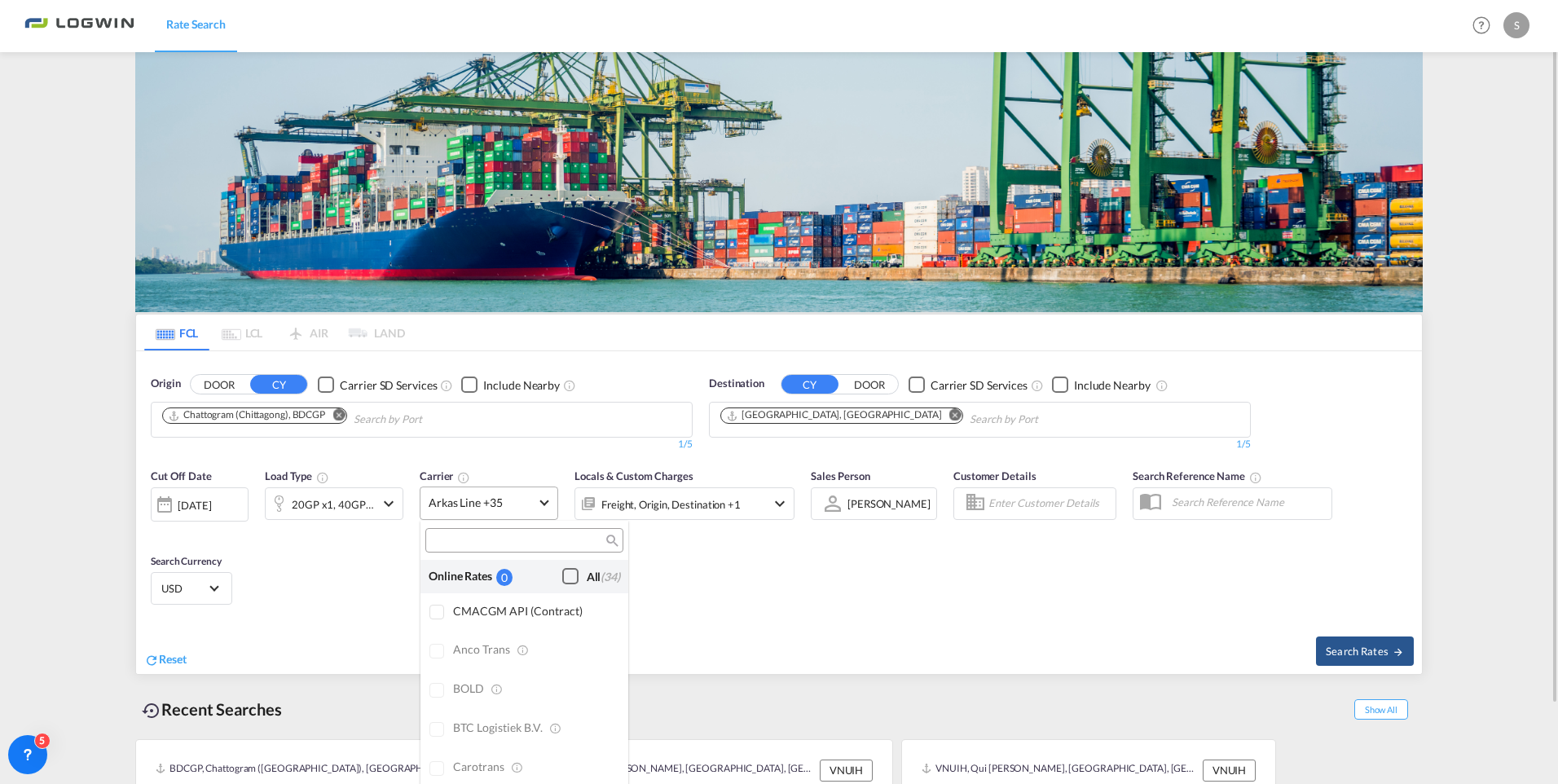
scroll to position [1425, 0]
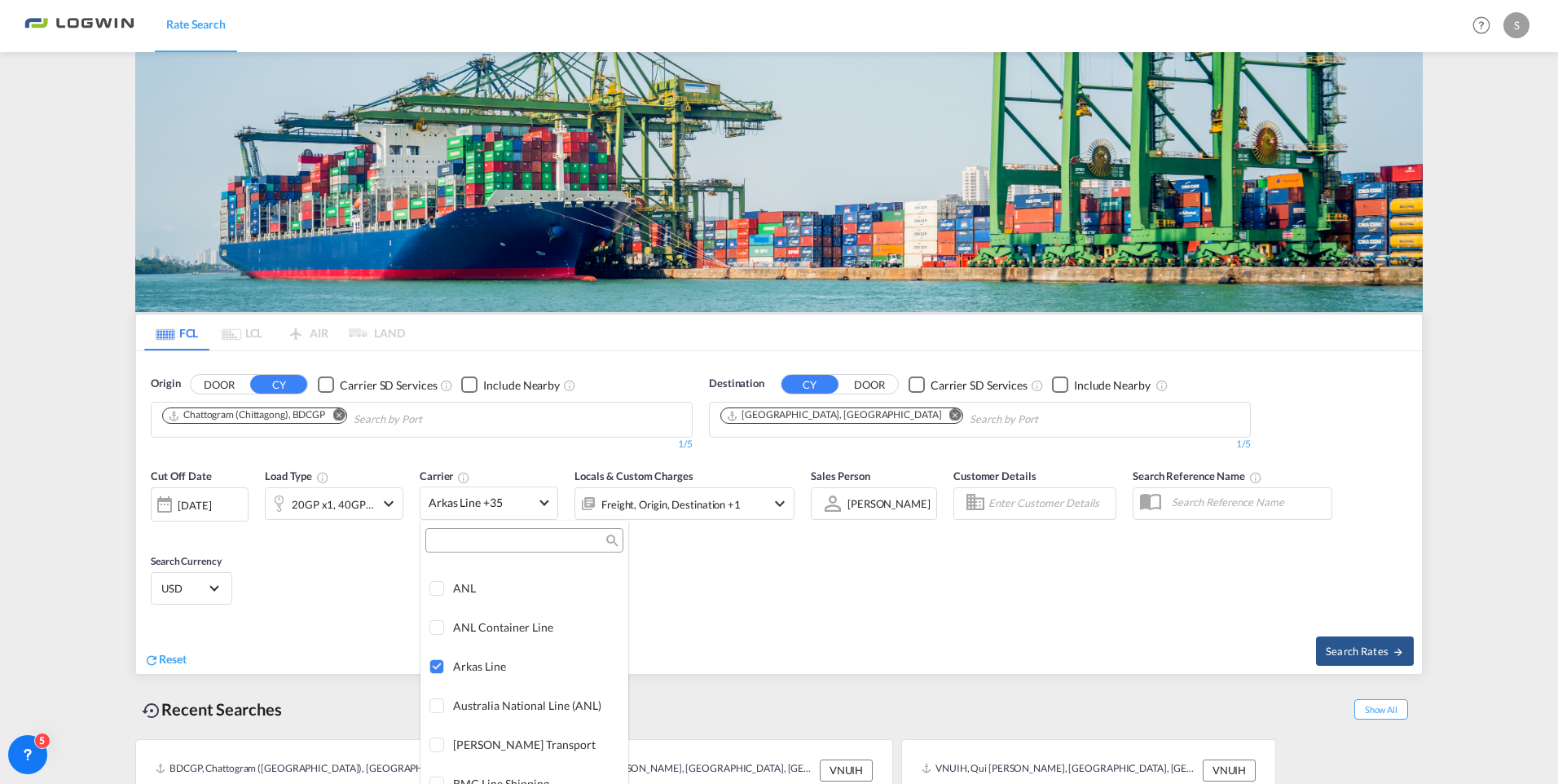
click at [547, 543] on input "search" at bounding box center [518, 540] width 175 height 15
click at [465, 588] on div "ANL" at bounding box center [534, 588] width 162 height 14
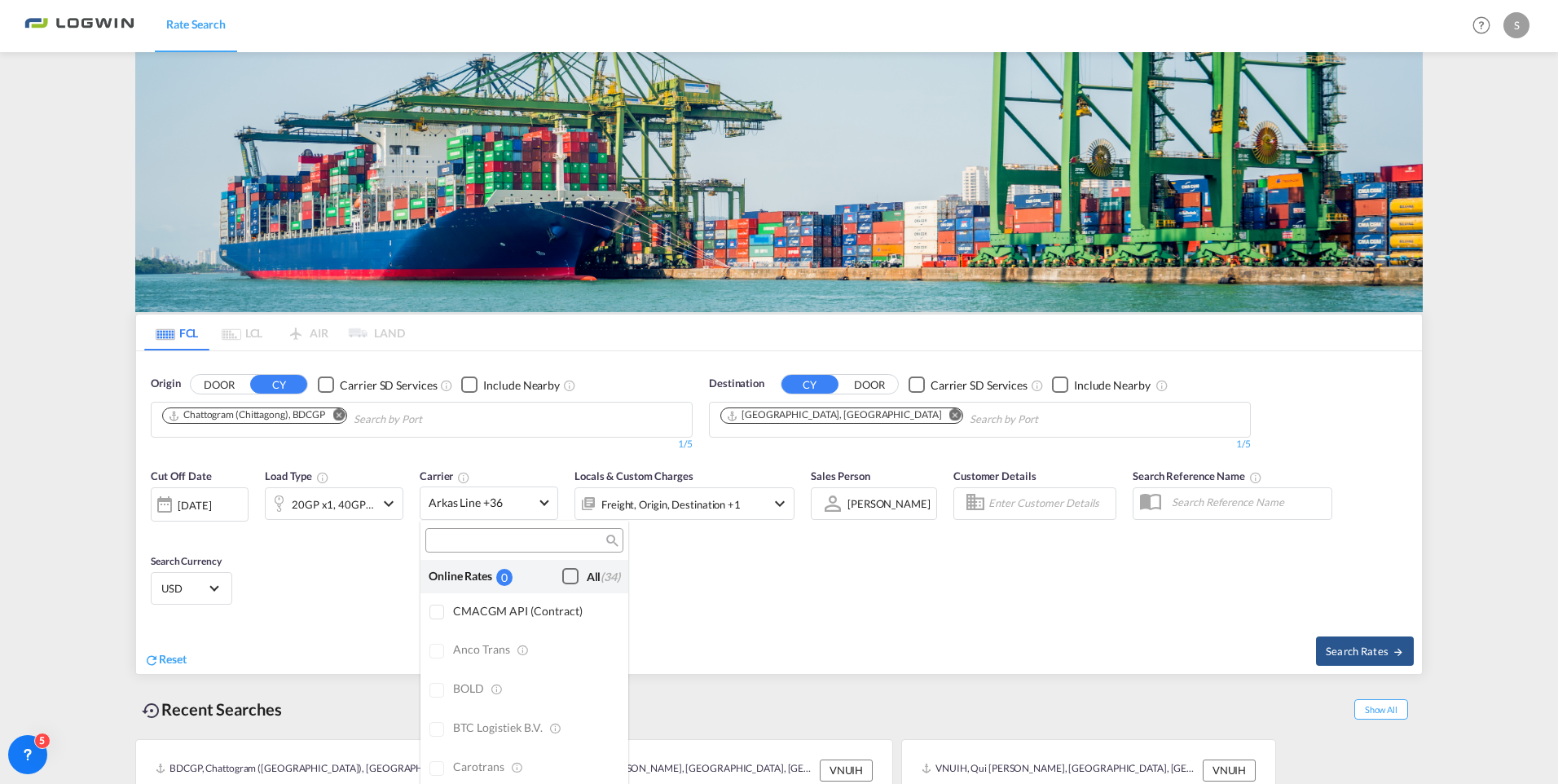
click at [562, 576] on div "Checkbox No Ink" at bounding box center [570, 576] width 16 height 16
click at [1231, 594] on md-backdrop at bounding box center [779, 392] width 1558 height 784
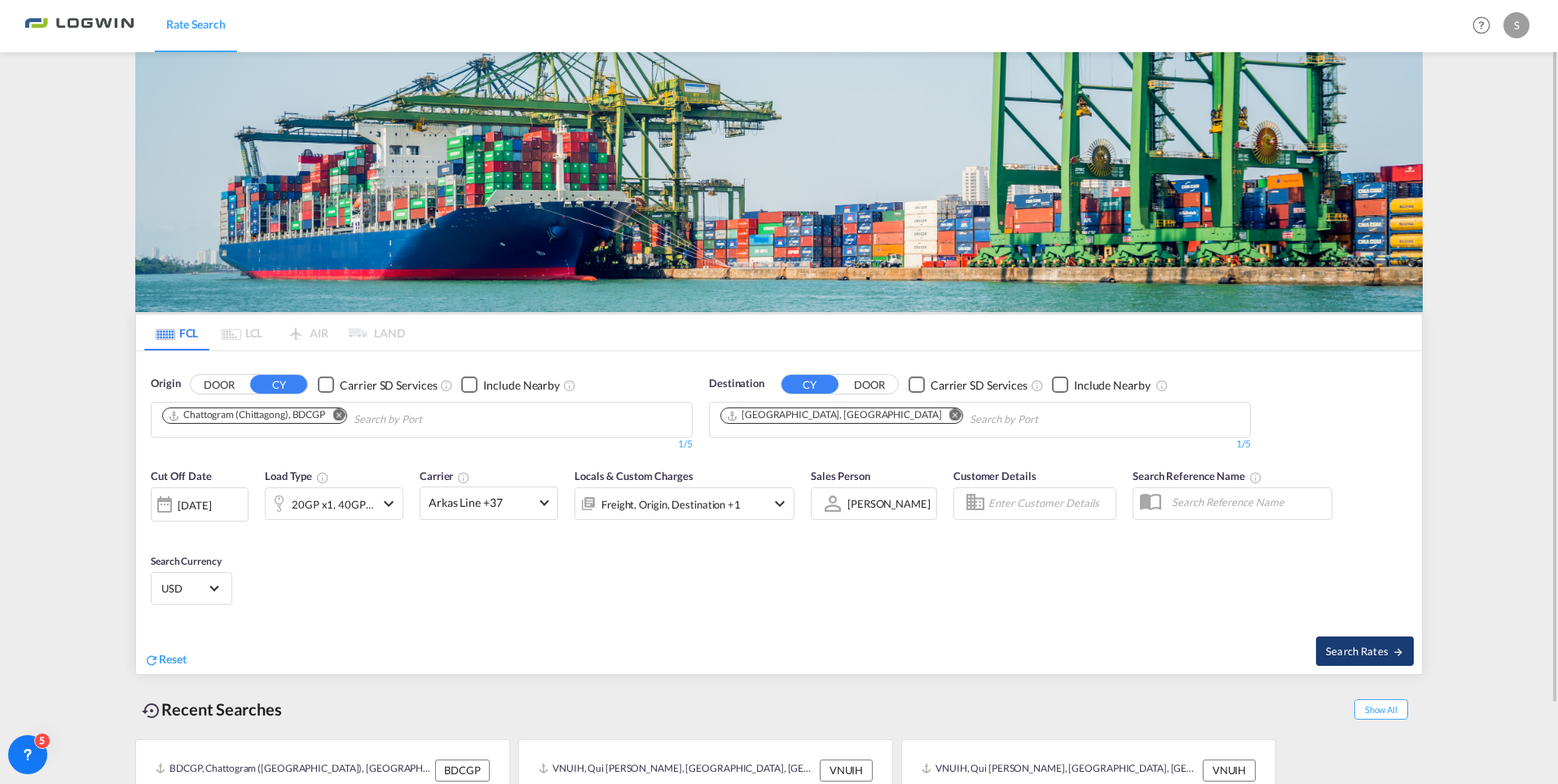
click at [1231, 594] on span "Search Rates" at bounding box center [1365, 650] width 78 height 13
type input "BDCGP to DEHAM / [DATE]"
click at [548, 501] on span at bounding box center [544, 501] width 9 height 9
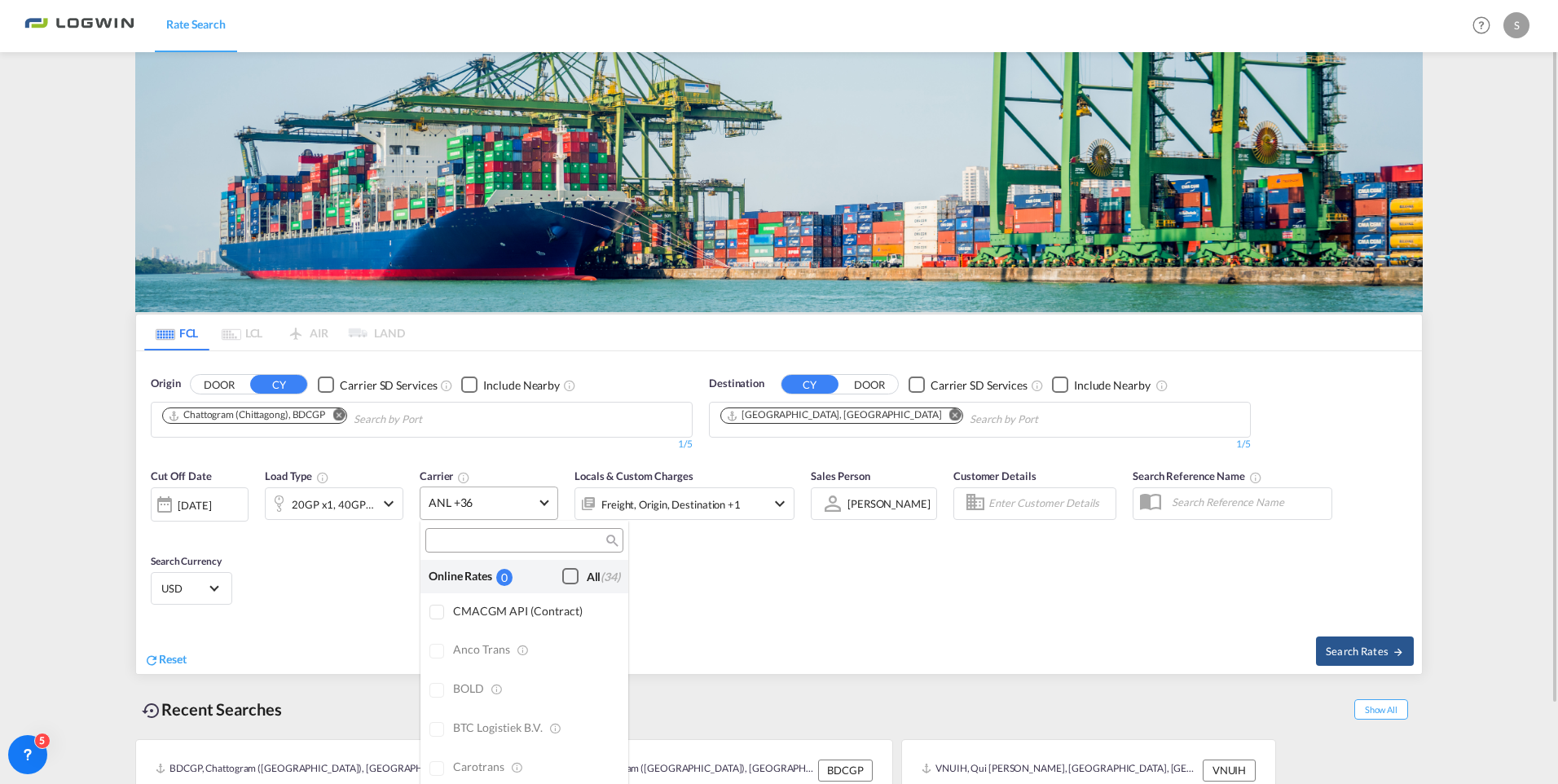
scroll to position [1347, 0]
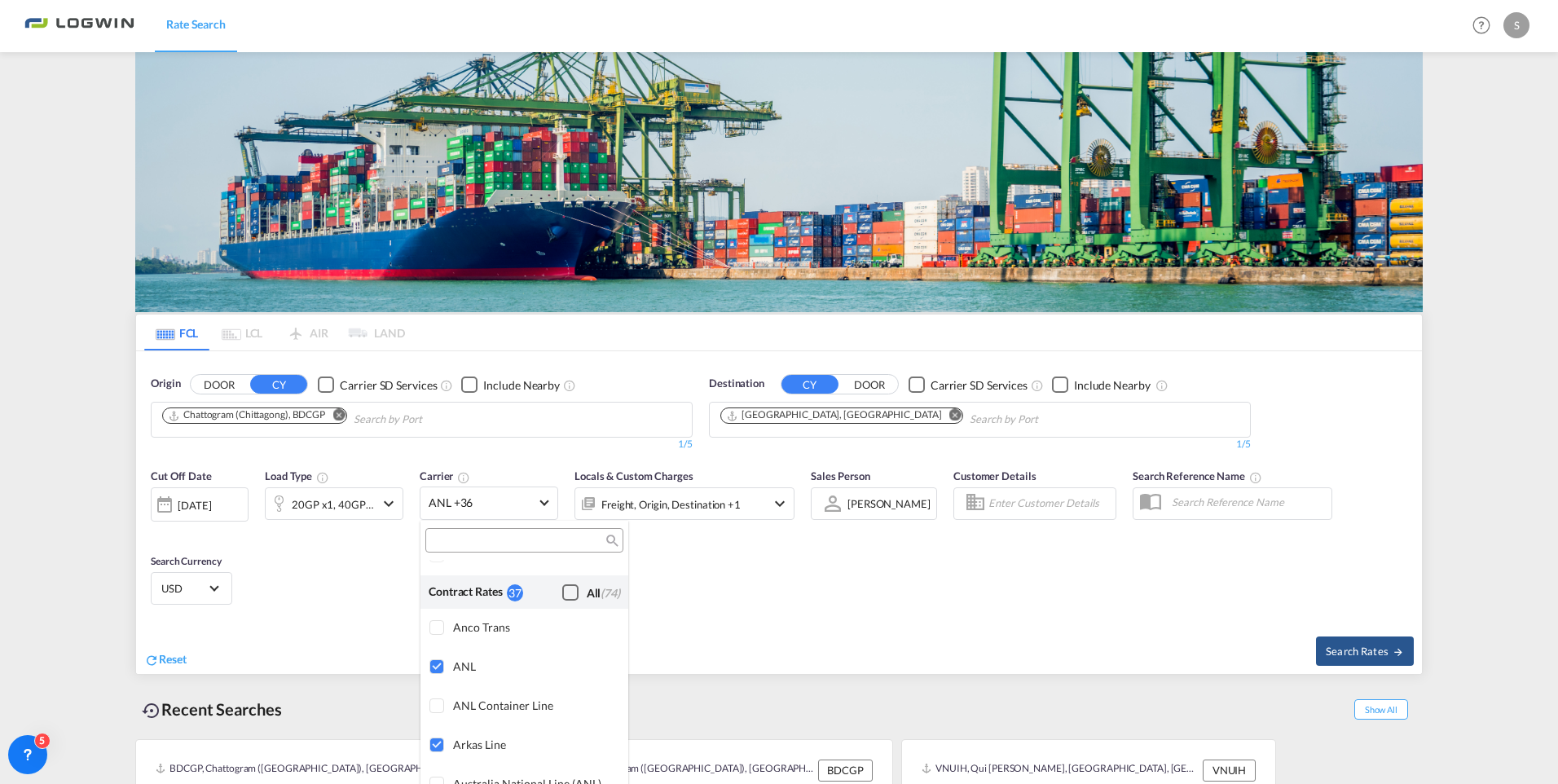
drag, startPoint x: 554, startPoint y: 590, endPoint x: 565, endPoint y: 587, distance: 11.4
click at [562, 589] on div "Checkbox No Ink" at bounding box center [570, 592] width 16 height 16
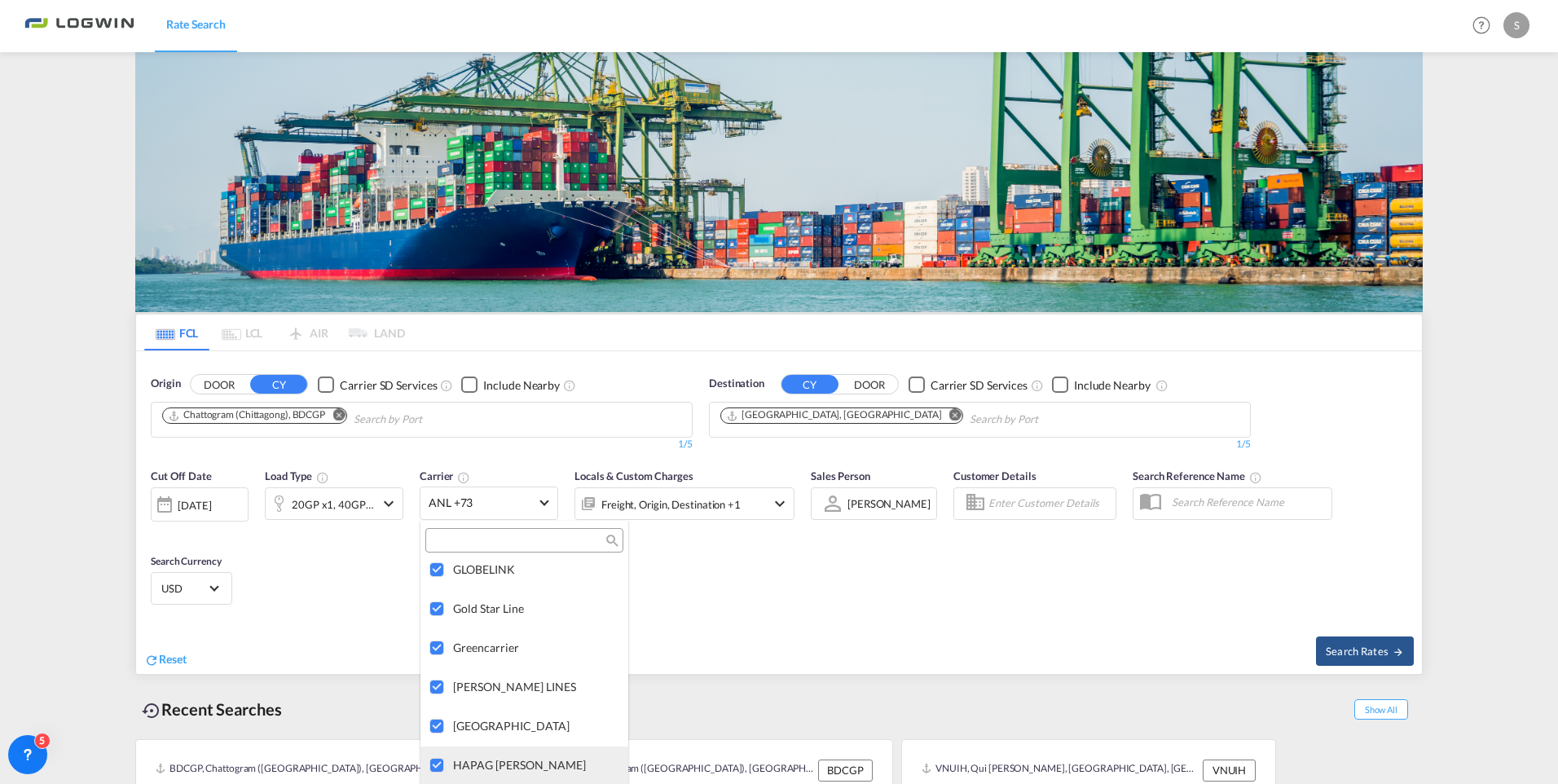
scroll to position [2488, 0]
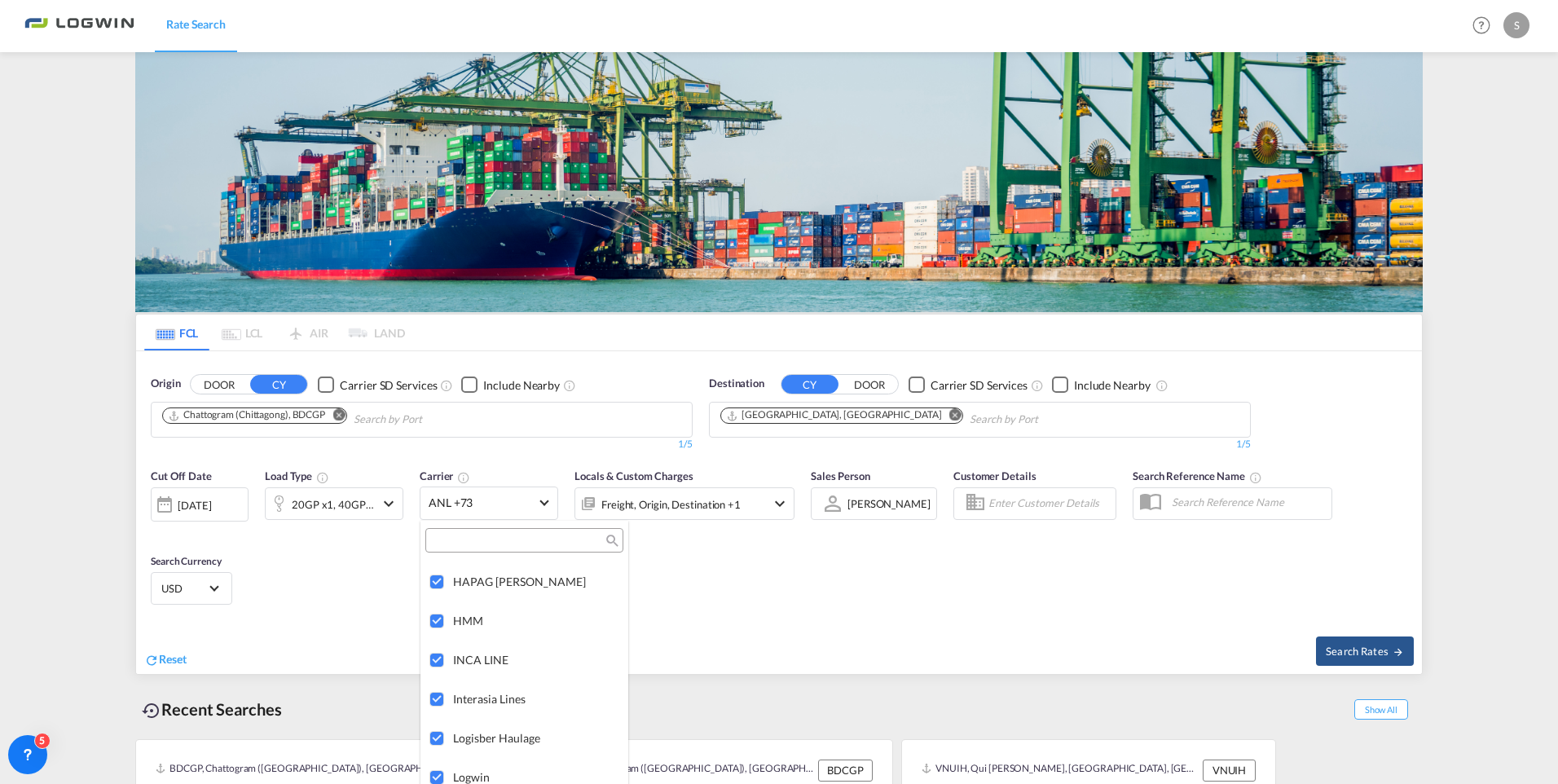
click at [1231, 594] on md-backdrop at bounding box center [779, 392] width 1558 height 784
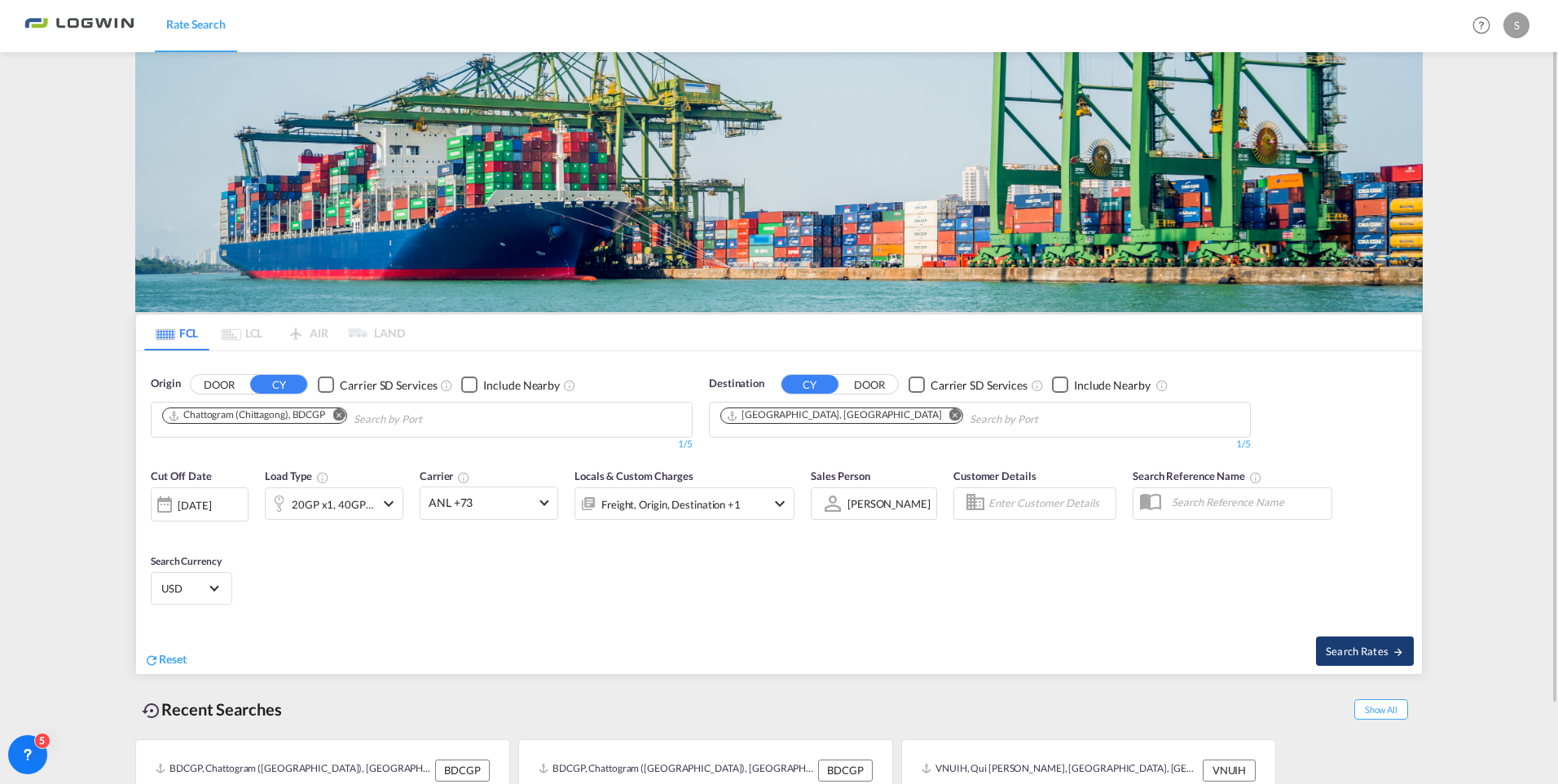
click at [1231, 594] on span "Search Rates" at bounding box center [1365, 650] width 78 height 13
type input "BDCGP to DEHAM / [DATE]"
